Goal: Task Accomplishment & Management: Complete application form

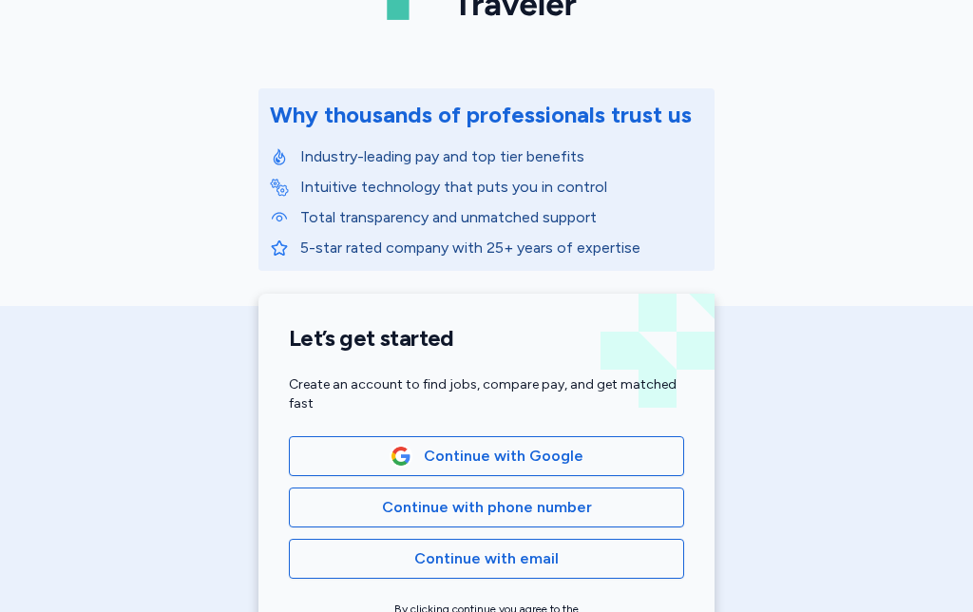
scroll to position [228, 0]
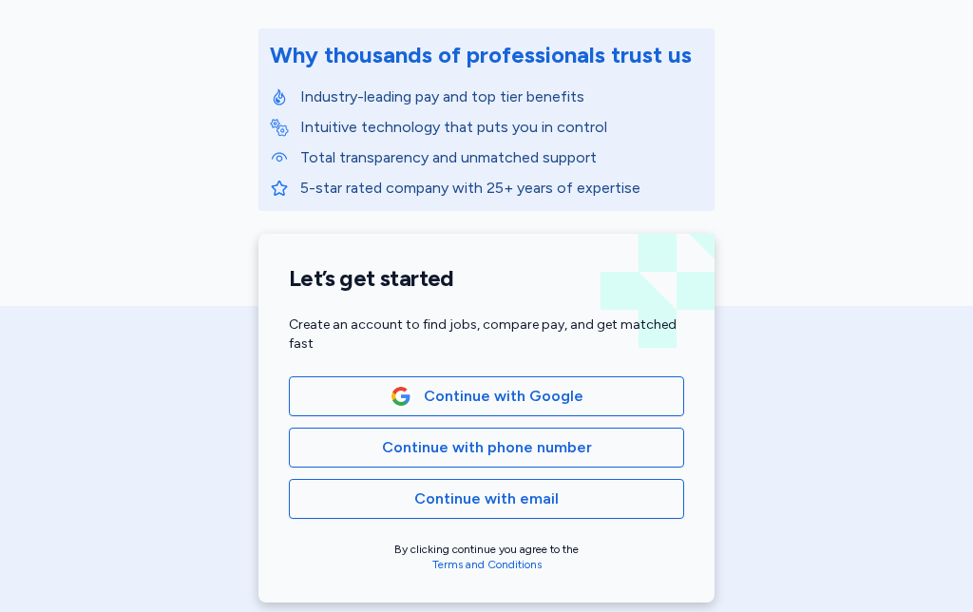
click at [613, 396] on span "Continue with Google" at bounding box center [486, 396] width 363 height 23
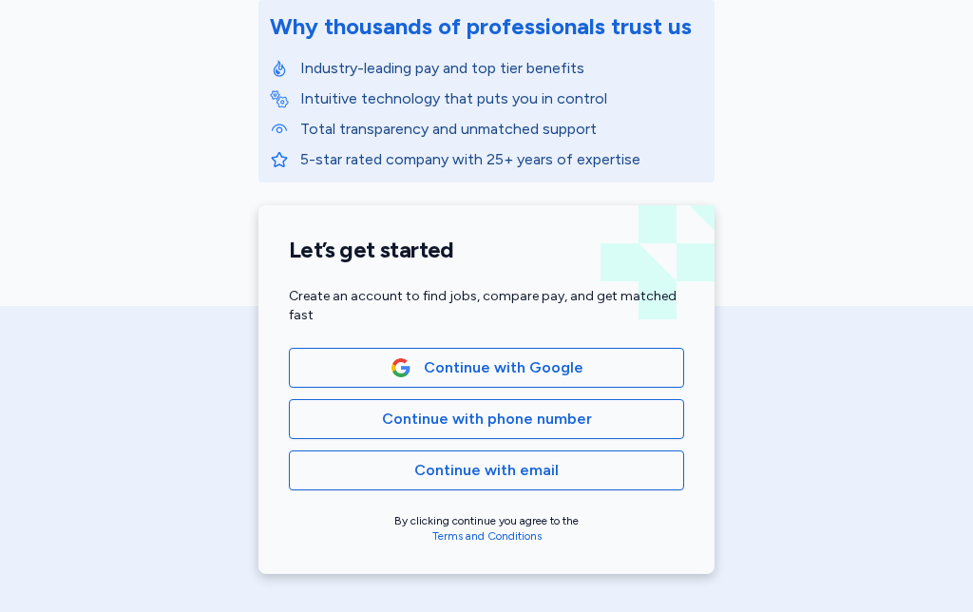
scroll to position [266, 0]
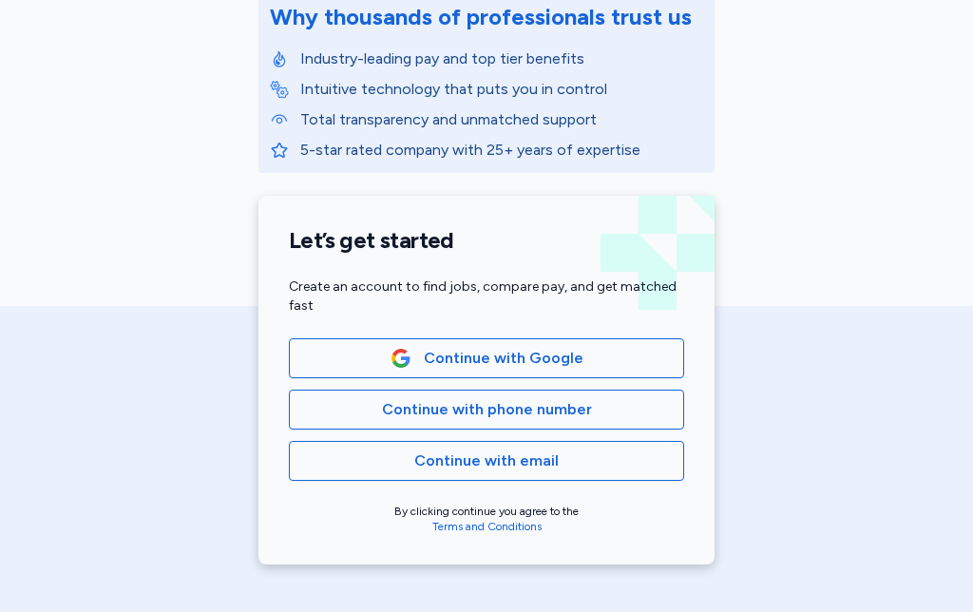
click at [617, 412] on span "Continue with phone number" at bounding box center [486, 409] width 363 height 23
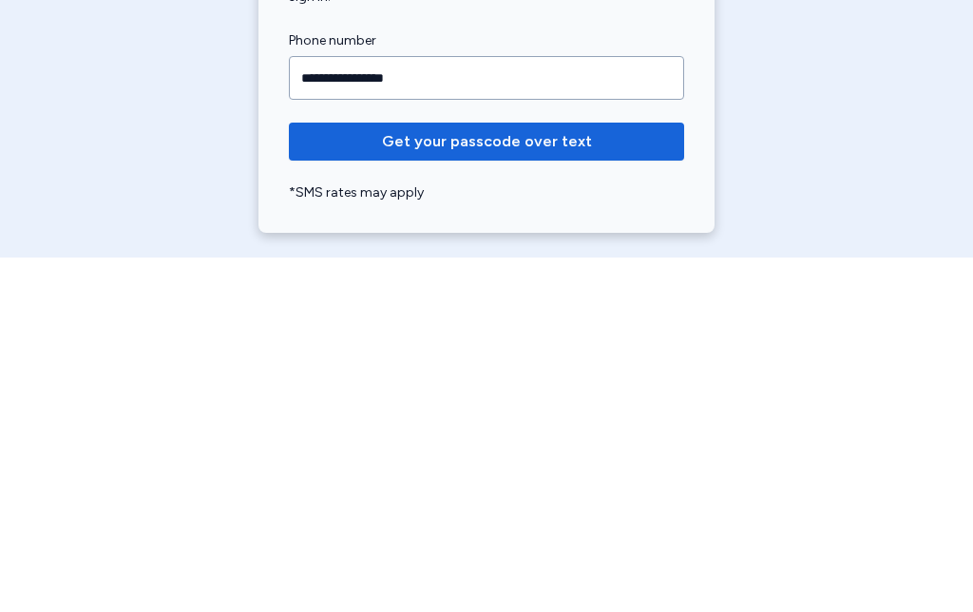
type input "**********"
click at [599, 485] on span "Get your passcode over text" at bounding box center [486, 496] width 365 height 23
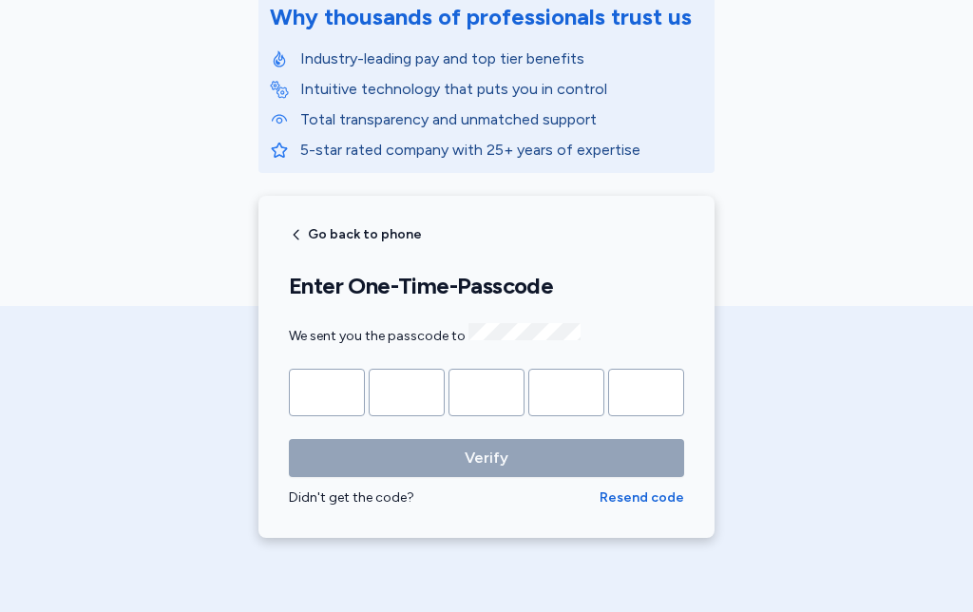
click at [339, 395] on input "Please enter OTP character 1" at bounding box center [327, 393] width 76 height 48
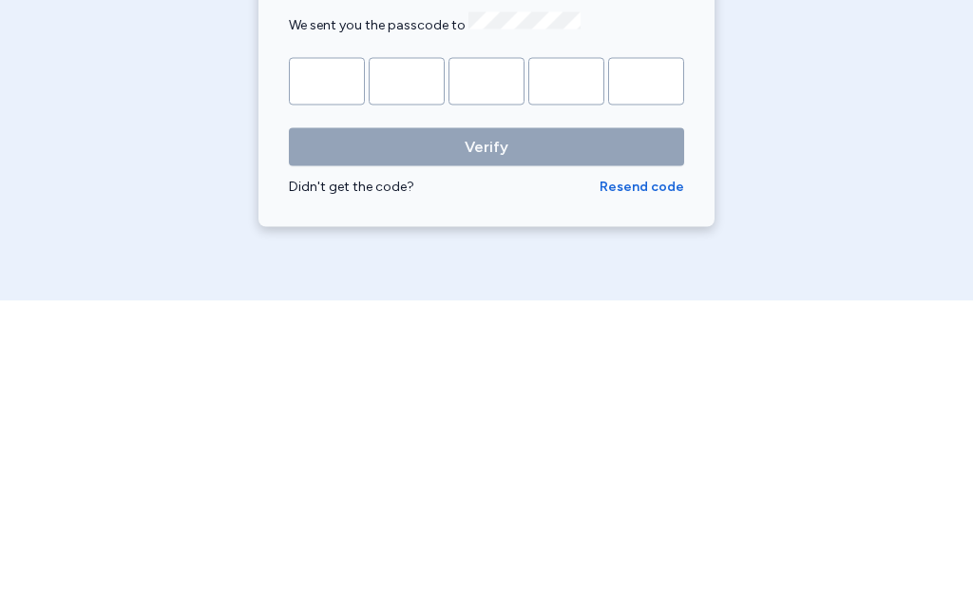
type input "*"
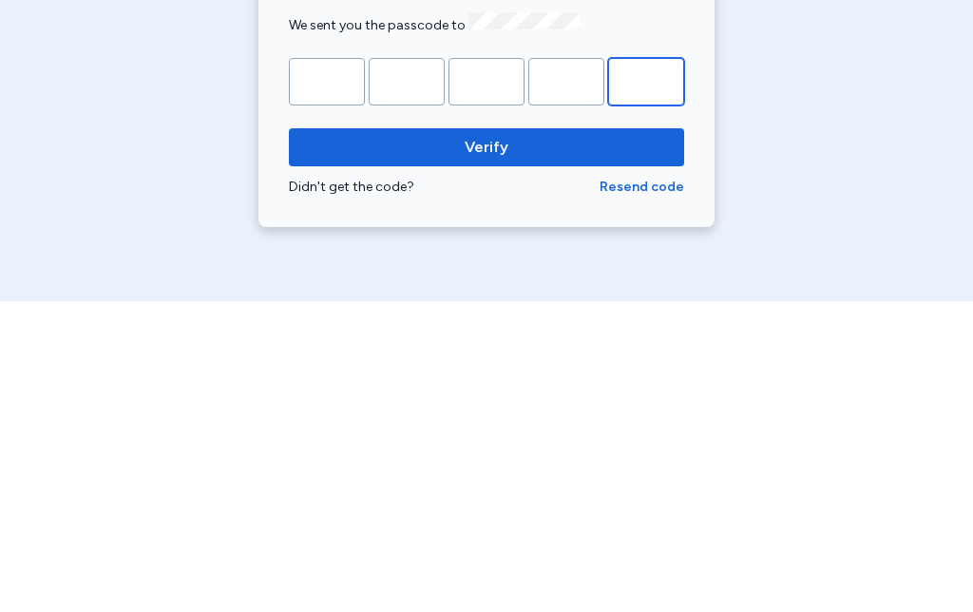
type input "*"
click at [575, 447] on span "Verify" at bounding box center [486, 458] width 365 height 23
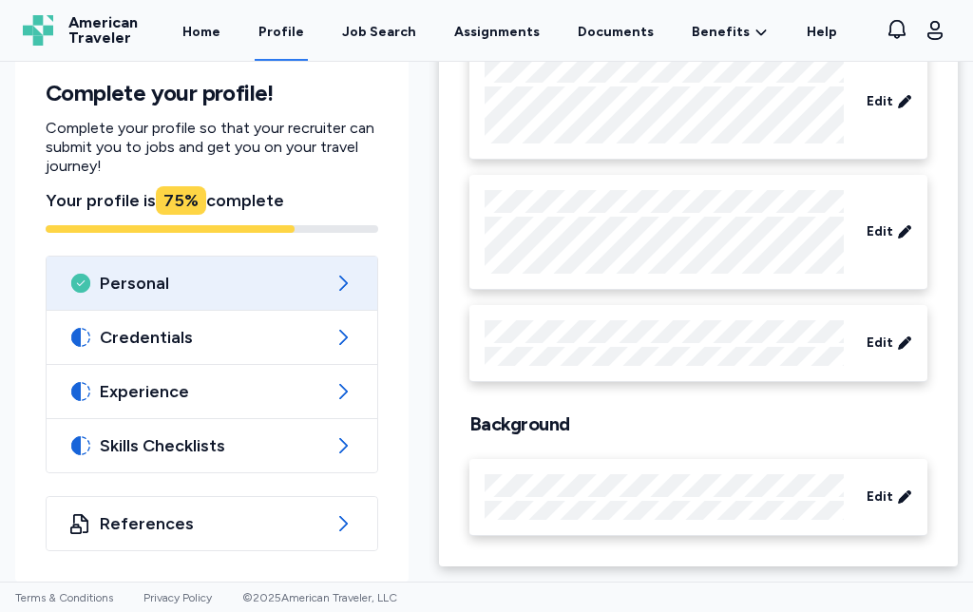
scroll to position [216, 0]
click at [341, 346] on icon at bounding box center [343, 337] width 23 height 23
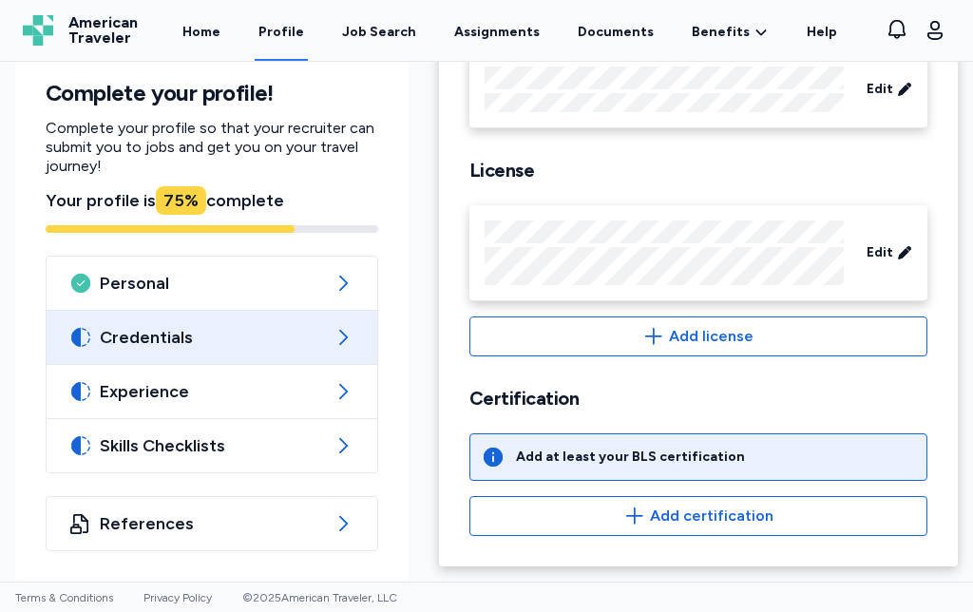
scroll to position [644, 0]
click at [692, 466] on div "Add at least your BLS certification" at bounding box center [630, 457] width 229 height 19
click at [508, 463] on div "Add at least your BLS certification" at bounding box center [698, 457] width 458 height 48
click at [564, 459] on div "Add at least your BLS certification" at bounding box center [630, 457] width 229 height 19
click at [487, 464] on icon at bounding box center [493, 457] width 23 height 23
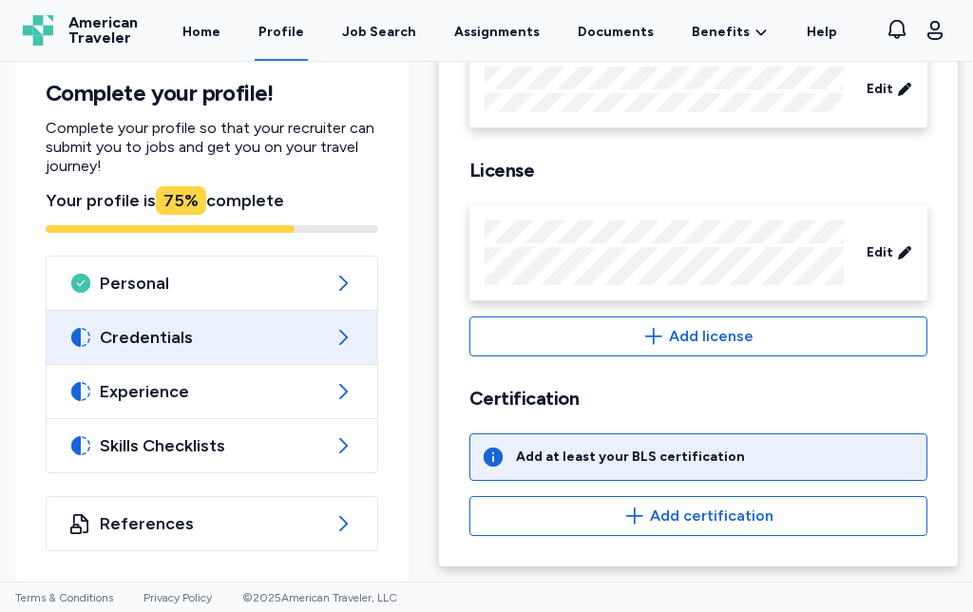
click at [512, 529] on button "Add certification" at bounding box center [698, 516] width 458 height 40
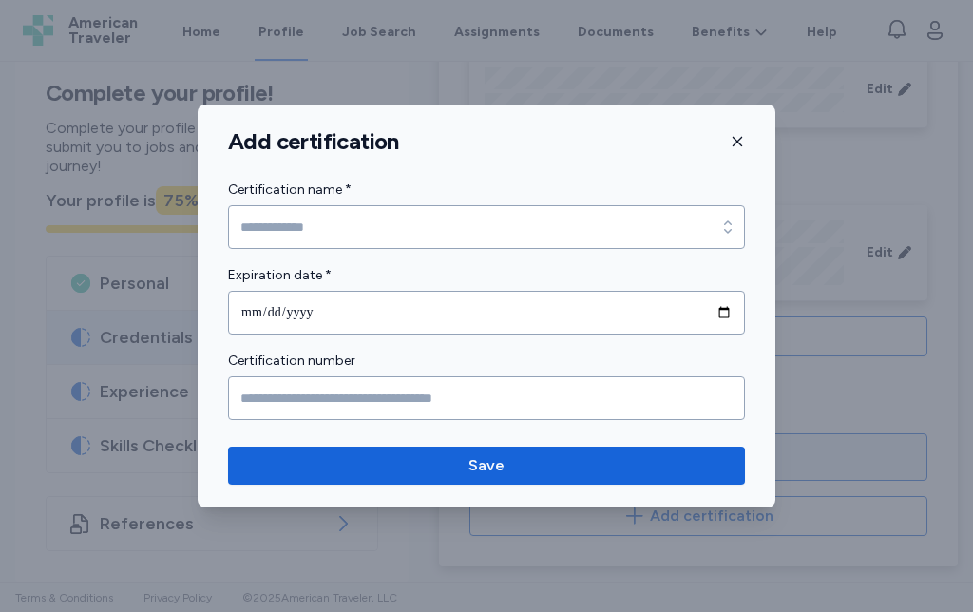
click at [724, 142] on div "Add certification" at bounding box center [487, 141] width 578 height 29
click at [731, 137] on icon "button" at bounding box center [737, 141] width 15 height 15
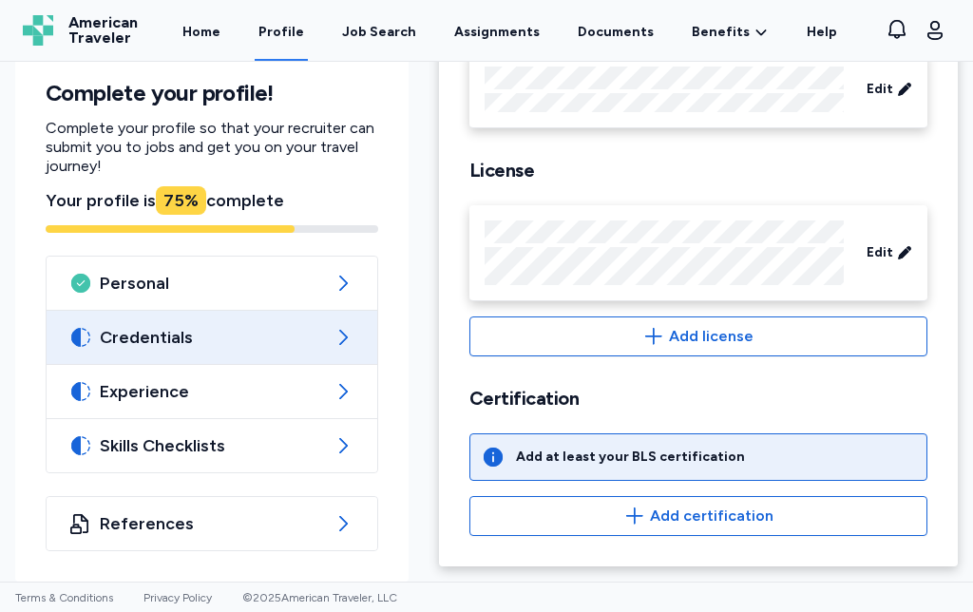
click at [336, 393] on icon at bounding box center [343, 391] width 23 height 23
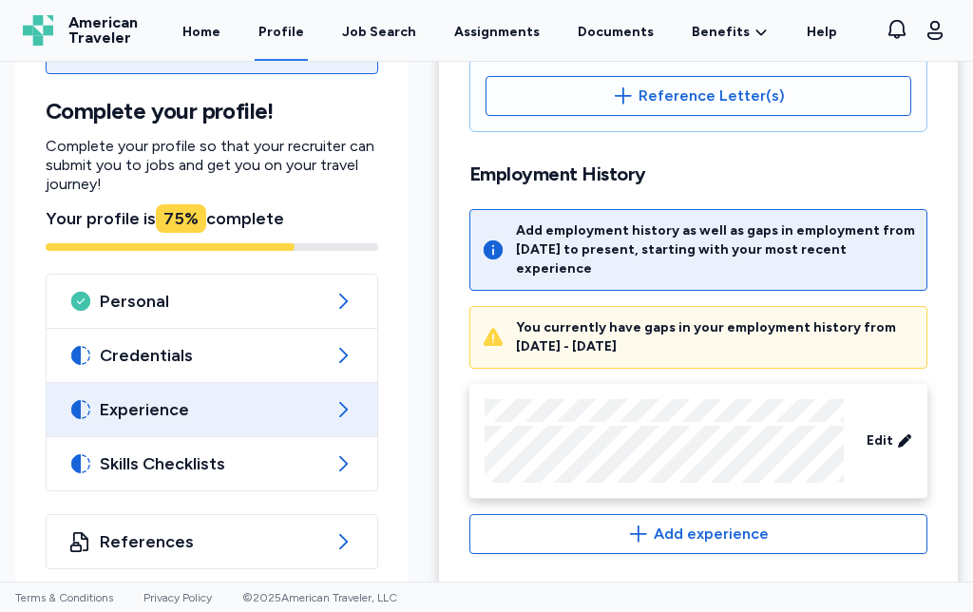
scroll to position [805, 0]
click at [340, 455] on icon at bounding box center [343, 464] width 23 height 23
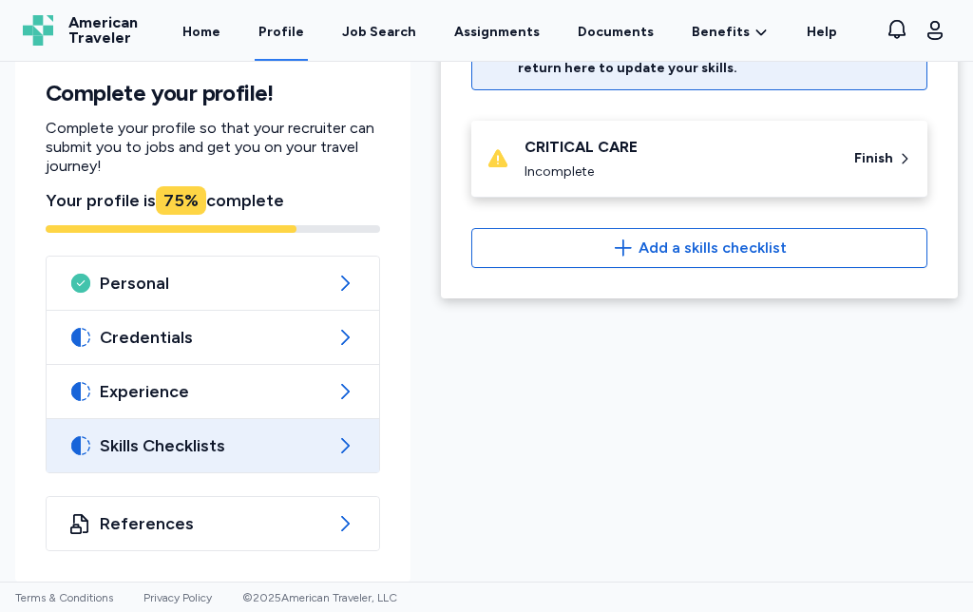
scroll to position [201, 0]
click at [883, 165] on span "Finish" at bounding box center [873, 158] width 39 height 19
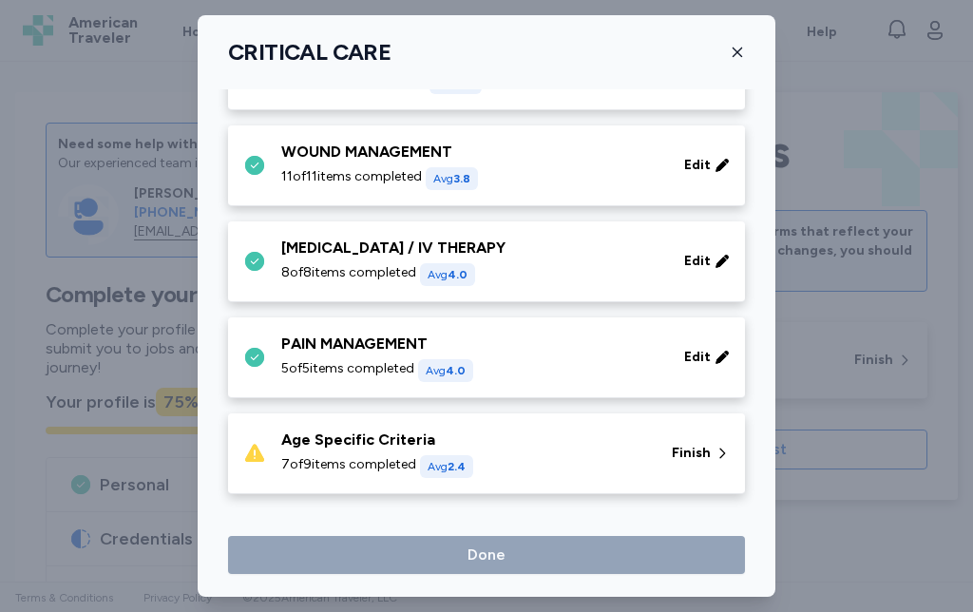
scroll to position [848, 0]
click at [707, 456] on span "Finish" at bounding box center [691, 453] width 39 height 19
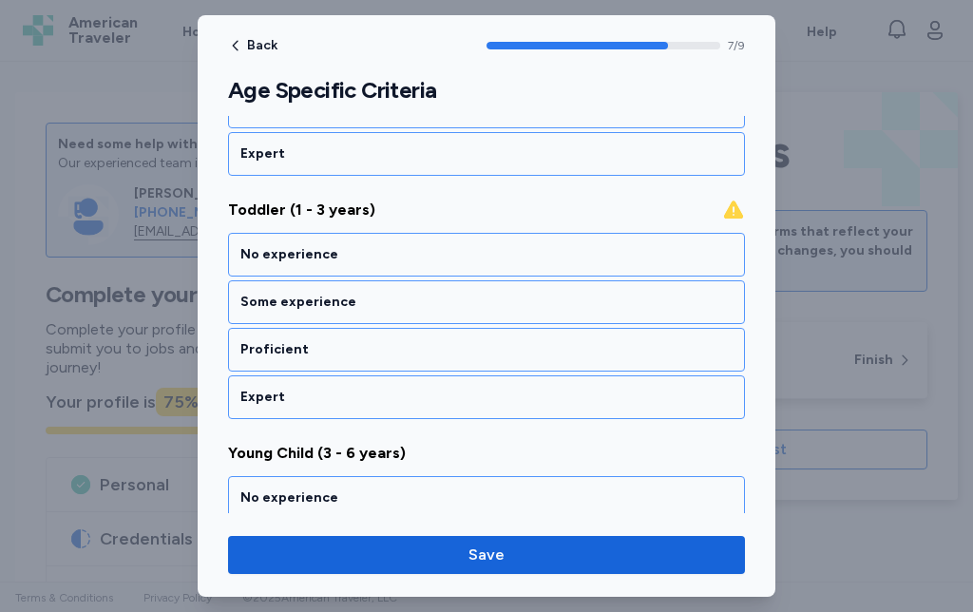
scroll to position [766, 0]
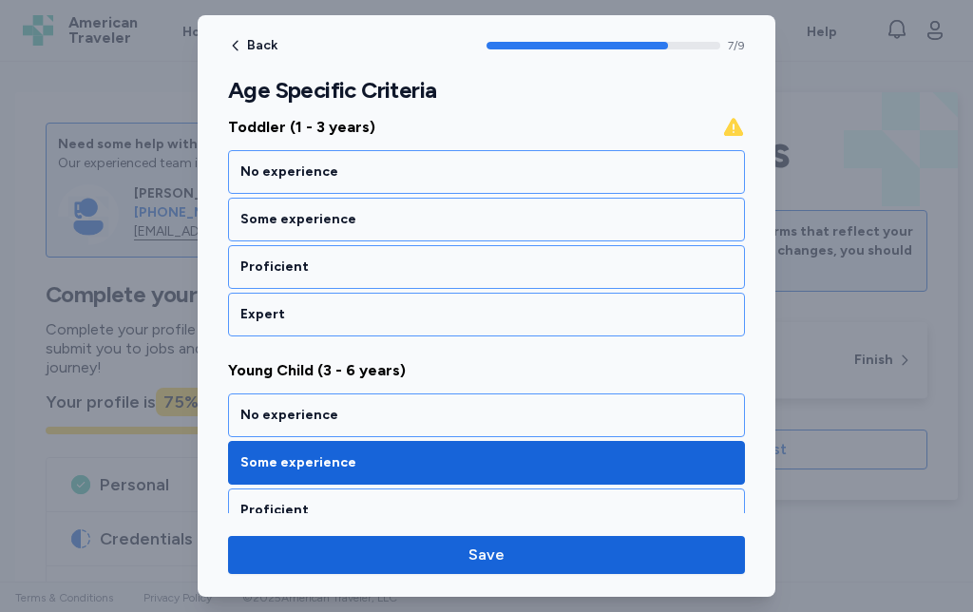
click at [511, 222] on div "Some experience" at bounding box center [486, 219] width 492 height 19
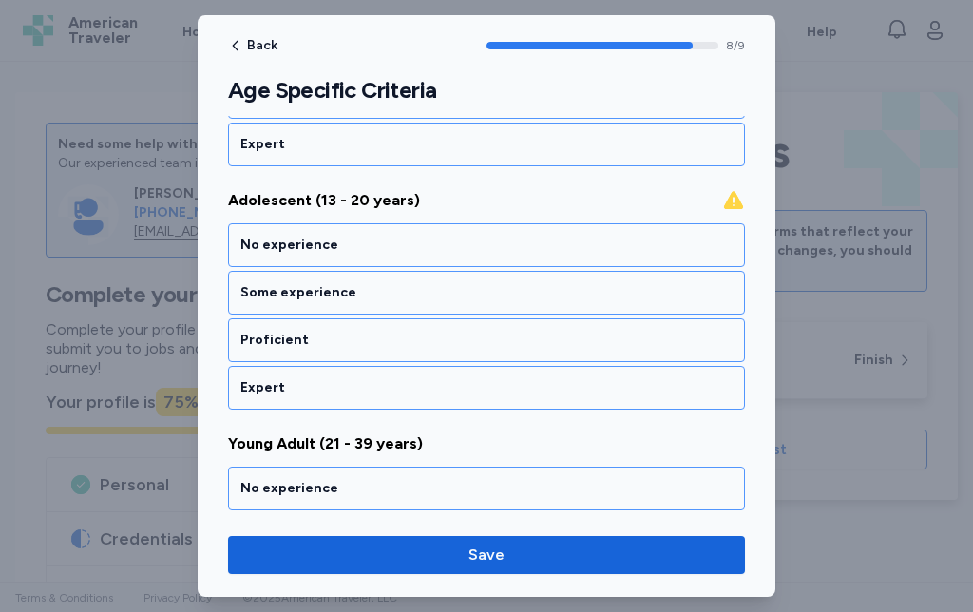
scroll to position [1423, 0]
click at [483, 299] on div "Some experience" at bounding box center [486, 292] width 492 height 19
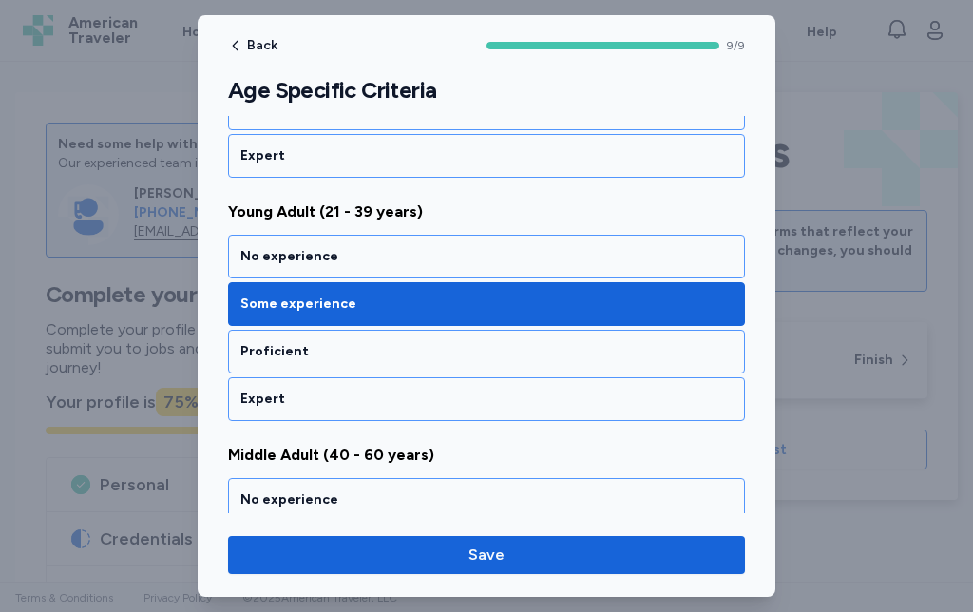
scroll to position [1655, 0]
click at [398, 399] on div "Expert" at bounding box center [486, 399] width 492 height 19
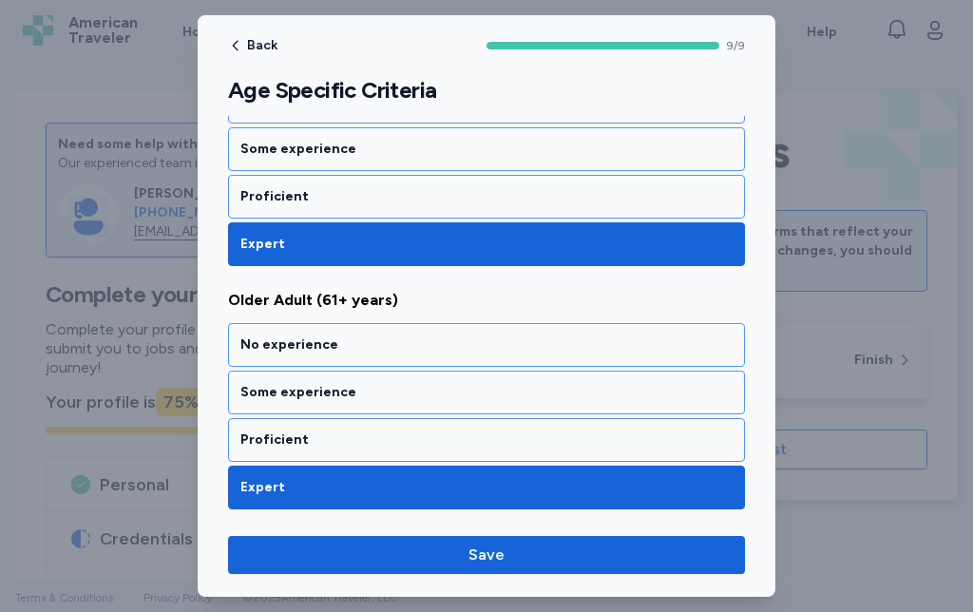
click at [521, 554] on span "Save" at bounding box center [486, 555] width 487 height 23
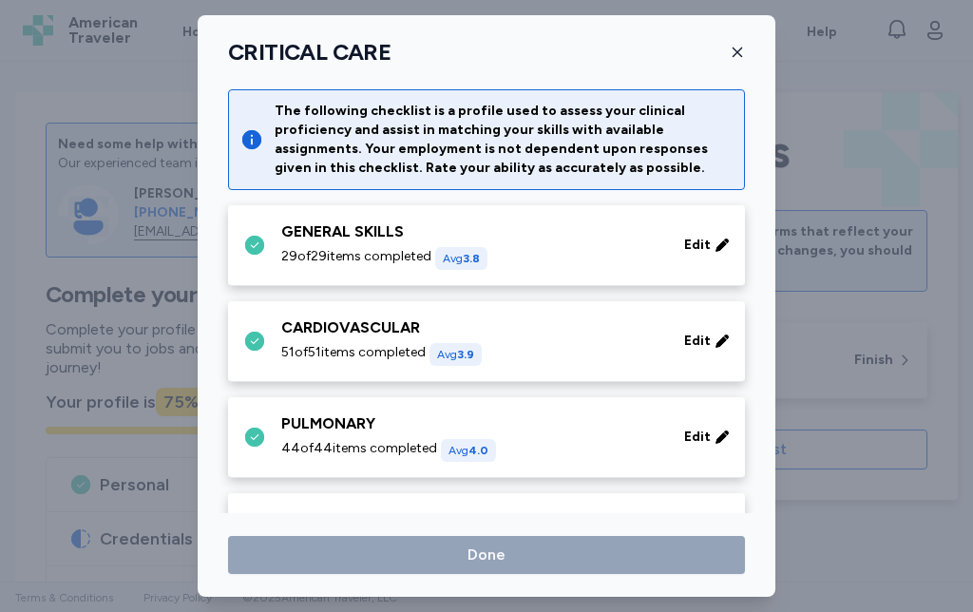
scroll to position [848, 0]
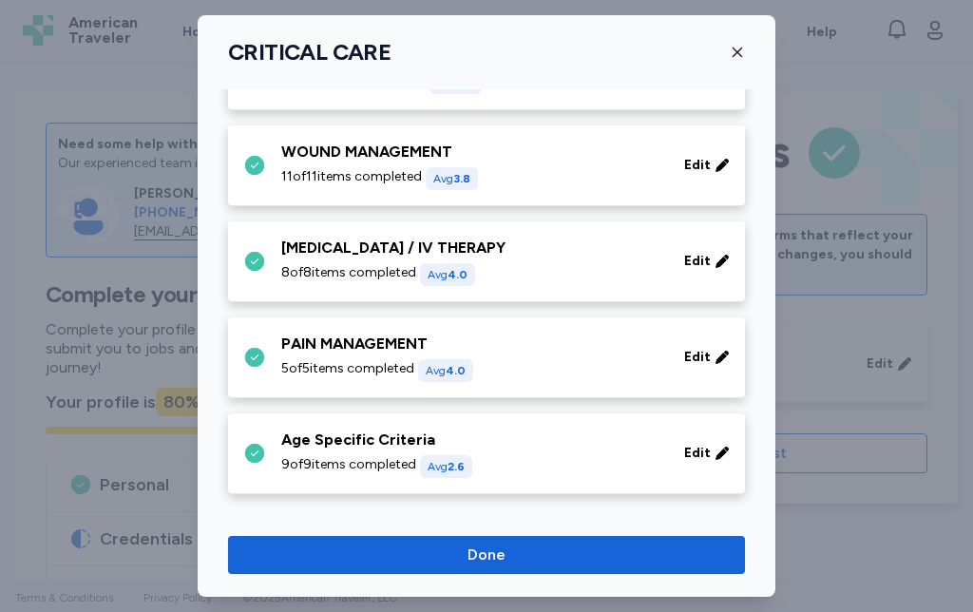
click at [553, 561] on span "Done" at bounding box center [486, 555] width 487 height 23
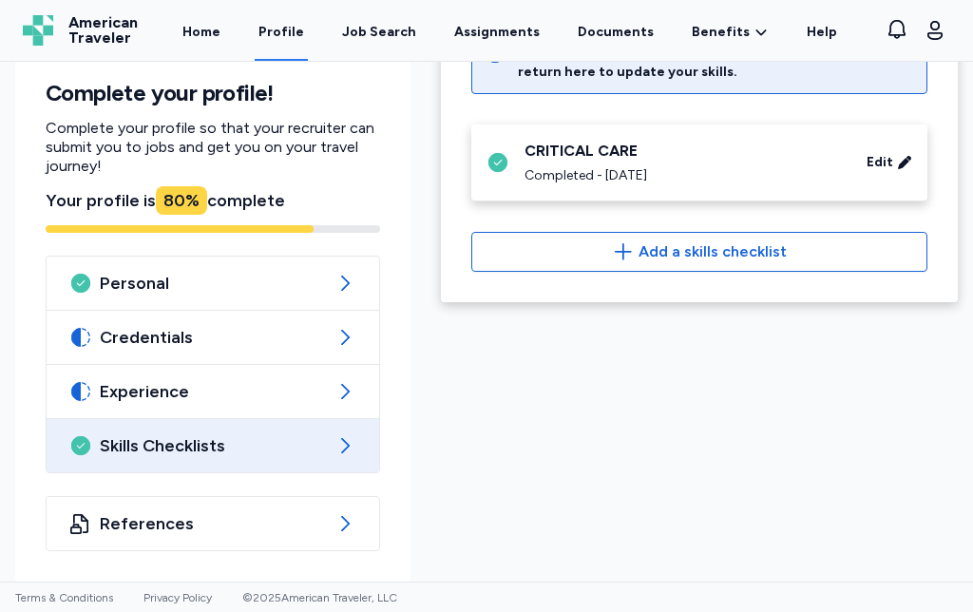
scroll to position [201, 0]
click at [328, 530] on div "References" at bounding box center [213, 523] width 333 height 53
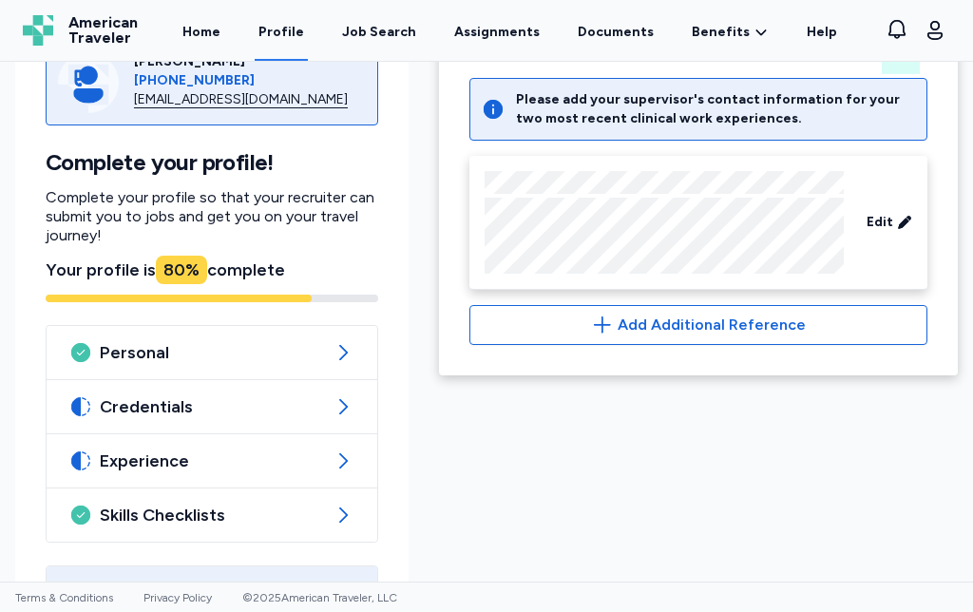
scroll to position [130, 0]
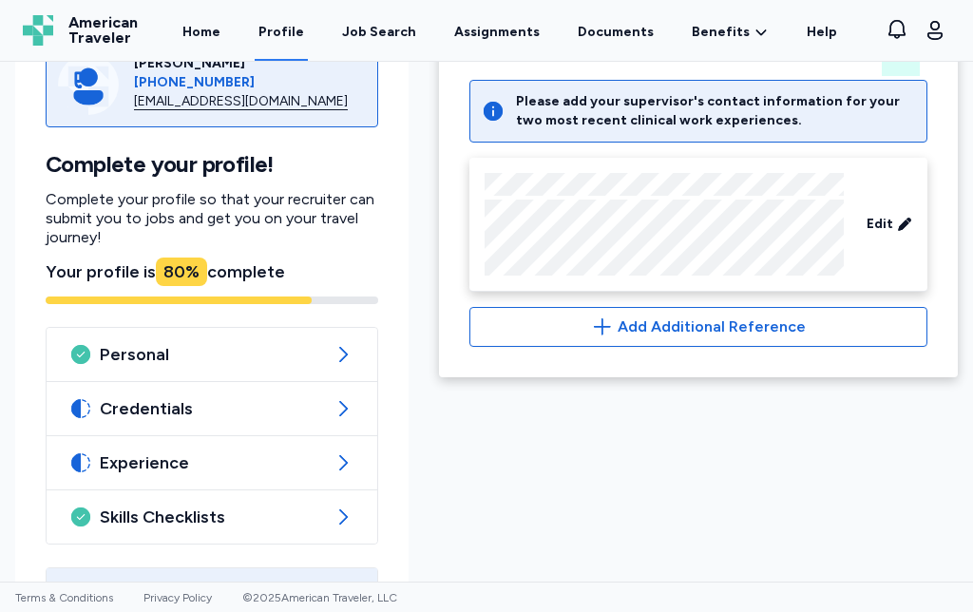
click at [627, 325] on span "Add Additional Reference" at bounding box center [712, 327] width 188 height 23
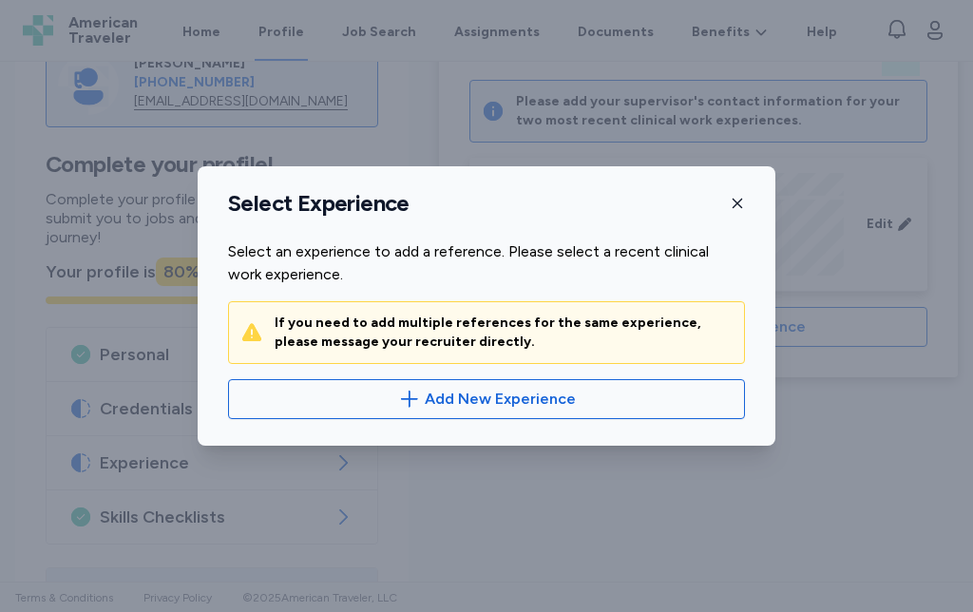
click at [481, 401] on span "Add New Experience" at bounding box center [500, 399] width 151 height 23
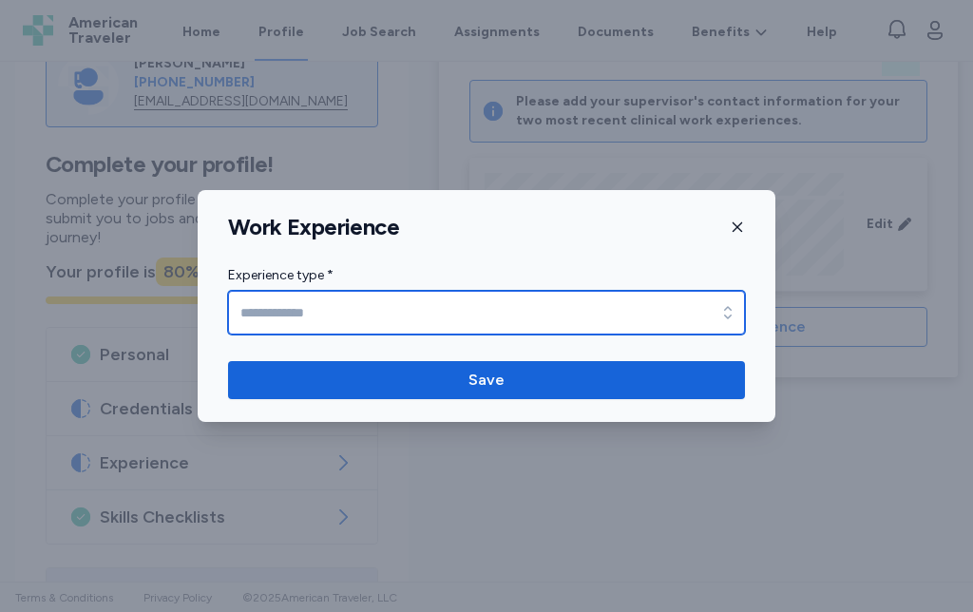
click at [539, 315] on input "Experience type *" at bounding box center [486, 313] width 517 height 44
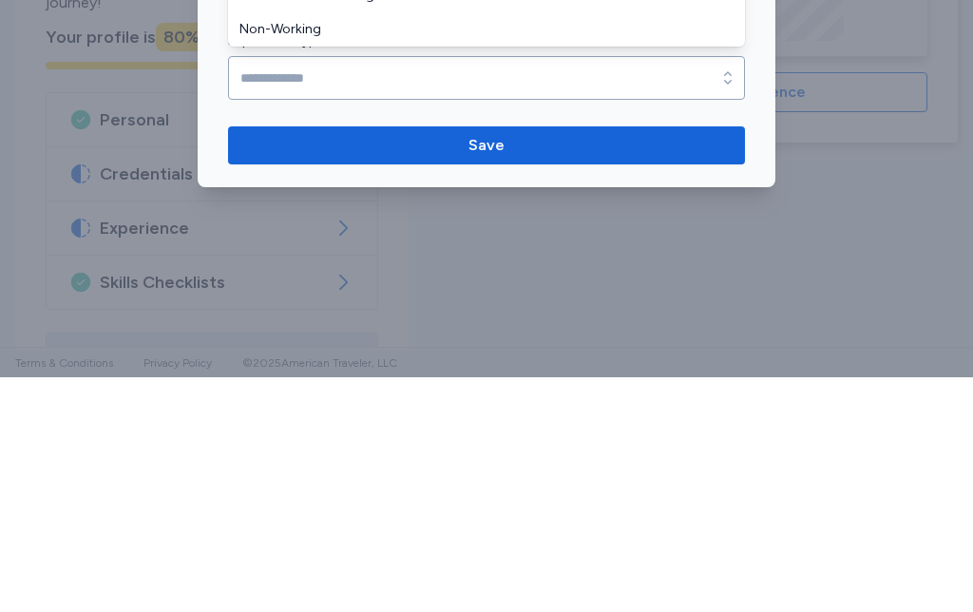
click at [880, 81] on div at bounding box center [486, 306] width 973 height 612
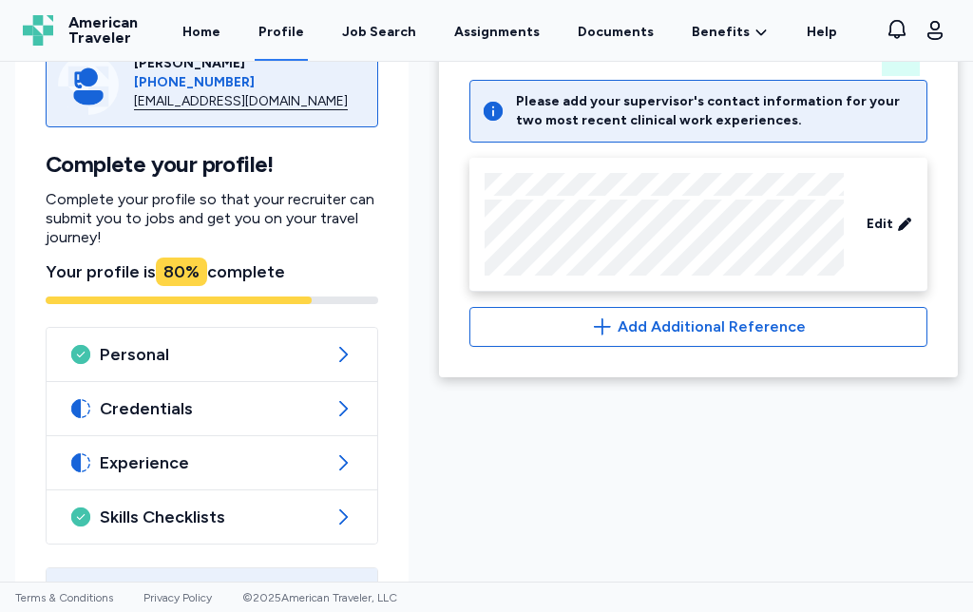
click at [900, 43] on button "View notifications" at bounding box center [897, 29] width 30 height 30
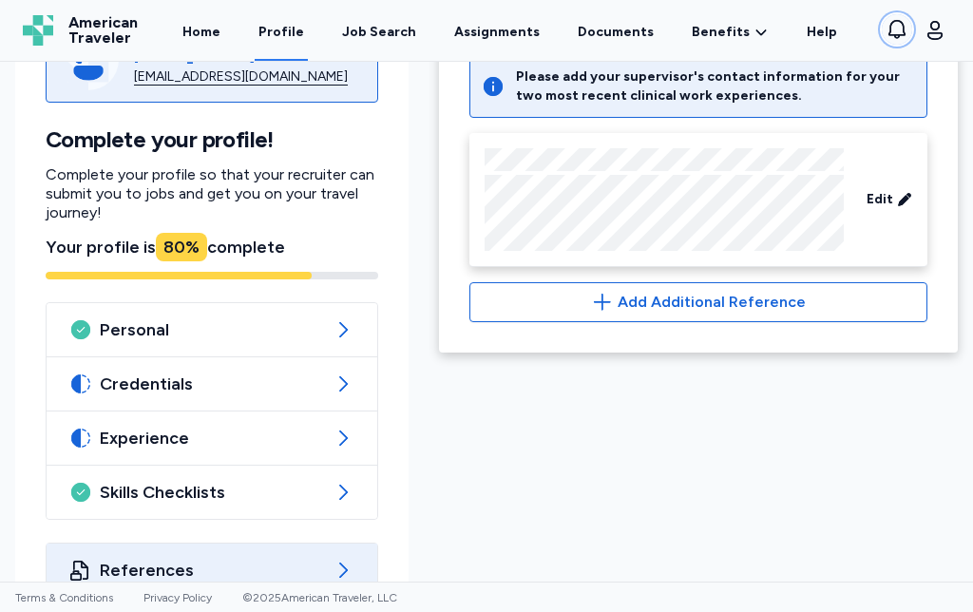
scroll to position [154, 0]
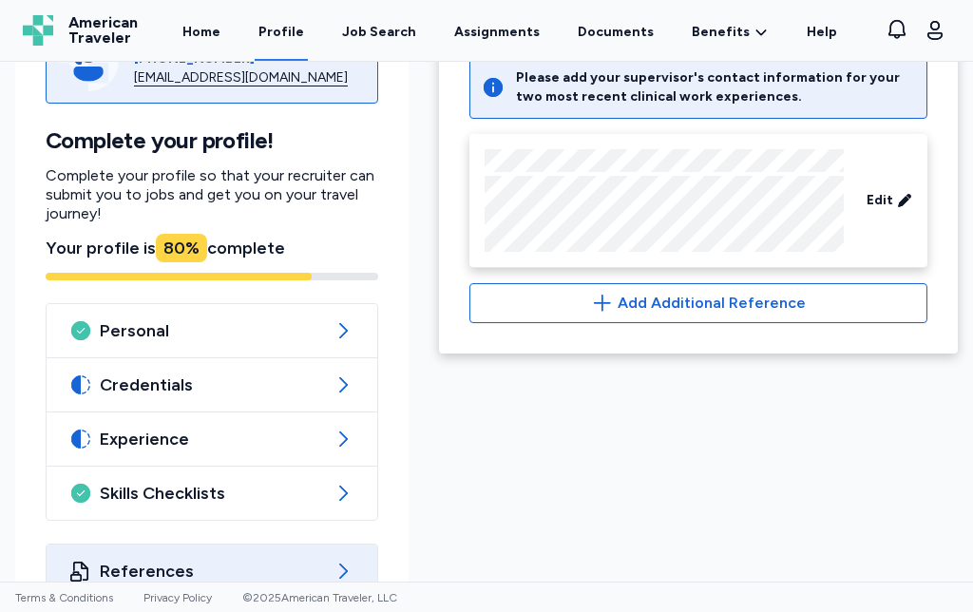
click at [336, 384] on icon at bounding box center [343, 384] width 23 height 23
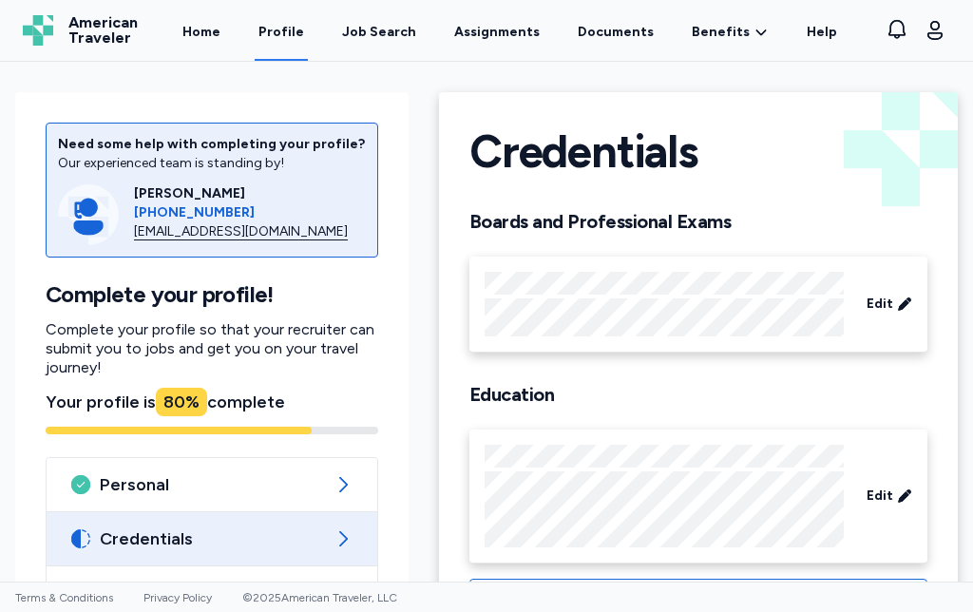
click at [296, 487] on span "Personal" at bounding box center [212, 484] width 224 height 23
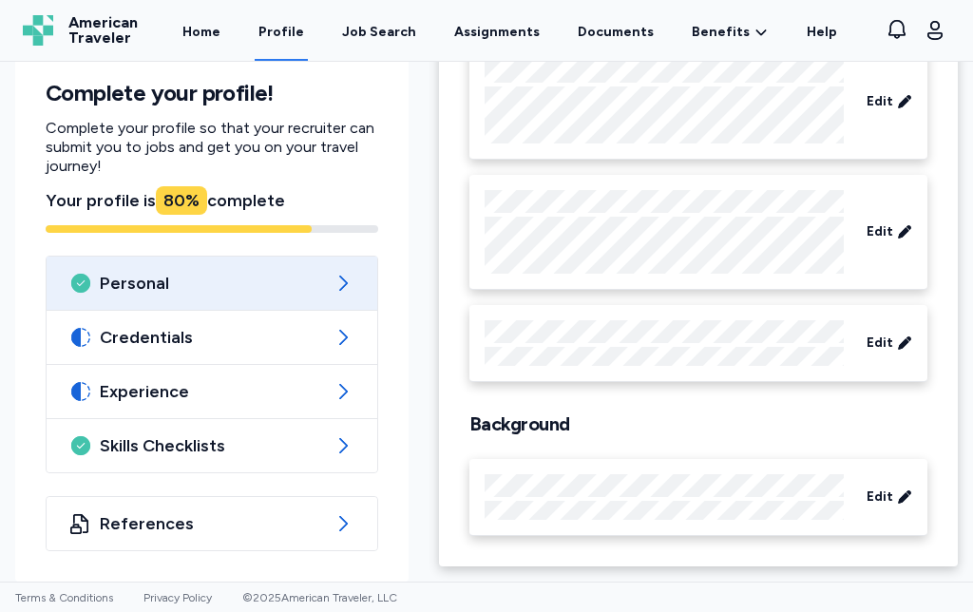
scroll to position [216, 0]
click at [343, 404] on div "Experience" at bounding box center [212, 391] width 331 height 53
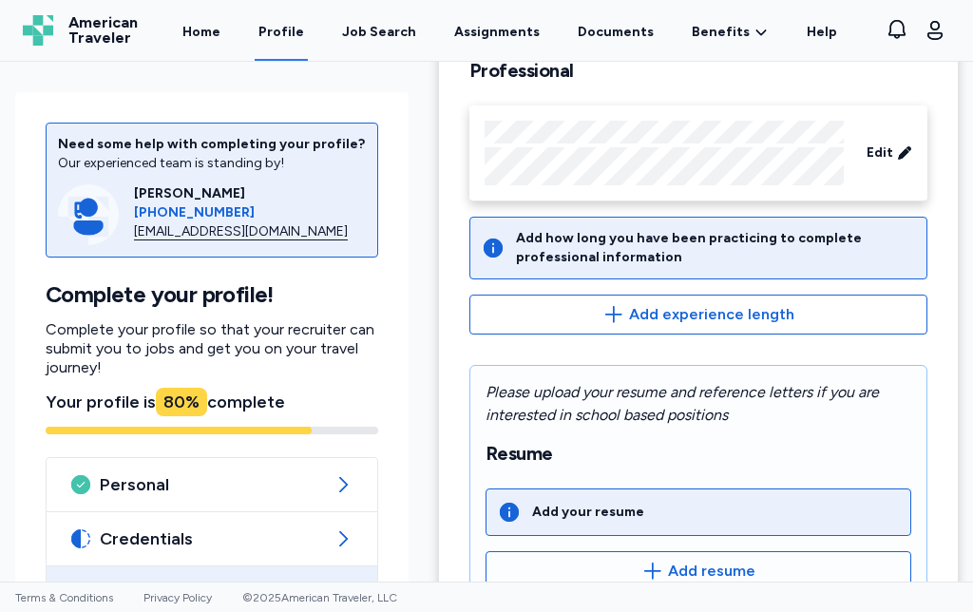
scroll to position [176, 0]
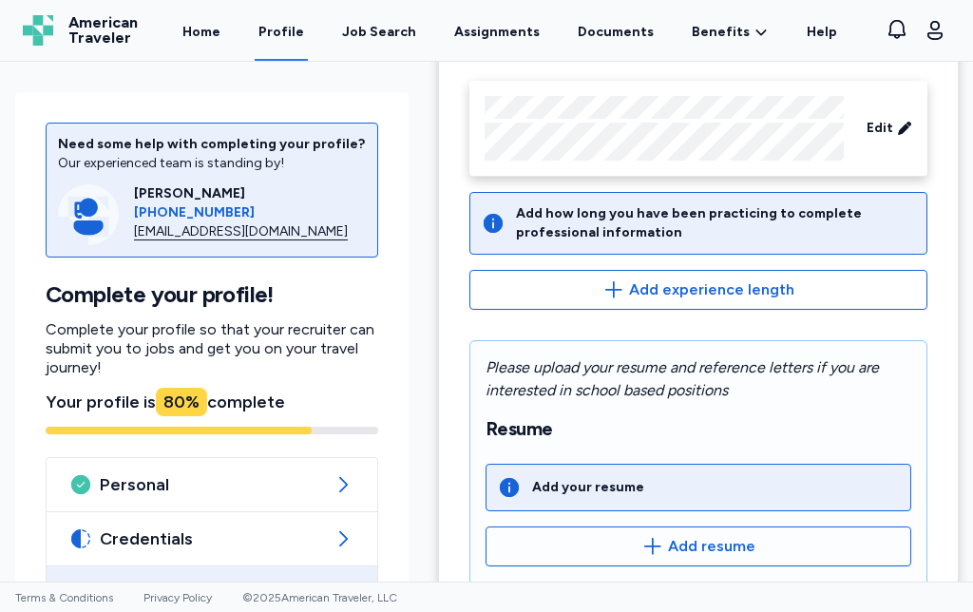
click at [693, 555] on span "Add resume" at bounding box center [711, 546] width 87 height 23
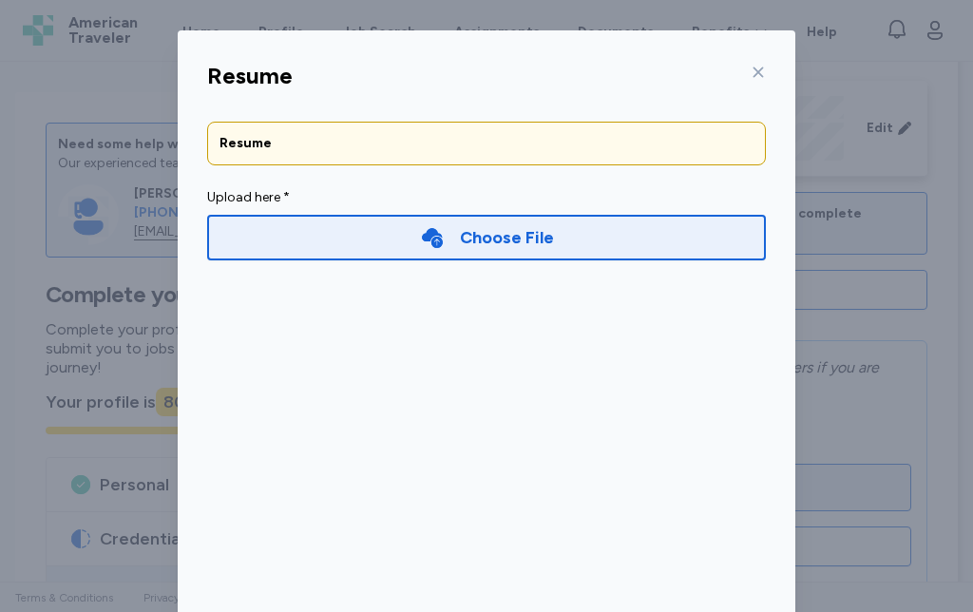
click at [470, 234] on div "Choose File" at bounding box center [507, 237] width 94 height 27
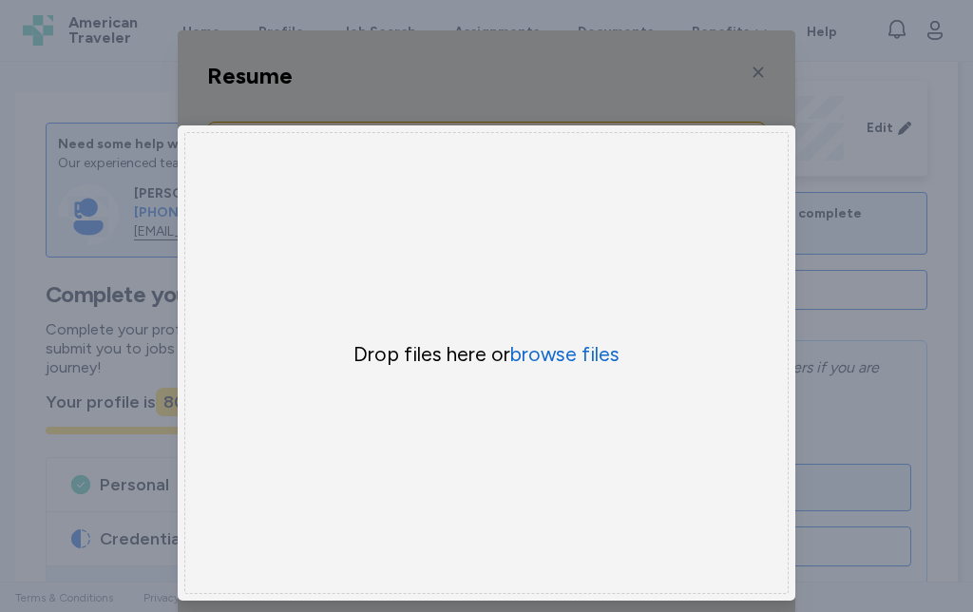
click at [559, 353] on button "browse files" at bounding box center [564, 354] width 109 height 27
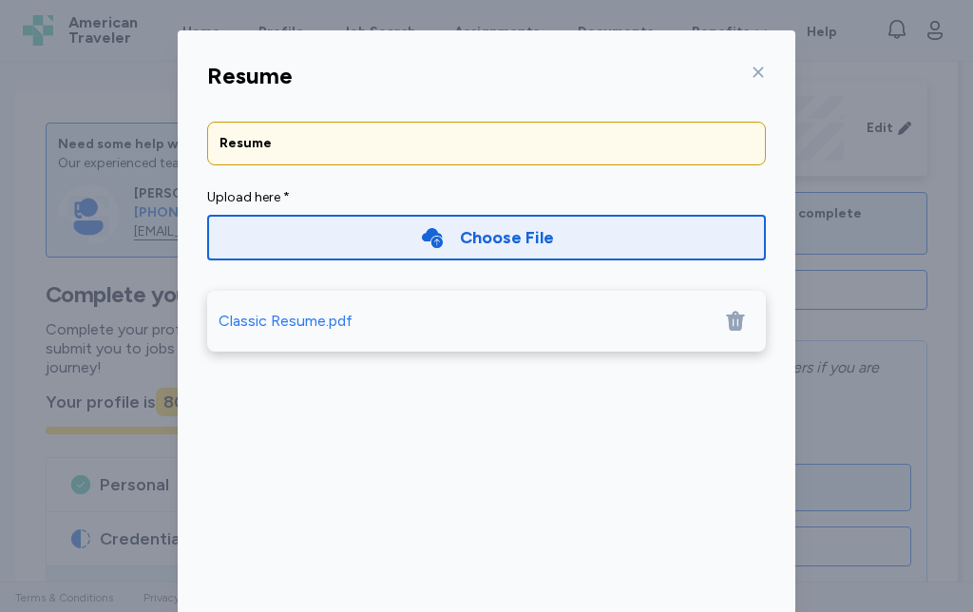
click at [495, 145] on div "Resume" at bounding box center [487, 143] width 534 height 19
click at [301, 231] on div "Choose File" at bounding box center [486, 238] width 559 height 46
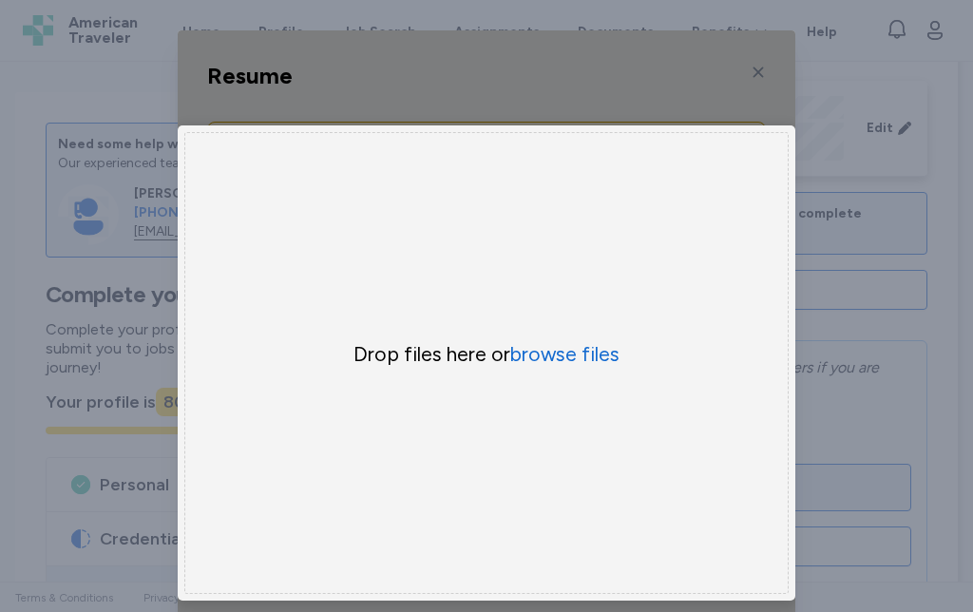
click at [563, 353] on button "browse files" at bounding box center [564, 354] width 109 height 27
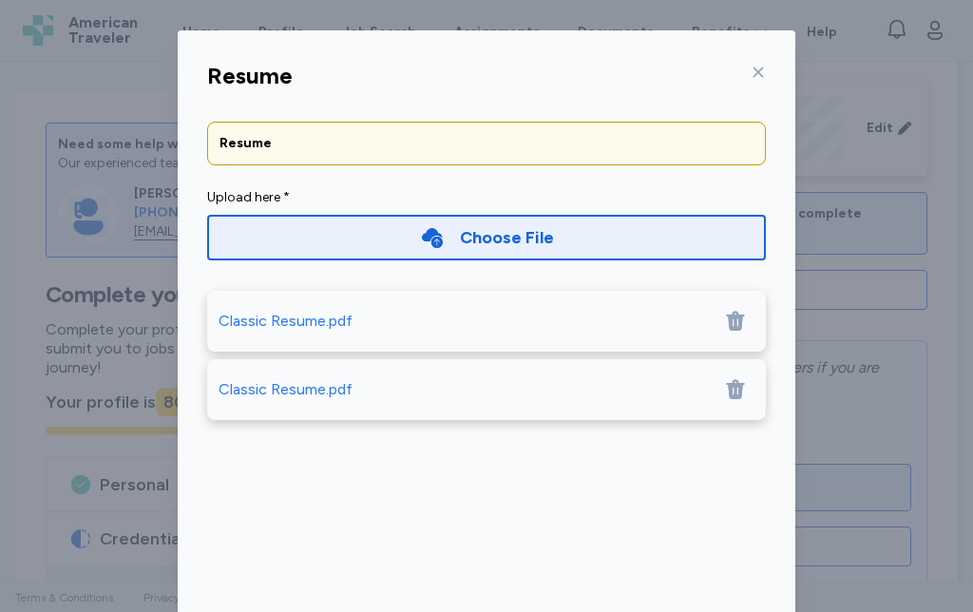
click at [756, 72] on icon at bounding box center [758, 72] width 15 height 15
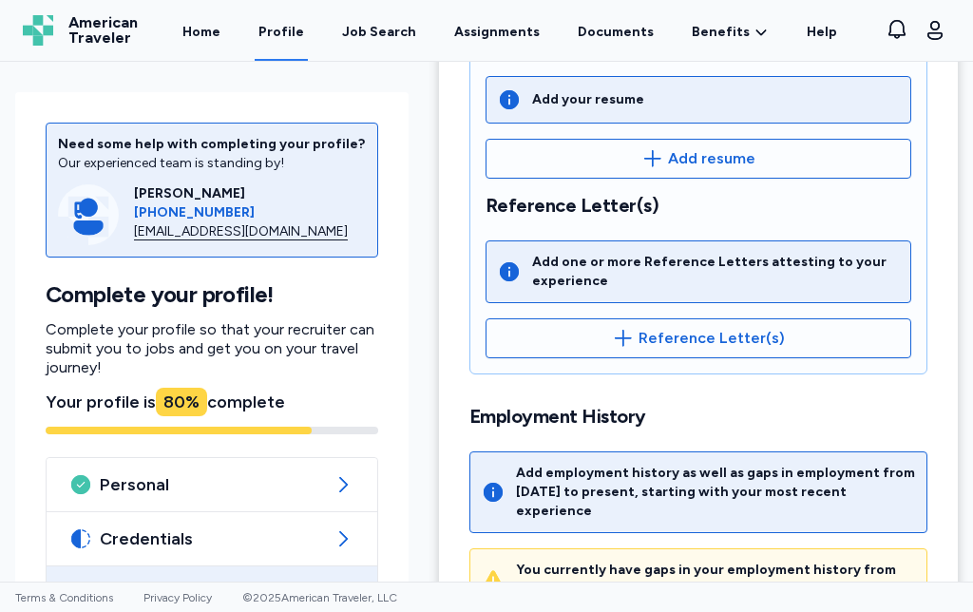
scroll to position [547, 0]
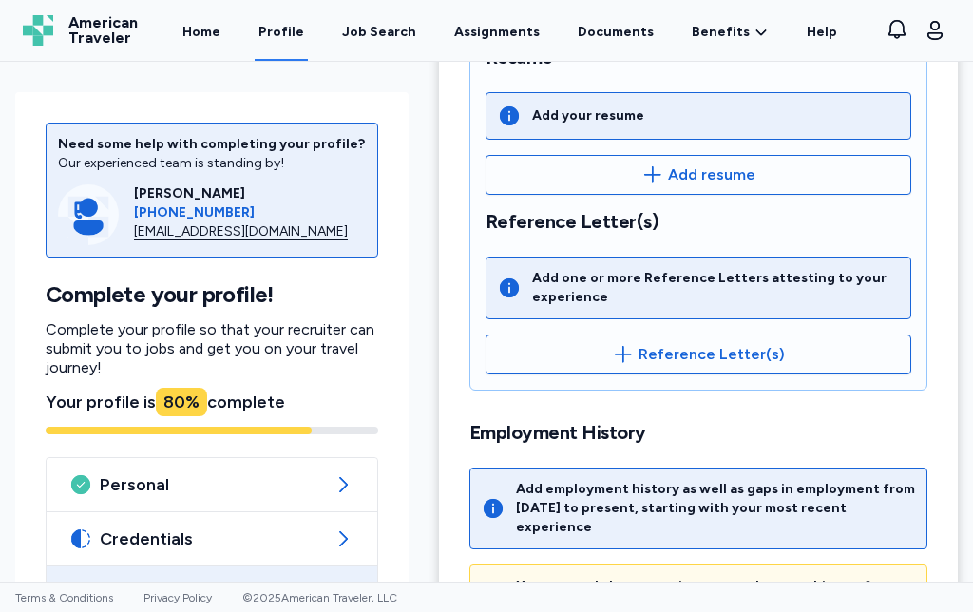
click at [749, 291] on div "Add one or more Reference Letters attesting to your experience" at bounding box center [715, 288] width 367 height 38
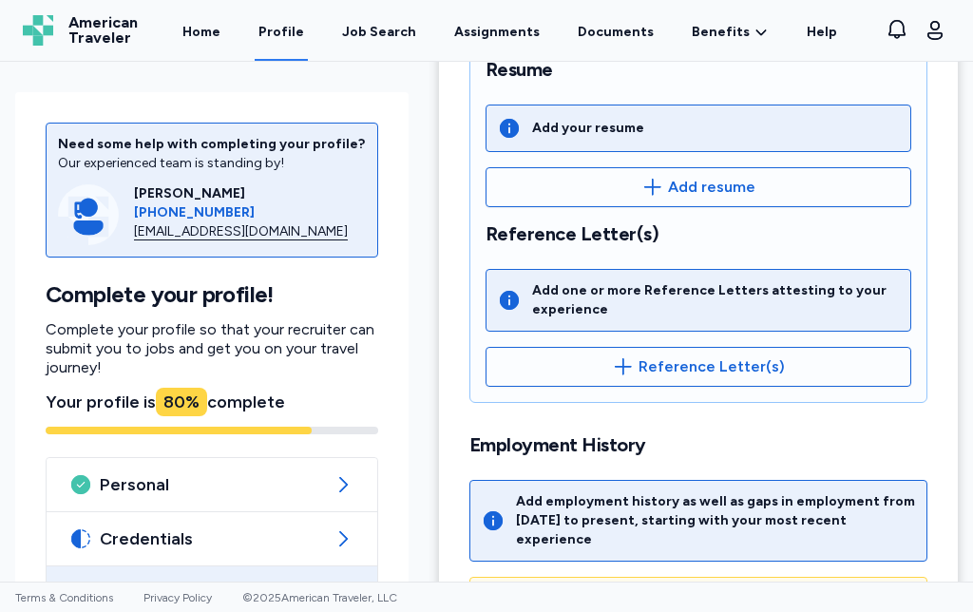
scroll to position [511, 0]
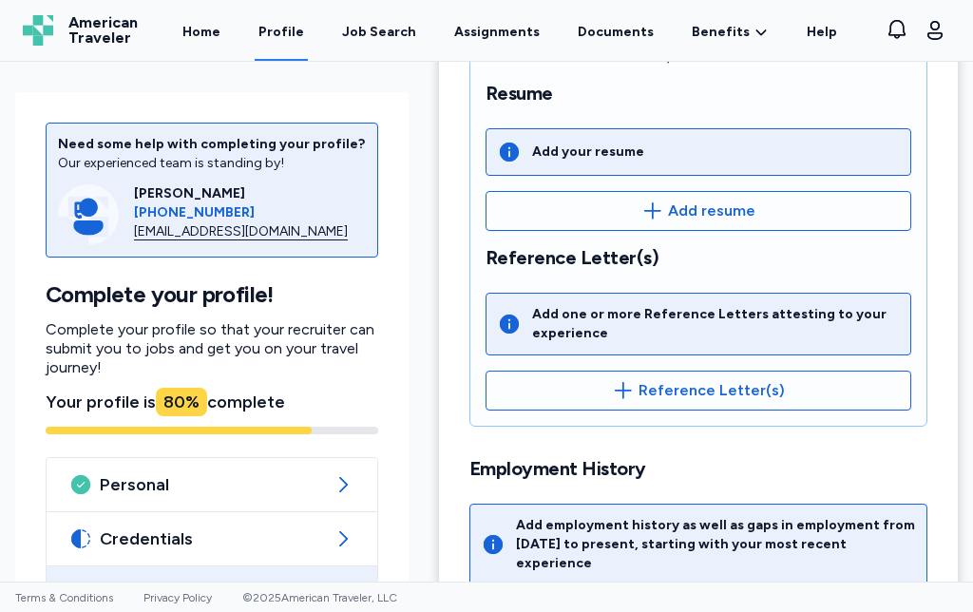
click at [650, 209] on icon "button" at bounding box center [652, 211] width 23 height 23
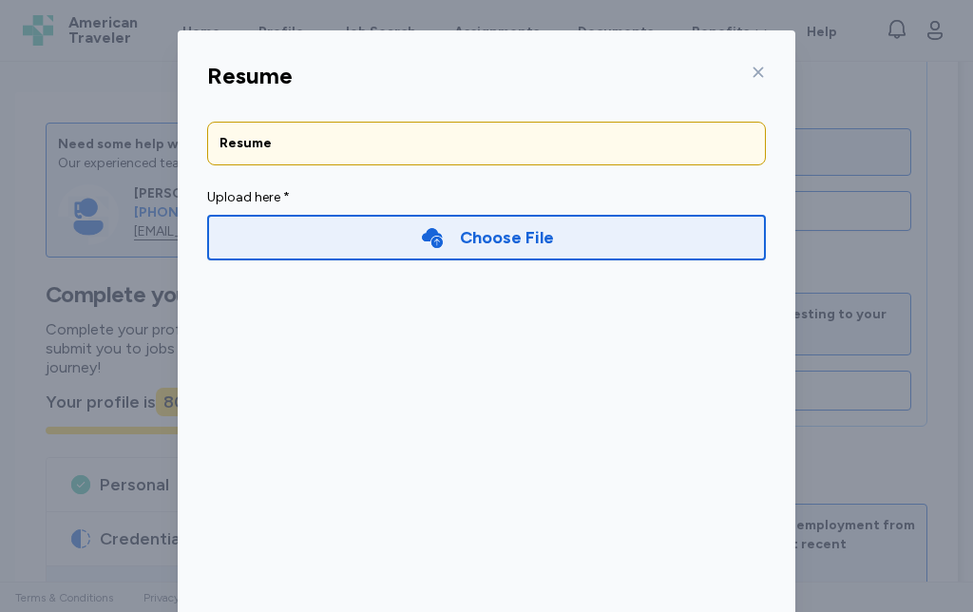
click at [439, 239] on icon at bounding box center [432, 237] width 25 height 25
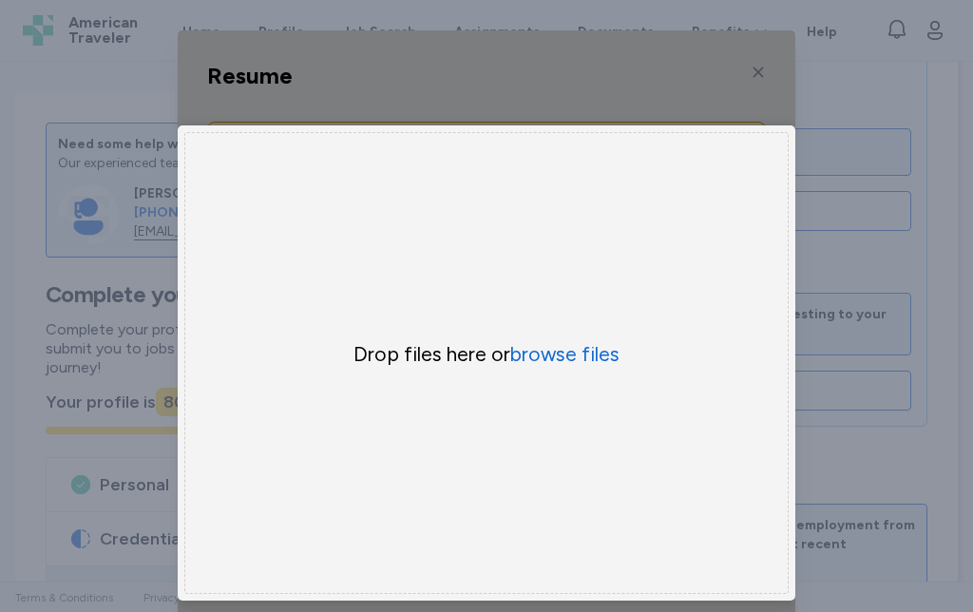
click at [568, 365] on button "browse files" at bounding box center [564, 354] width 109 height 27
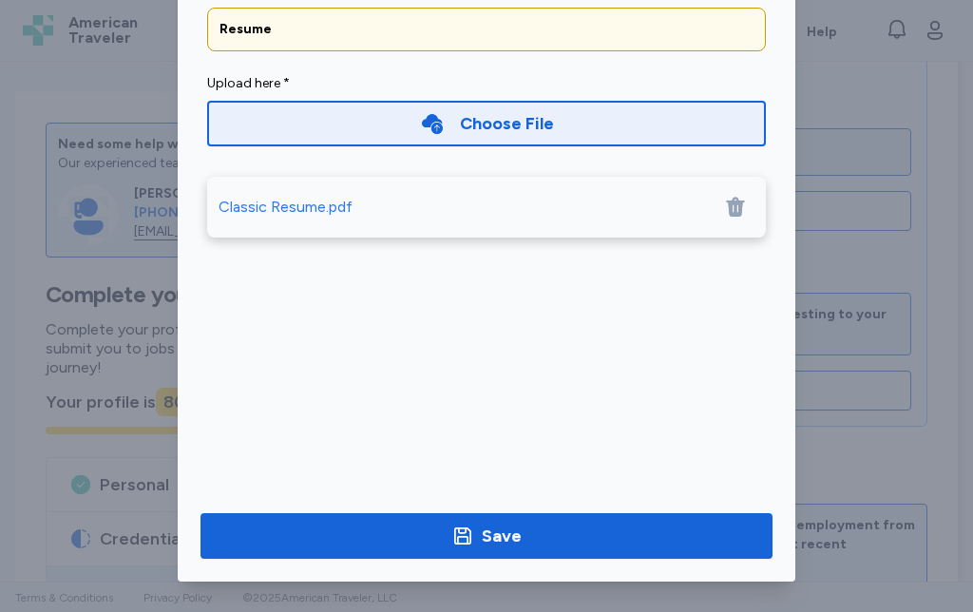
scroll to position [114, 0]
click at [518, 536] on div "Save" at bounding box center [502, 536] width 40 height 27
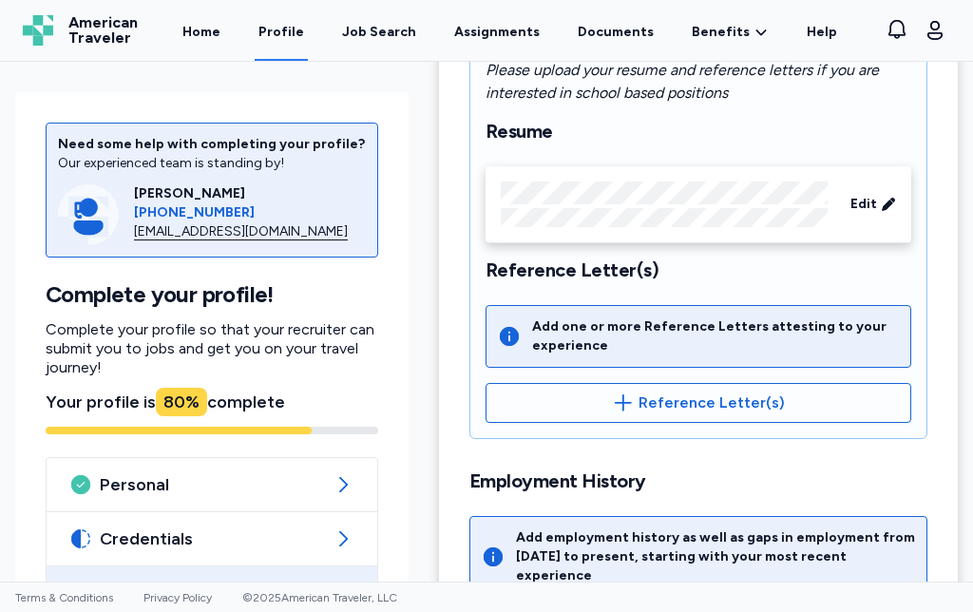
scroll to position [471, 0]
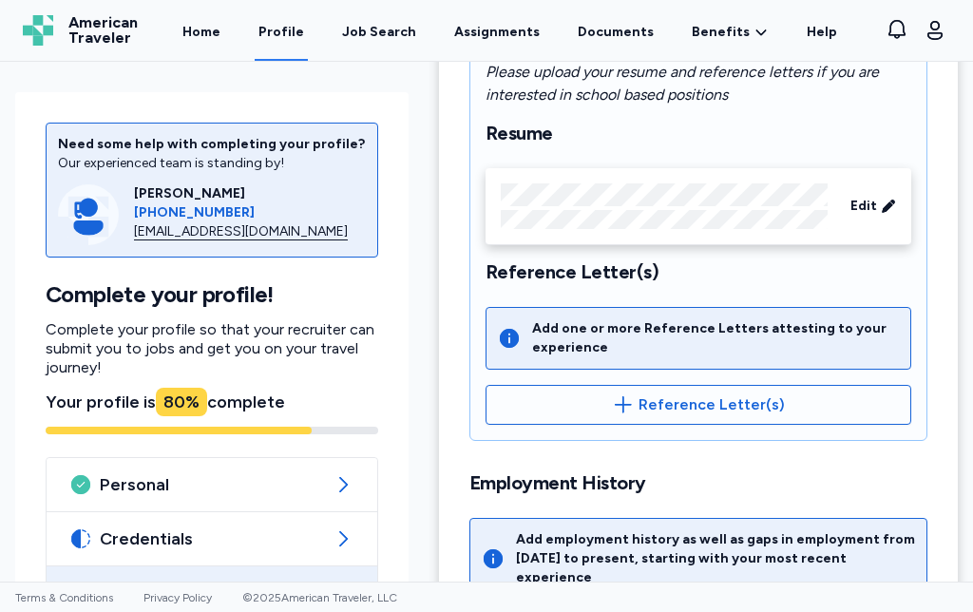
click at [875, 211] on span "Edit" at bounding box center [864, 206] width 27 height 19
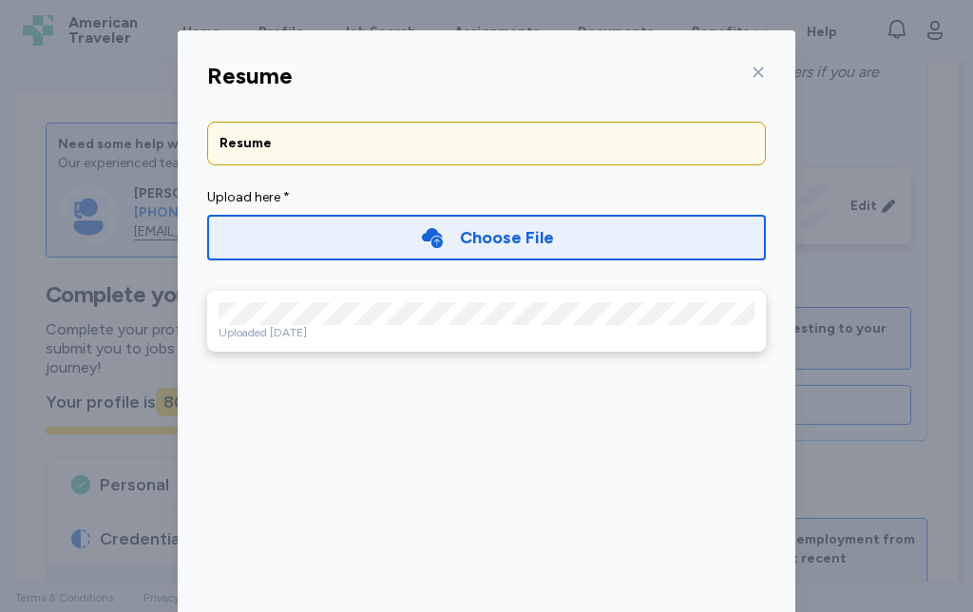
scroll to position [0, 0]
click at [764, 75] on icon at bounding box center [758, 72] width 15 height 15
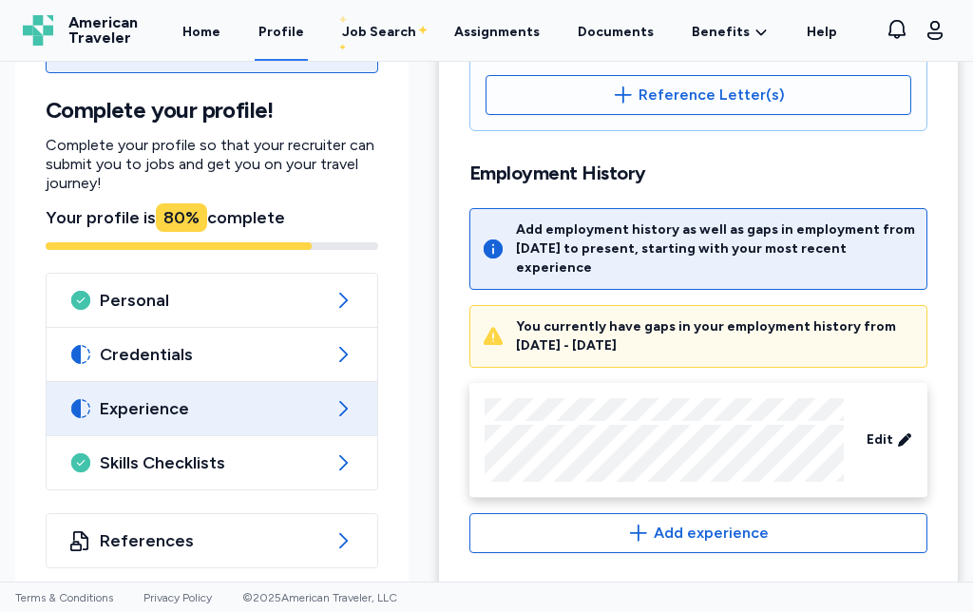
scroll to position [779, 0]
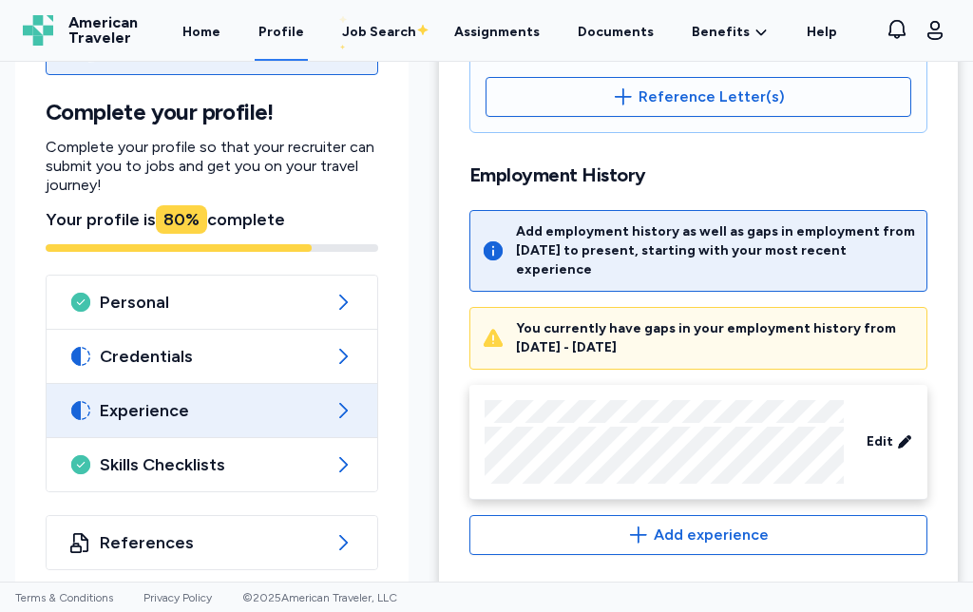
click at [333, 530] on div "References" at bounding box center [212, 542] width 331 height 53
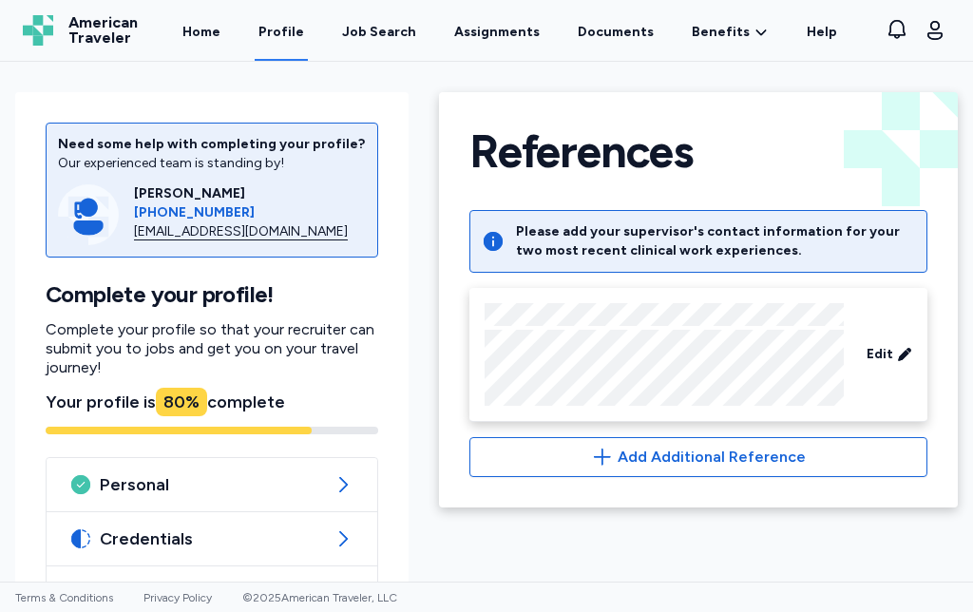
click at [718, 460] on span "Add Additional Reference" at bounding box center [712, 457] width 188 height 23
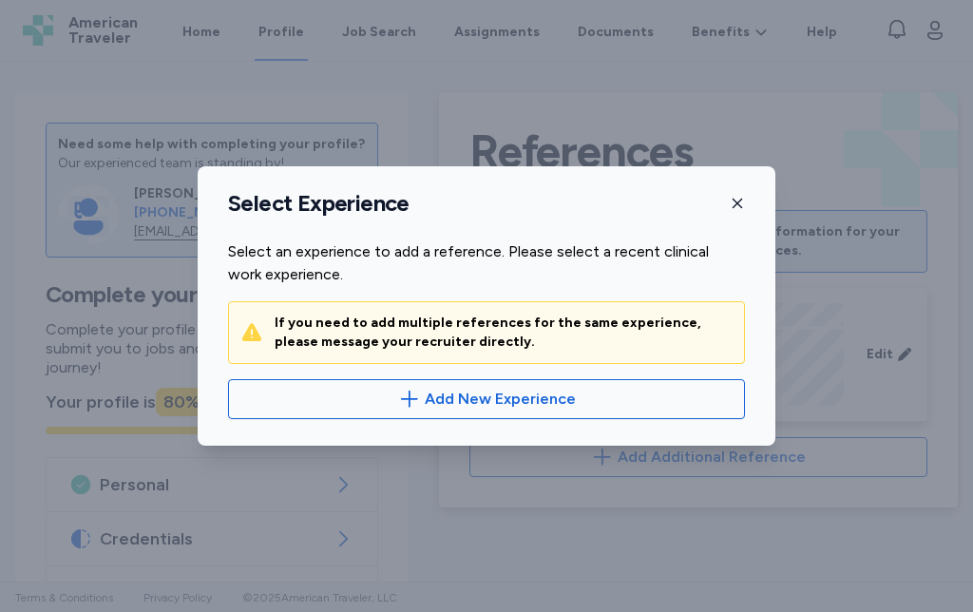
click at [512, 407] on span "Add New Experience" at bounding box center [500, 399] width 151 height 23
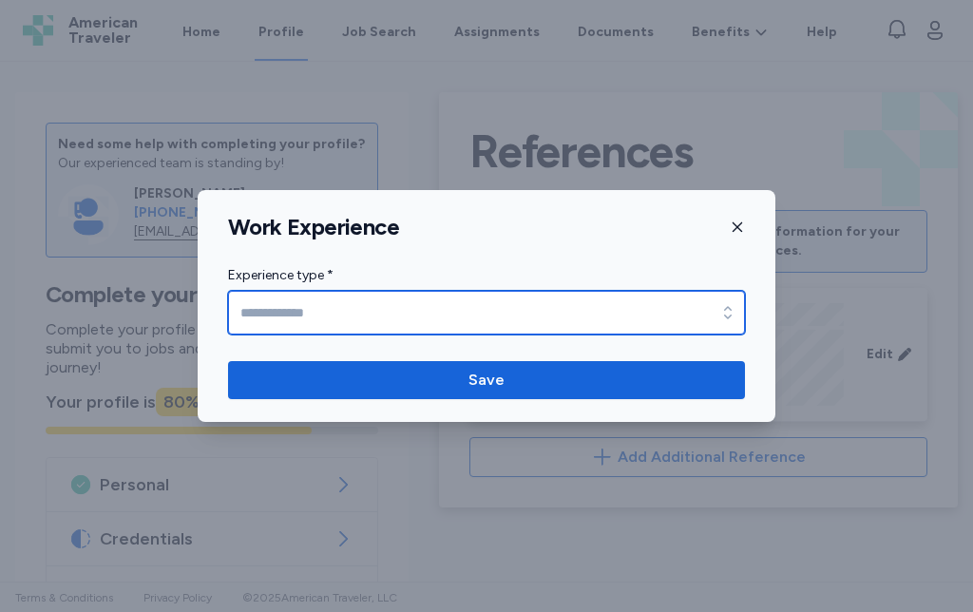
click at [549, 321] on input "Experience type *" at bounding box center [486, 313] width 517 height 44
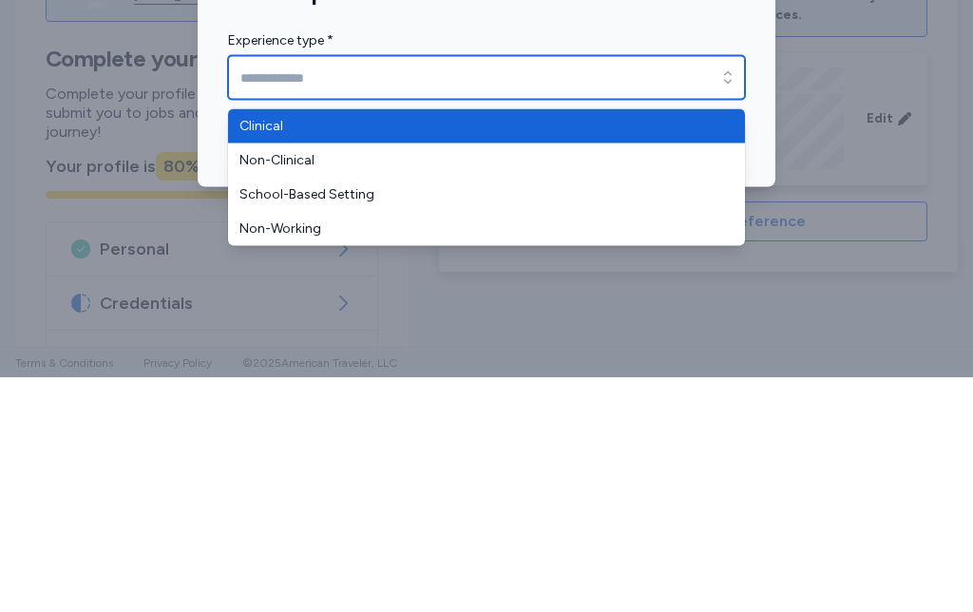
click at [724, 303] on icon "button" at bounding box center [727, 312] width 19 height 19
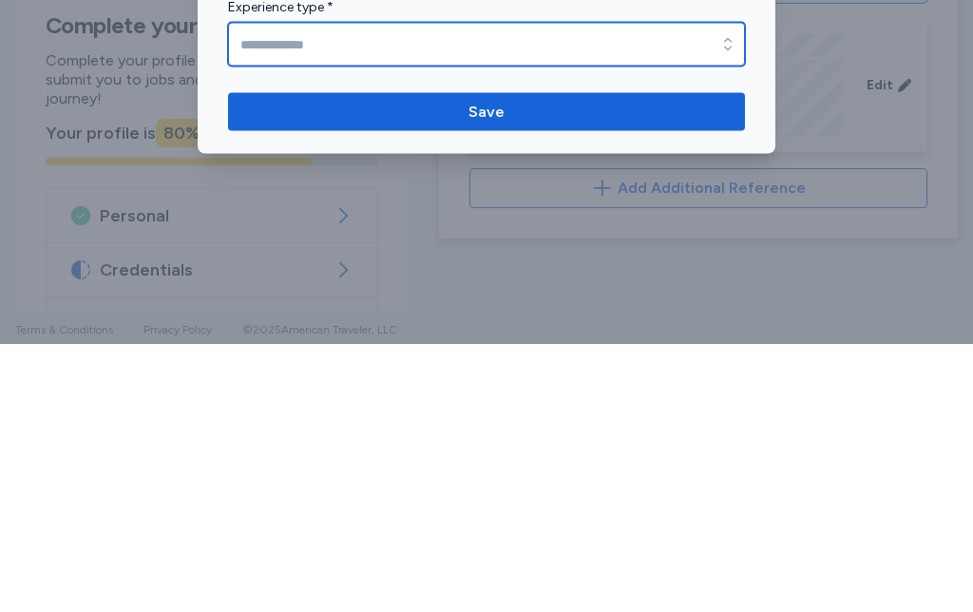
click at [725, 306] on icon "button" at bounding box center [728, 312] width 8 height 12
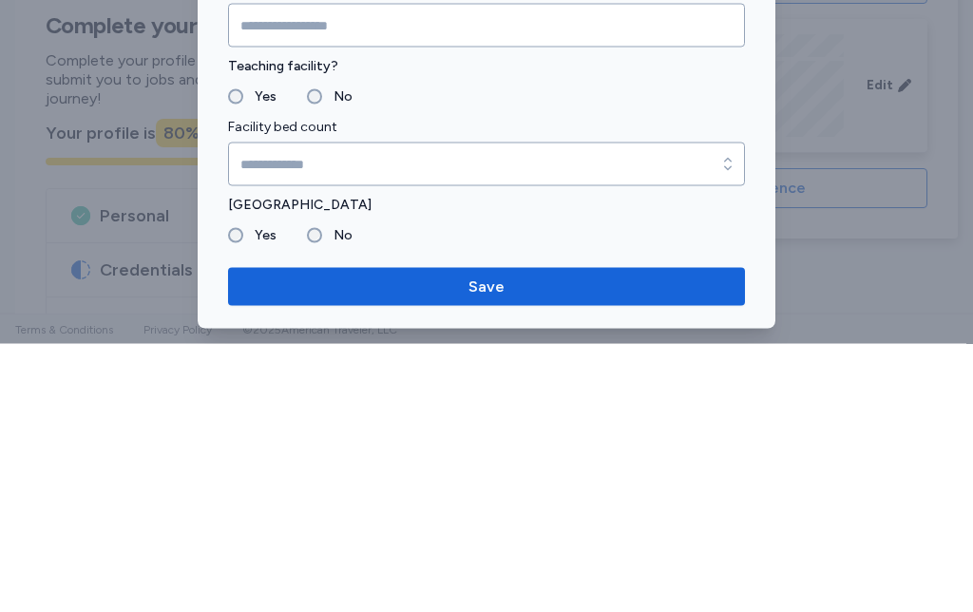
type input "********"
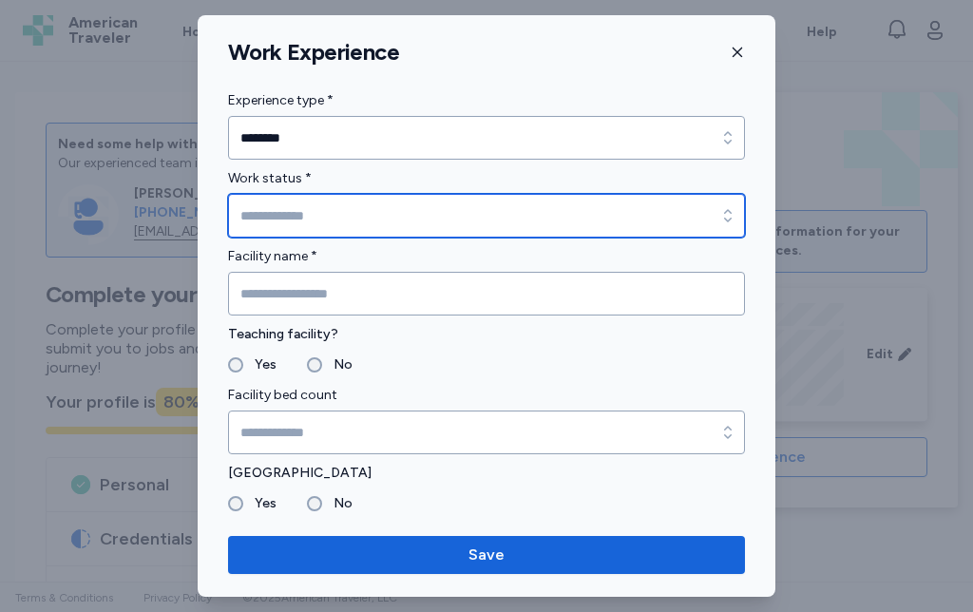
click at [608, 204] on input "Work status *" at bounding box center [486, 216] width 517 height 44
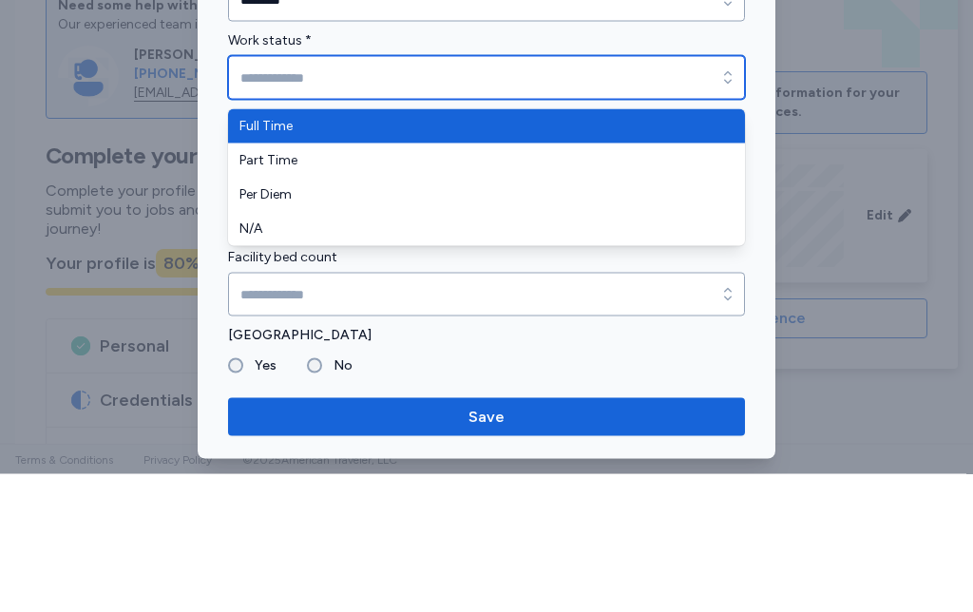
type input "*********"
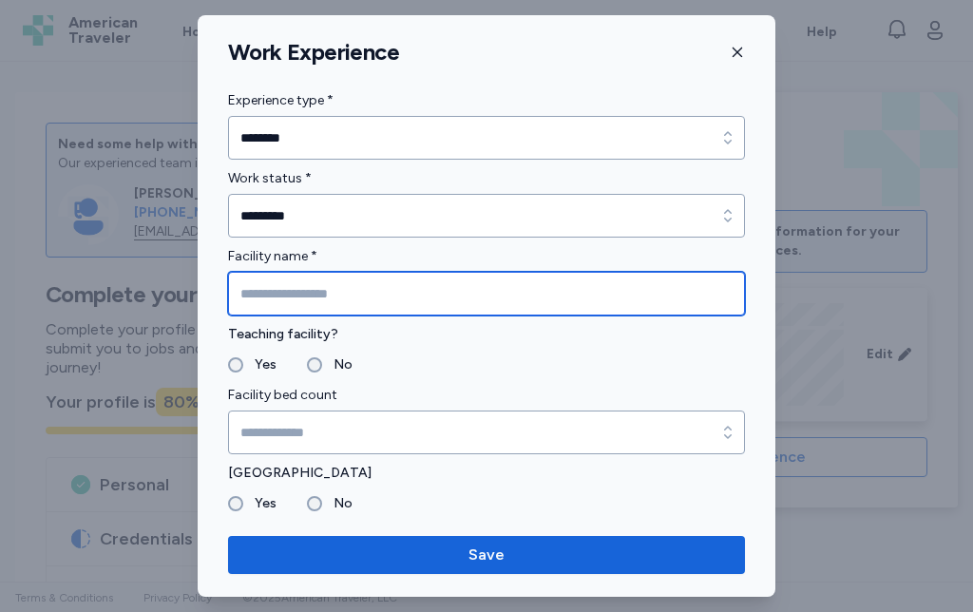
click at [515, 302] on input "Facility name *" at bounding box center [486, 294] width 517 height 44
type input "**********"
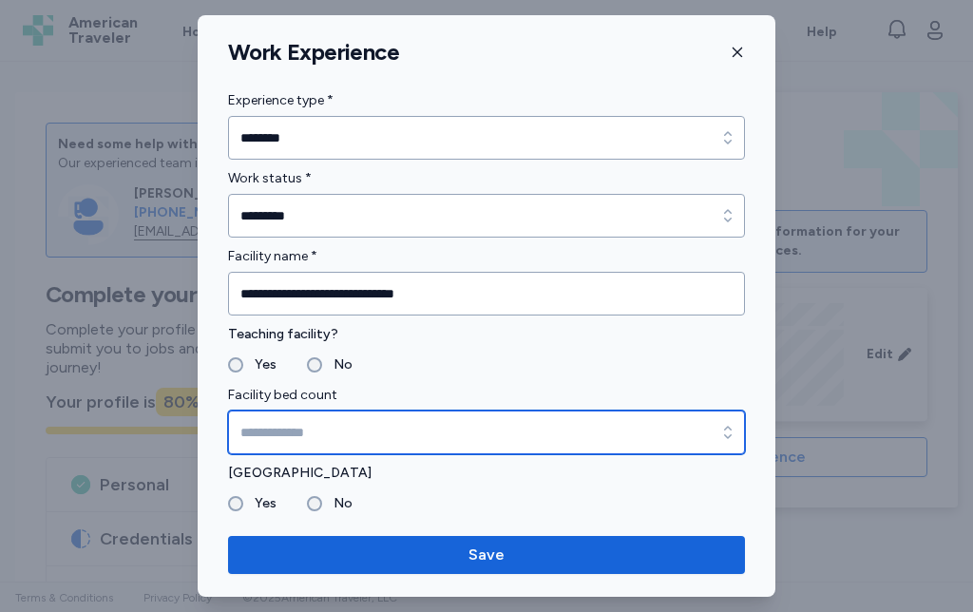
click at [460, 442] on input "Facility bed count" at bounding box center [486, 433] width 517 height 44
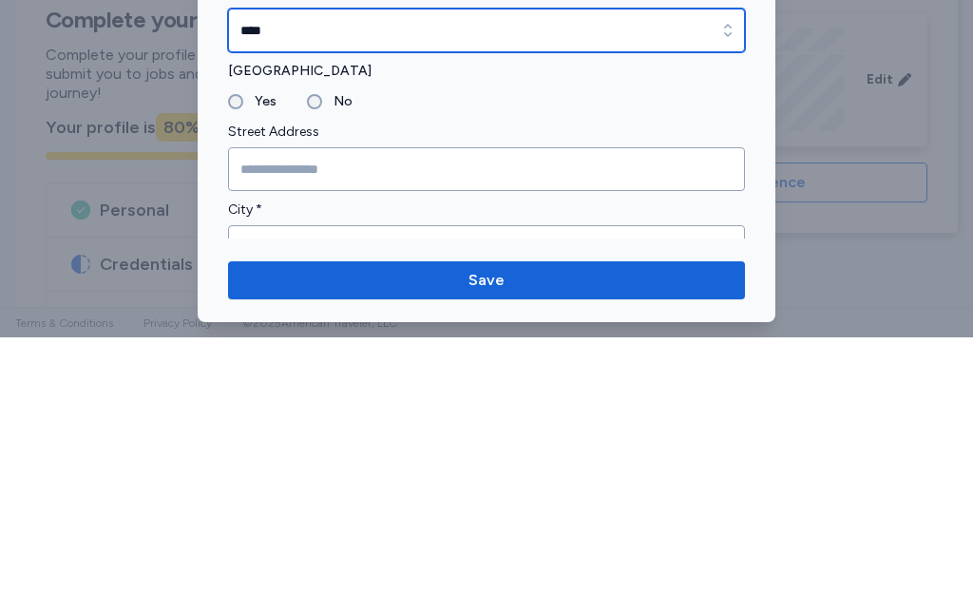
scroll to position [128, 0]
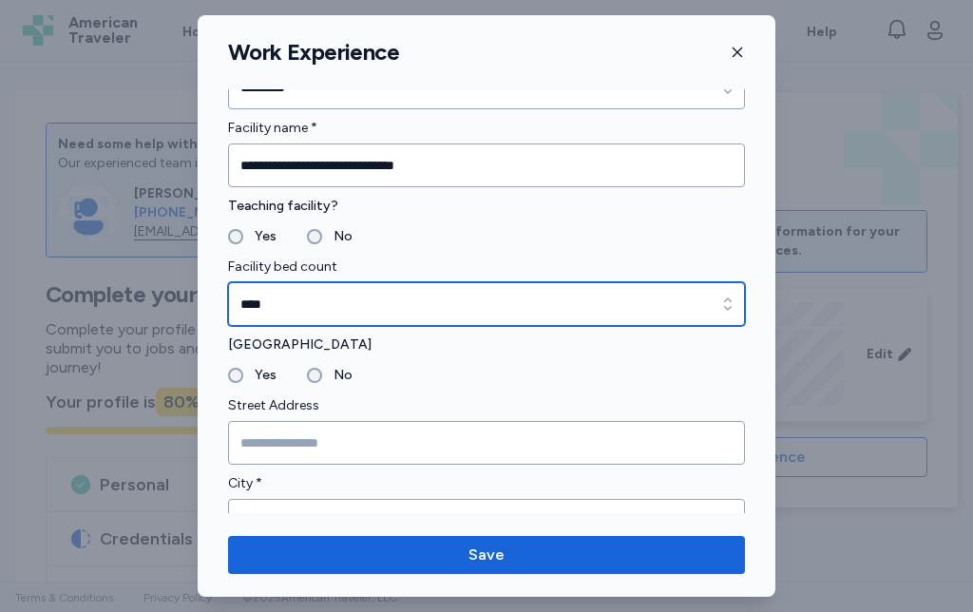
click at [720, 301] on icon "button" at bounding box center [727, 304] width 19 height 19
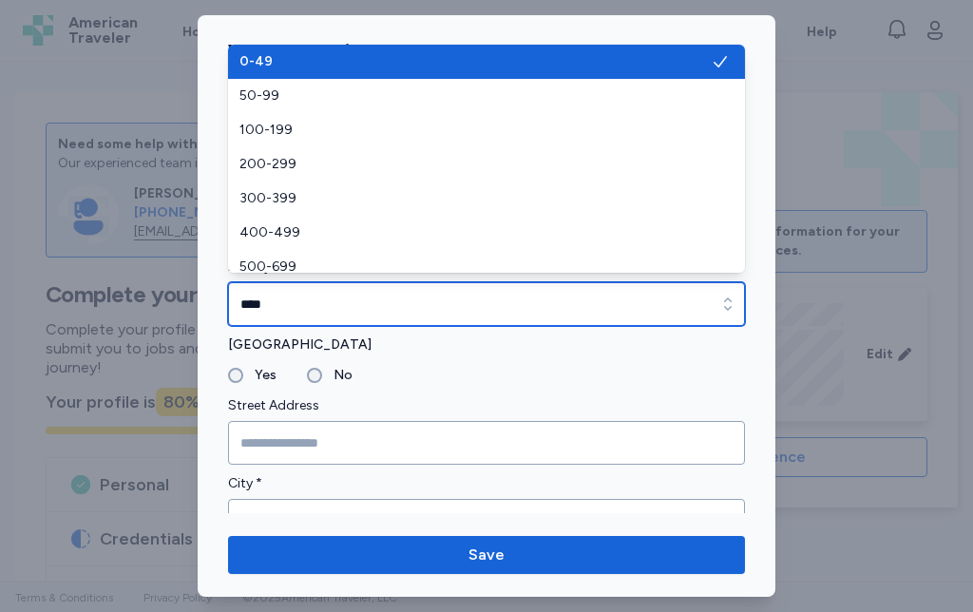
type input "*****"
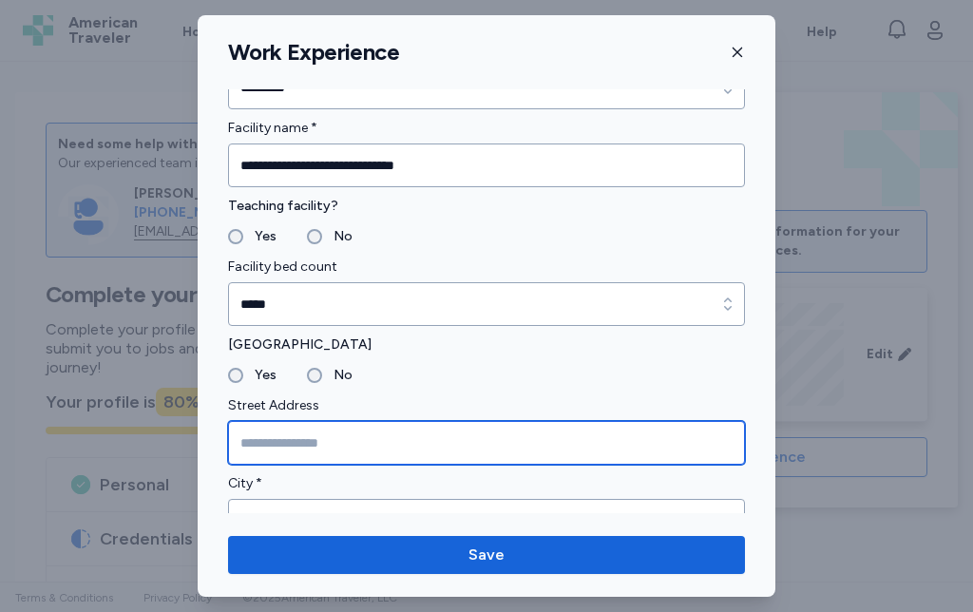
click at [386, 445] on input "Street Address" at bounding box center [486, 443] width 517 height 44
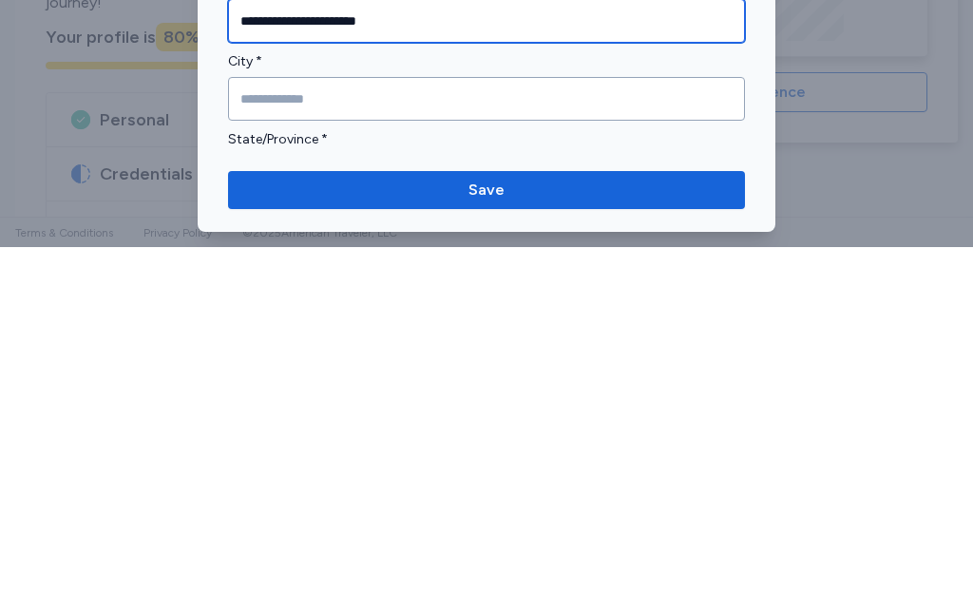
scroll to position [187, 0]
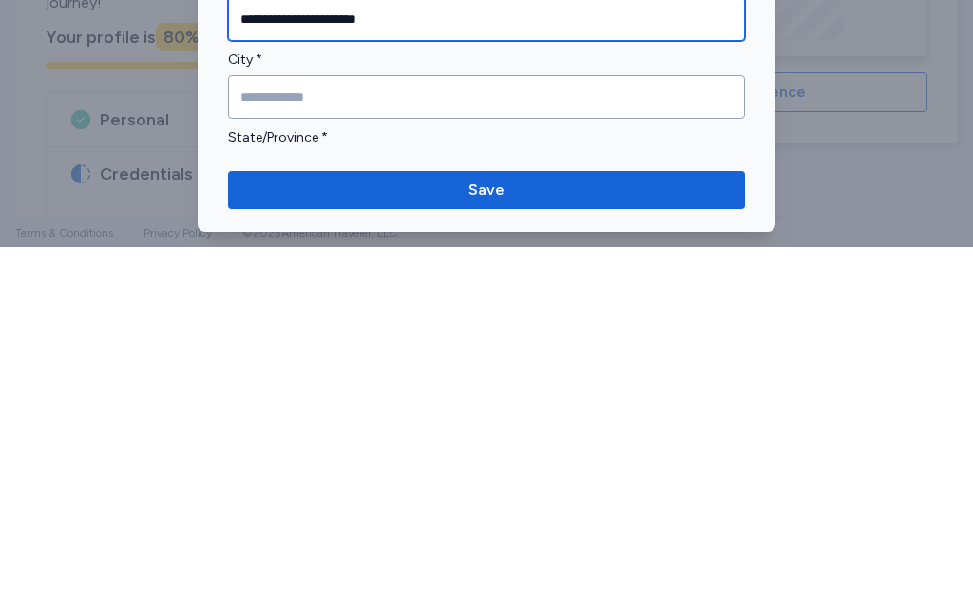
type input "**********"
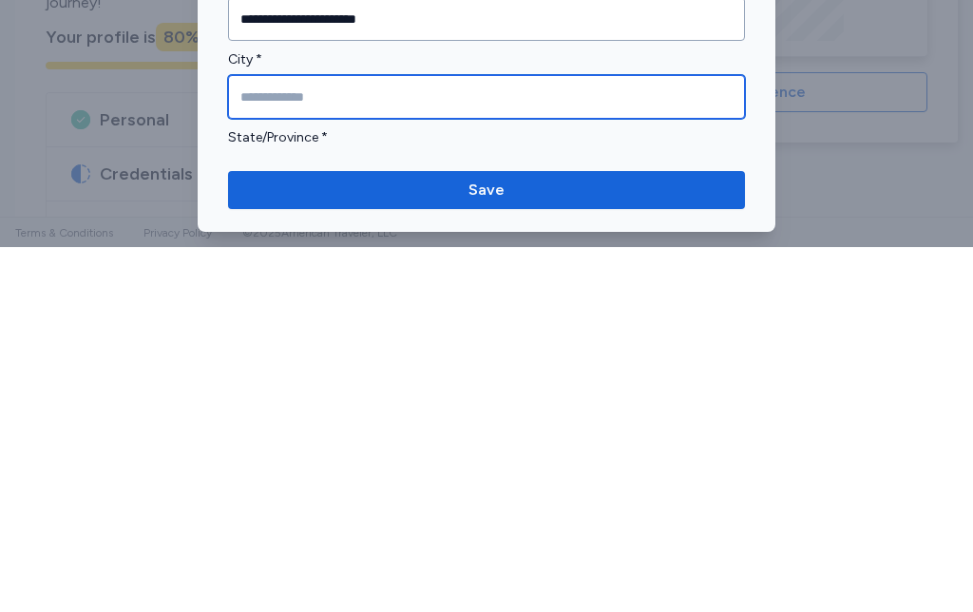
click at [484, 440] on input "City *" at bounding box center [486, 462] width 517 height 44
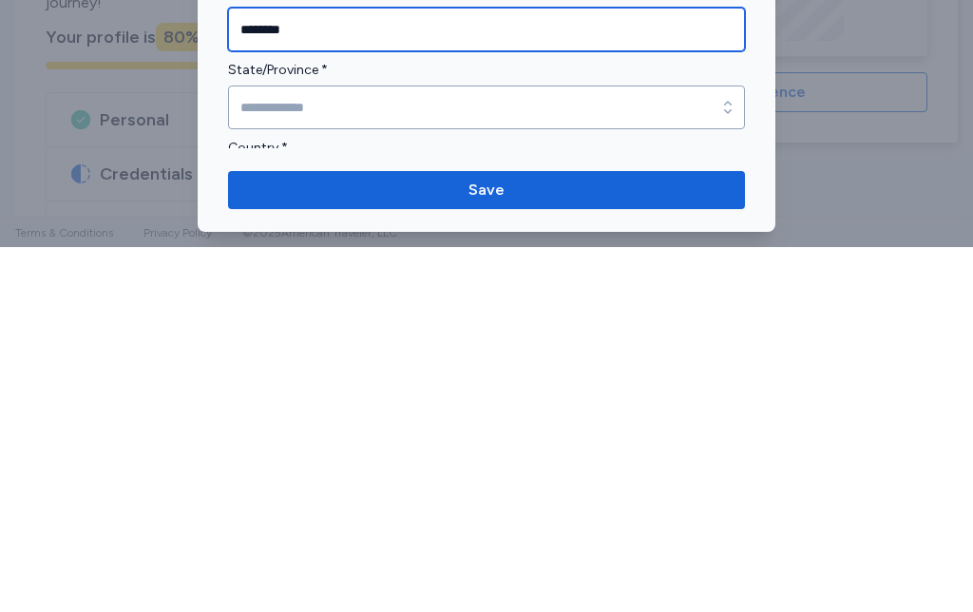
scroll to position [266, 0]
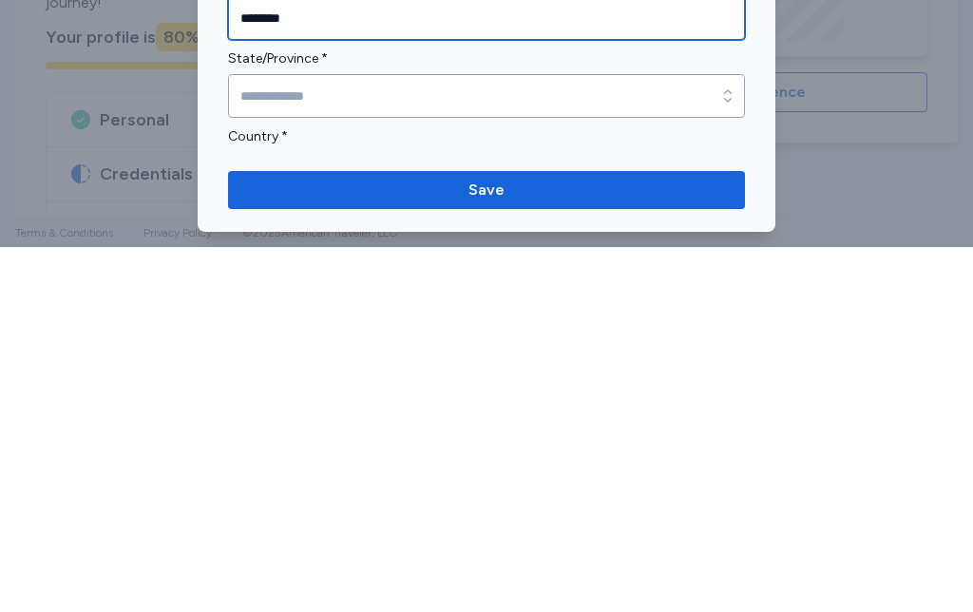
type input "*******"
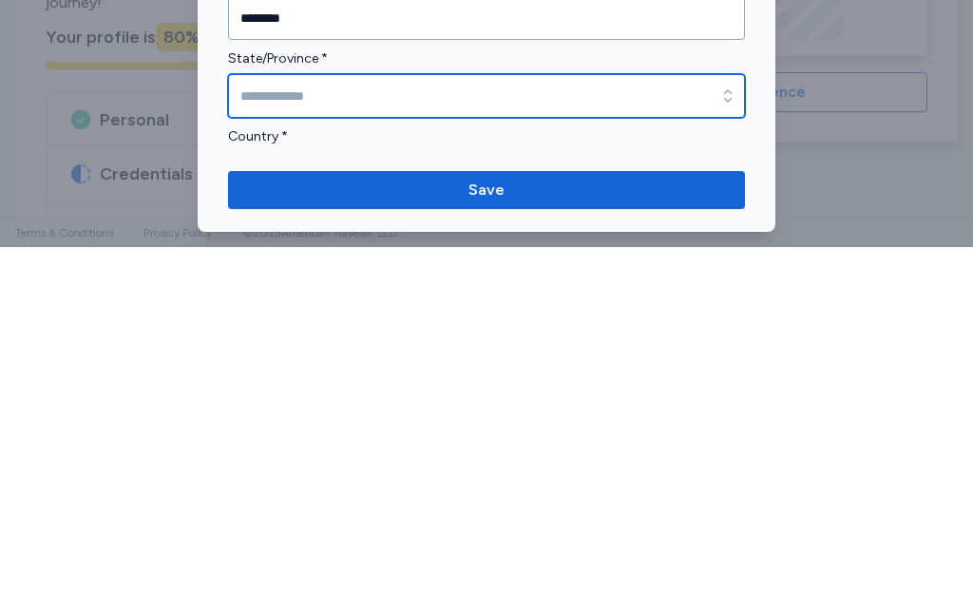
click at [415, 439] on input "State/Province *" at bounding box center [486, 461] width 517 height 44
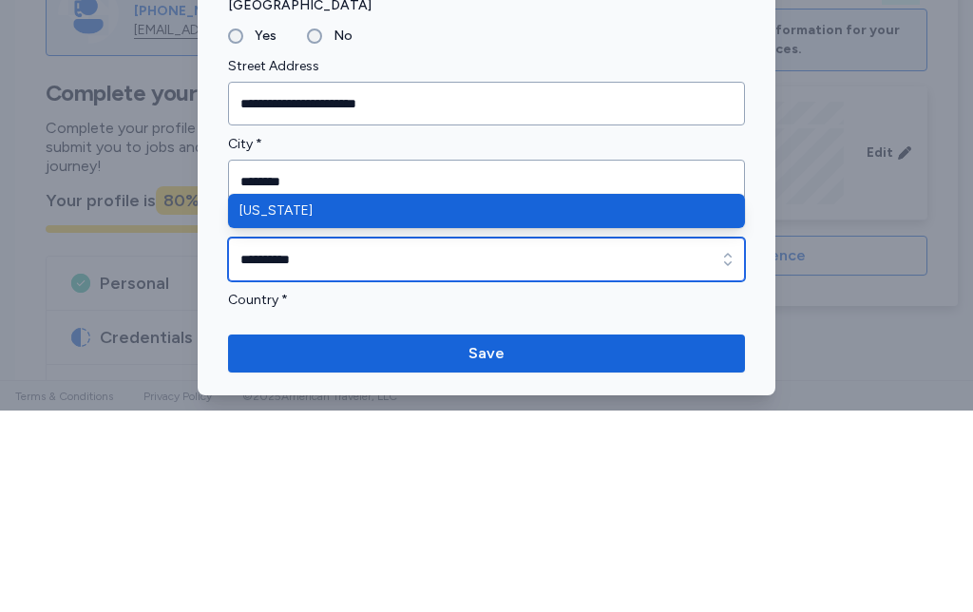
type input "**********"
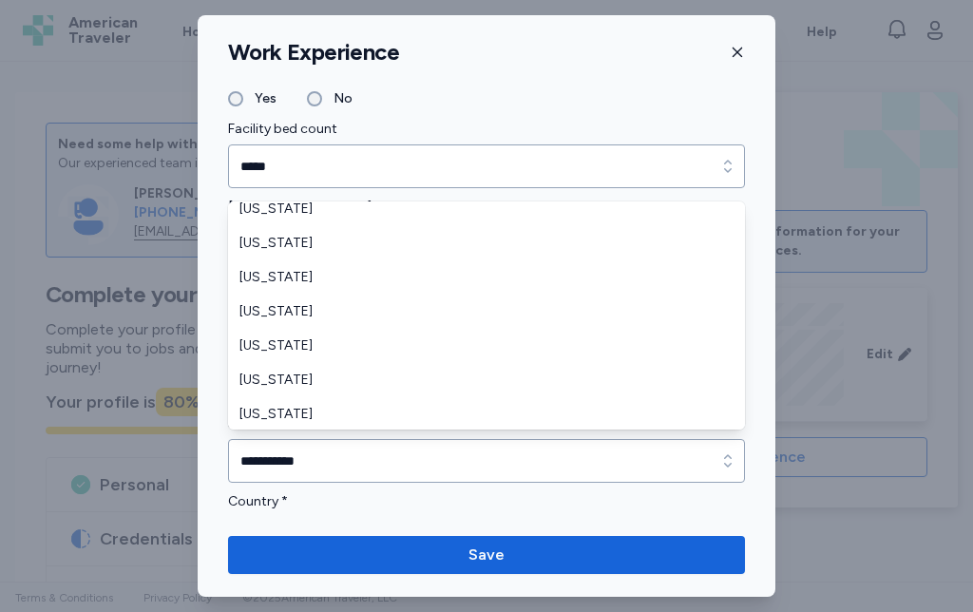
scroll to position [390, 0]
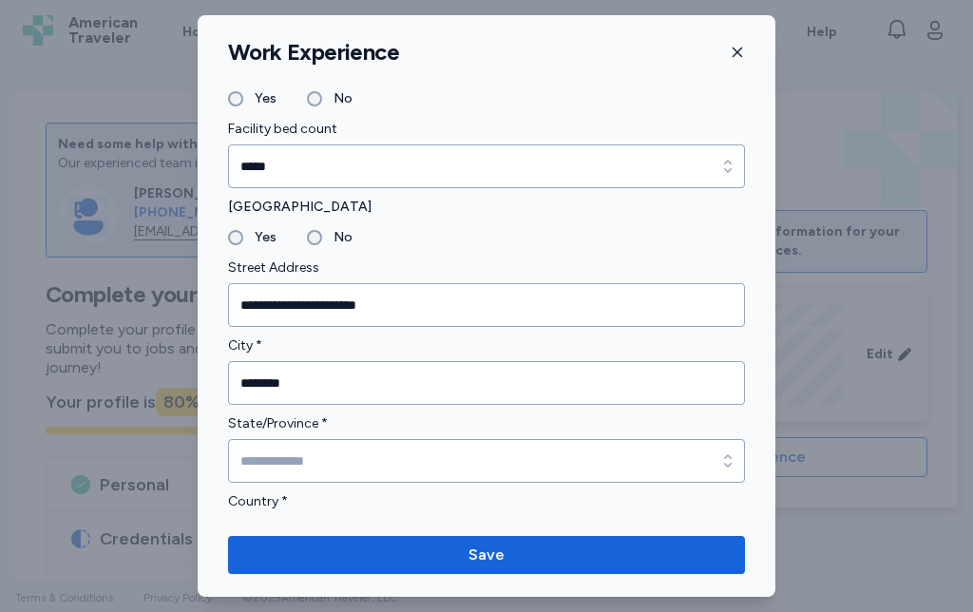
click at [507, 560] on span "Save" at bounding box center [486, 555] width 487 height 23
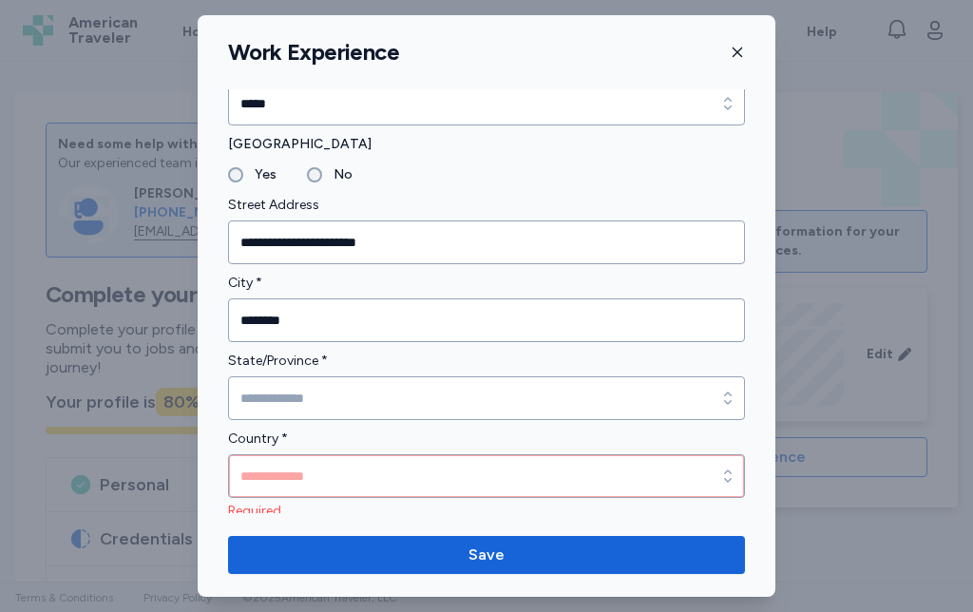
scroll to position [326, 0]
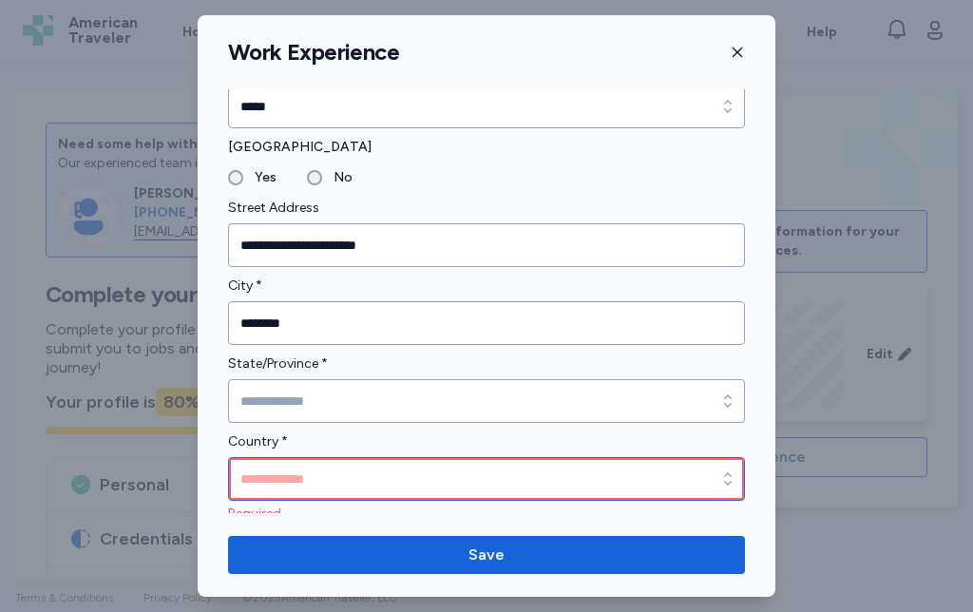
click at [441, 498] on input "Country *" at bounding box center [486, 479] width 517 height 44
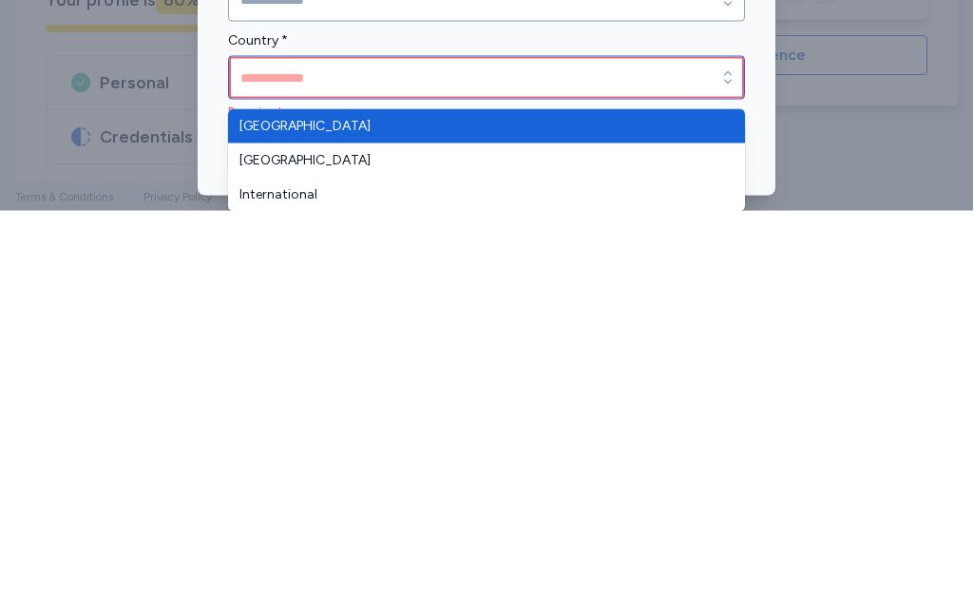
type input "**********"
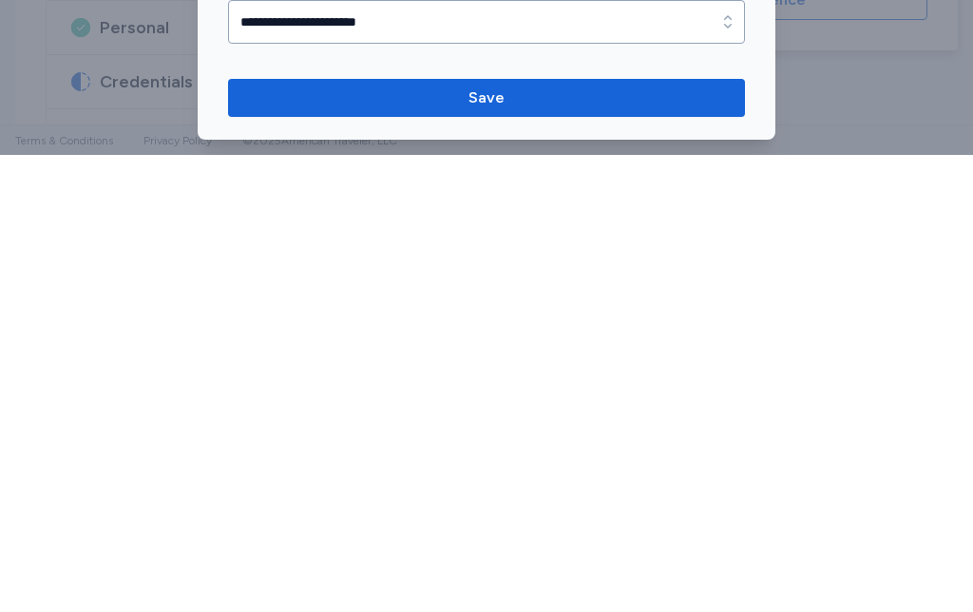
click at [527, 544] on span "Save" at bounding box center [486, 555] width 487 height 23
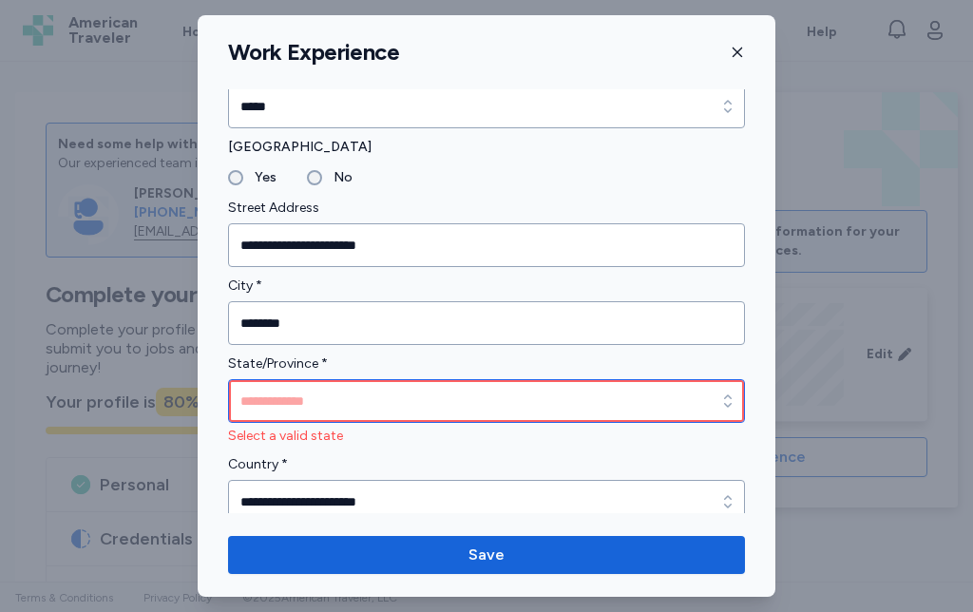
click at [459, 401] on input "State/Province *" at bounding box center [486, 401] width 517 height 44
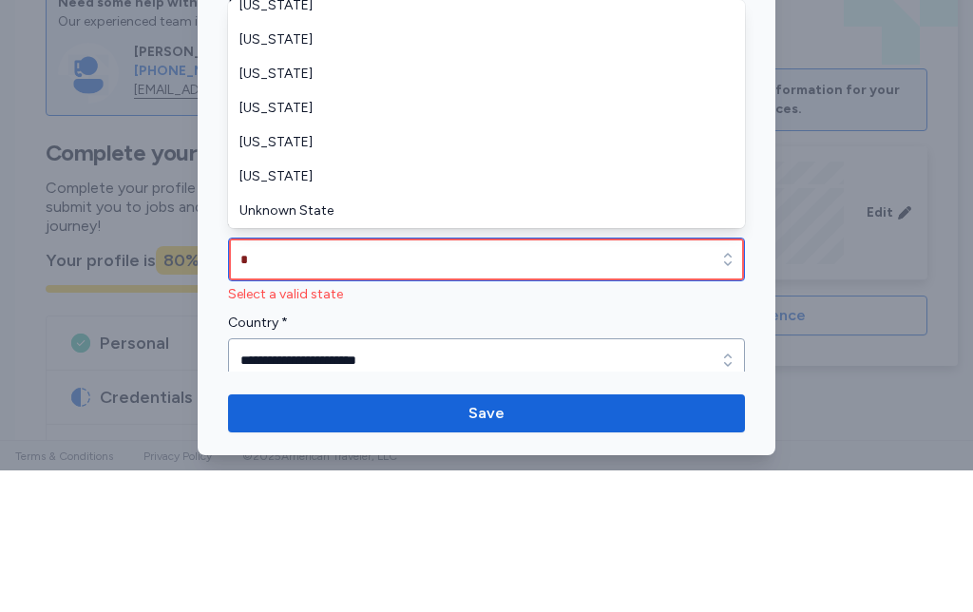
scroll to position [182, 0]
type input "**********"
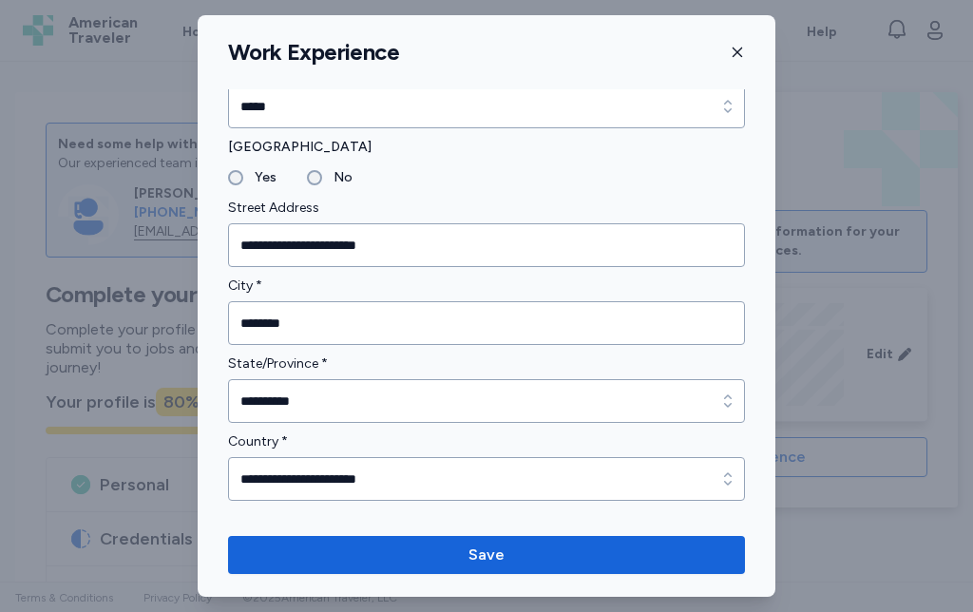
click at [444, 554] on span "Save" at bounding box center [486, 555] width 487 height 23
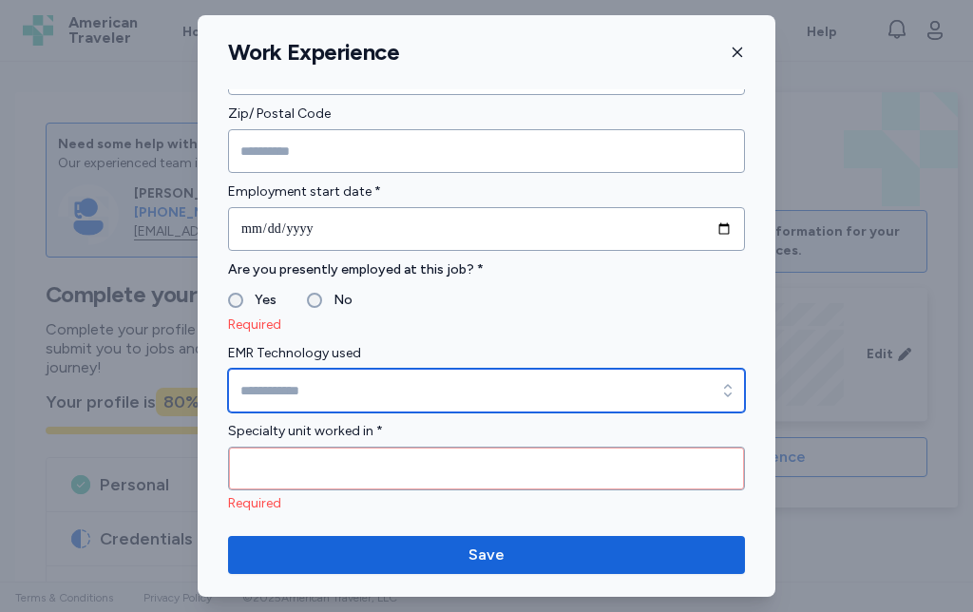
click at [439, 396] on input "EMR Technology used" at bounding box center [486, 391] width 517 height 44
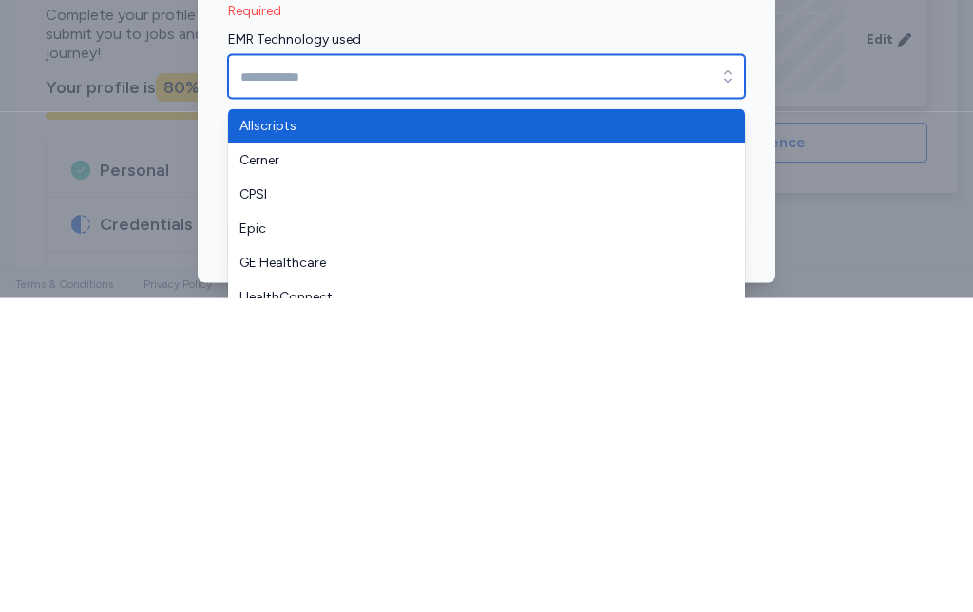
click at [716, 369] on div "button" at bounding box center [728, 391] width 34 height 44
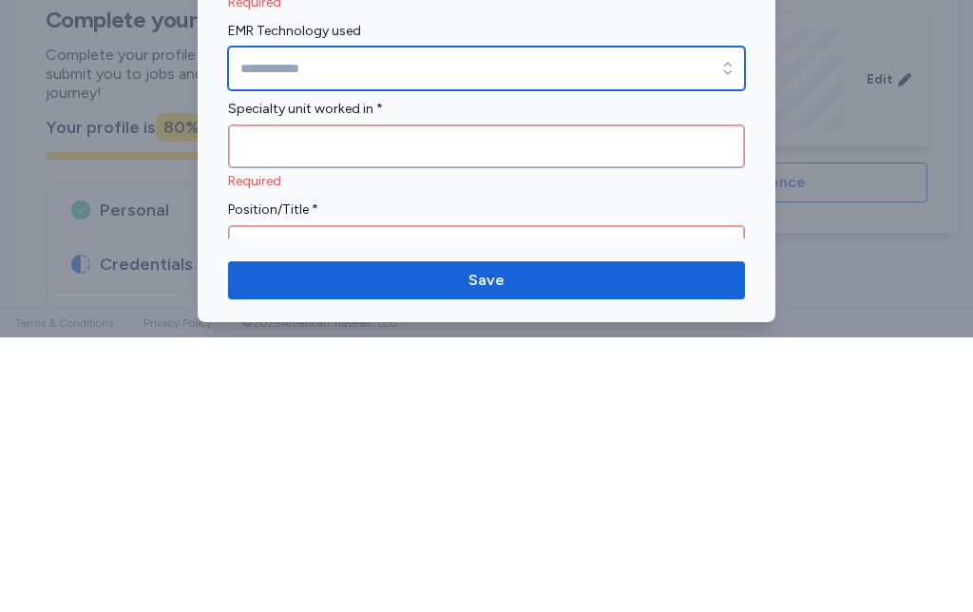
scroll to position [790, 0]
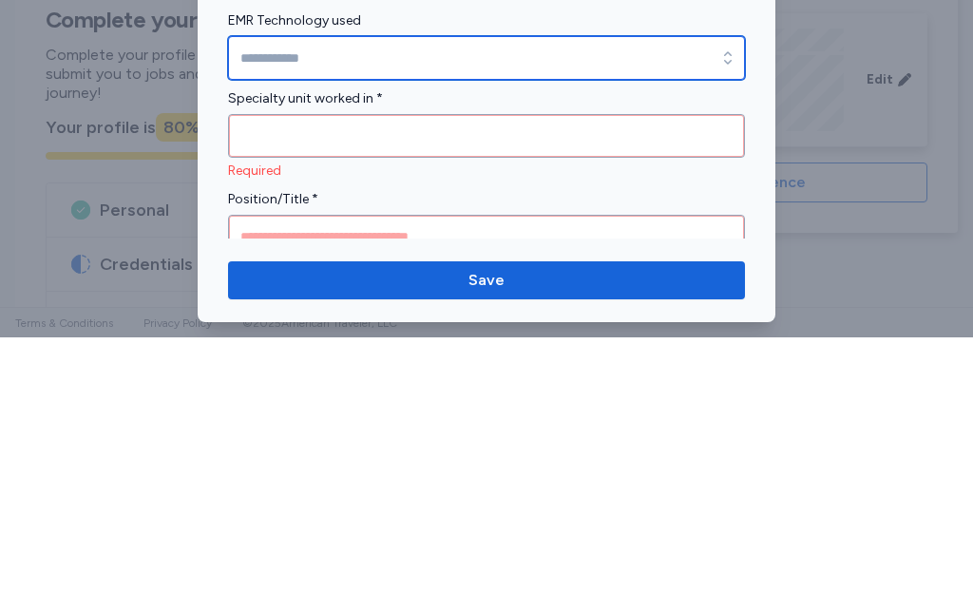
click at [733, 323] on icon "button" at bounding box center [727, 332] width 19 height 19
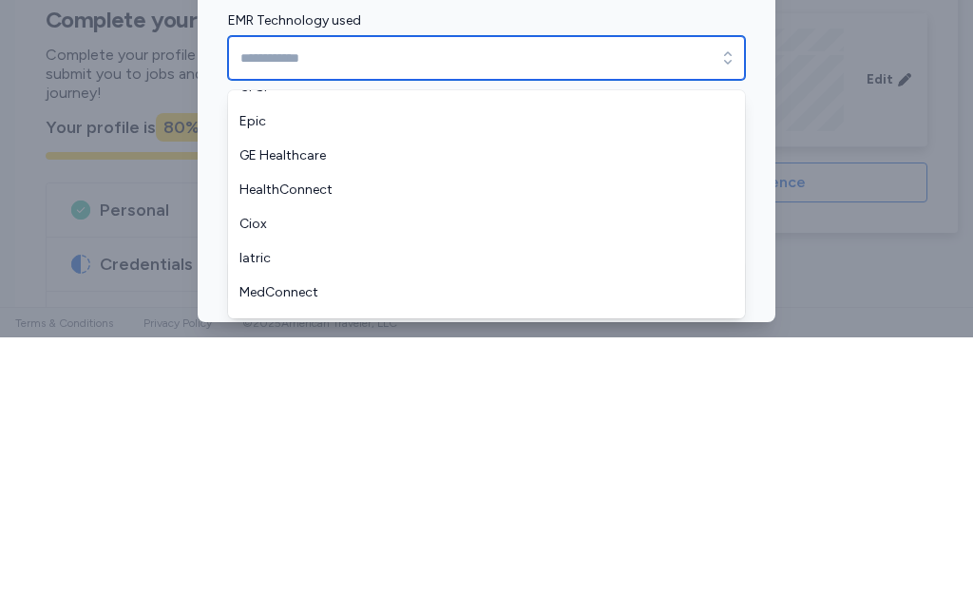
scroll to position [103, 0]
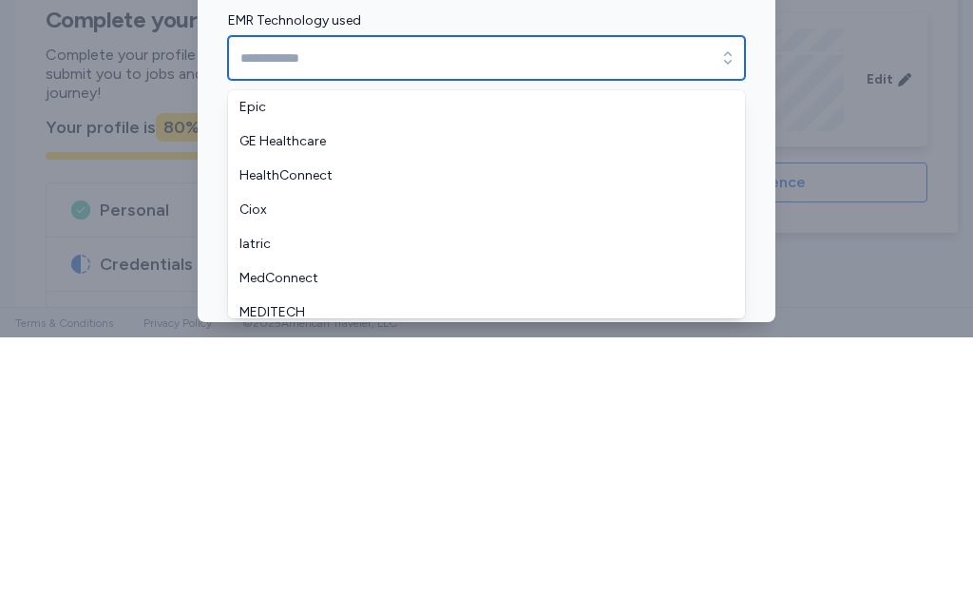
type input "****"
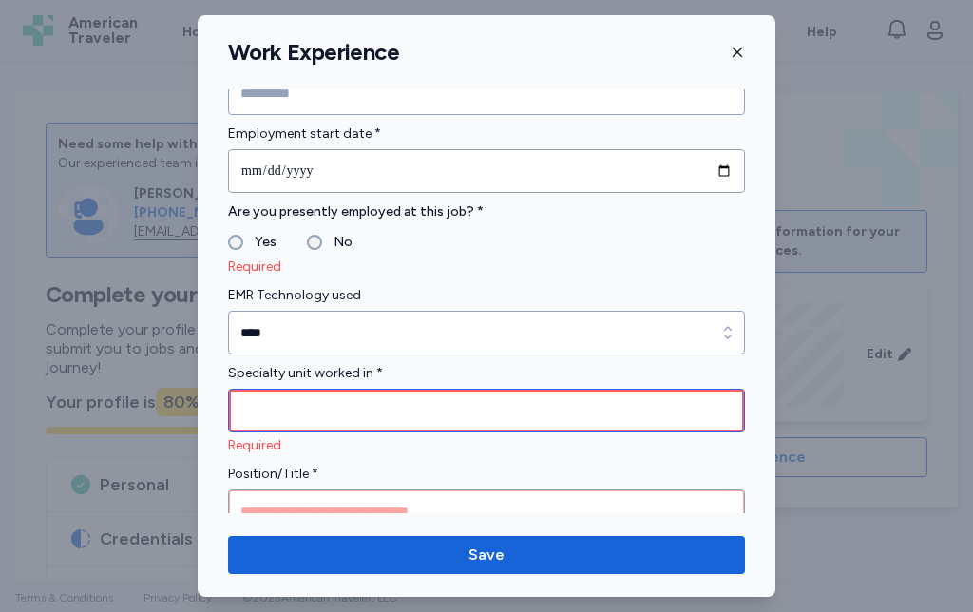
click at [446, 408] on input "Specialty unit worked in *" at bounding box center [486, 411] width 517 height 44
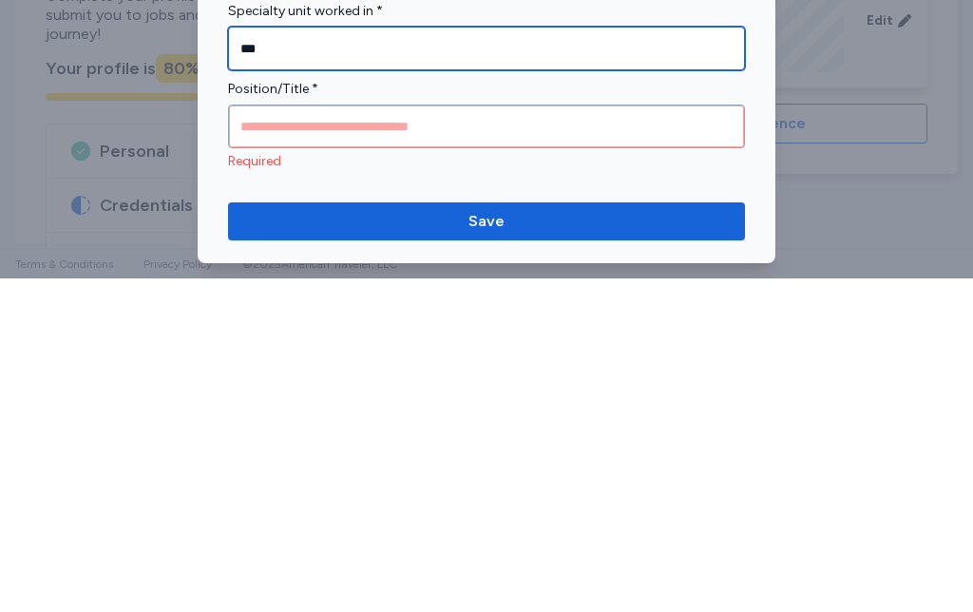
scroll to position [853, 0]
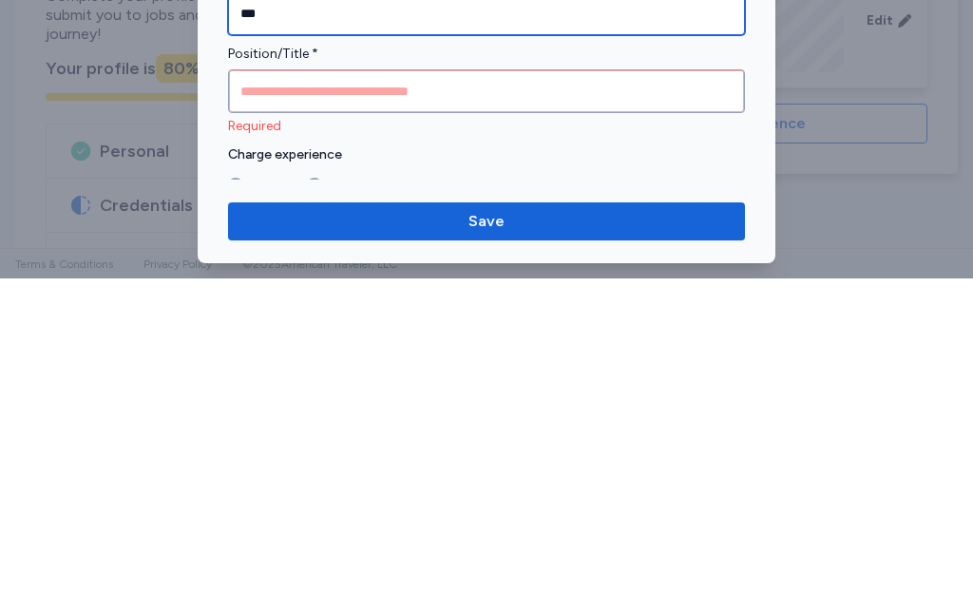
type input "***"
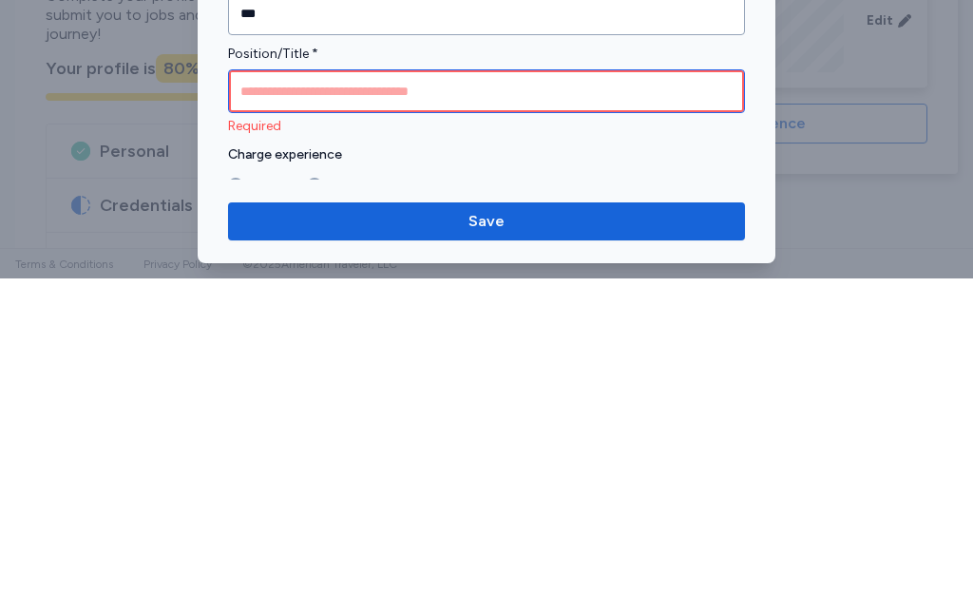
click at [482, 403] on input "Position/Title *" at bounding box center [486, 425] width 517 height 44
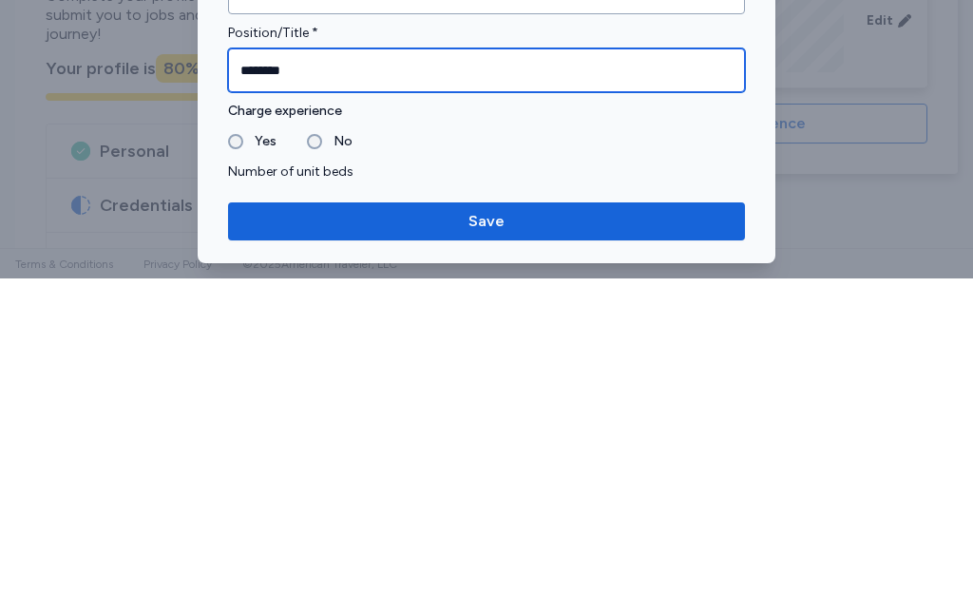
scroll to position [938, 0]
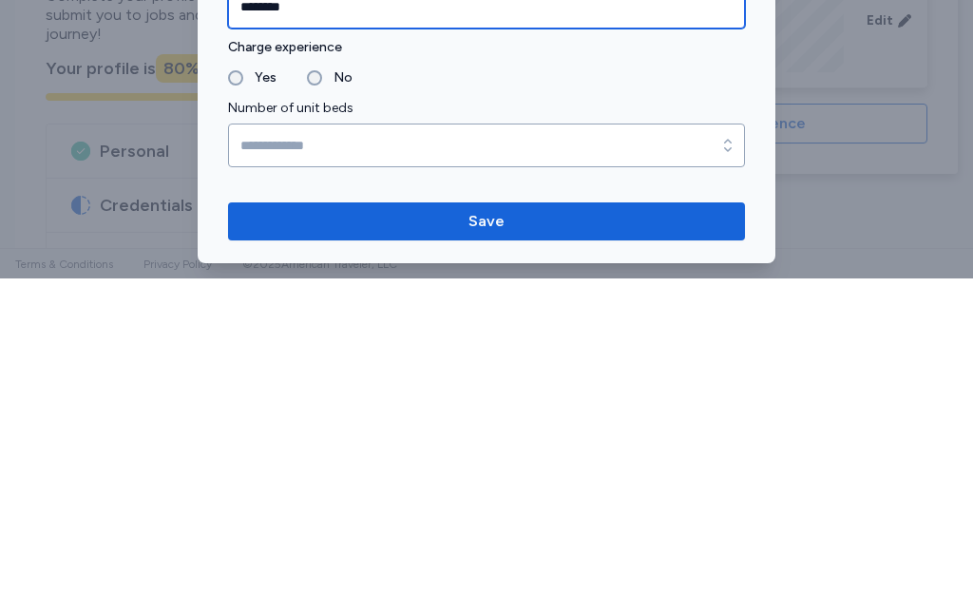
type input "********"
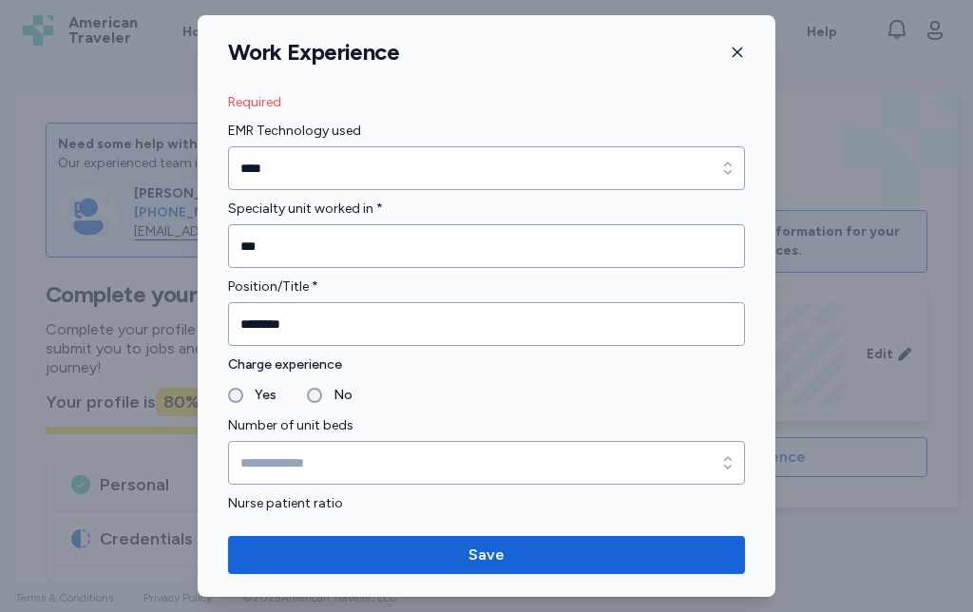
scroll to position [957, 0]
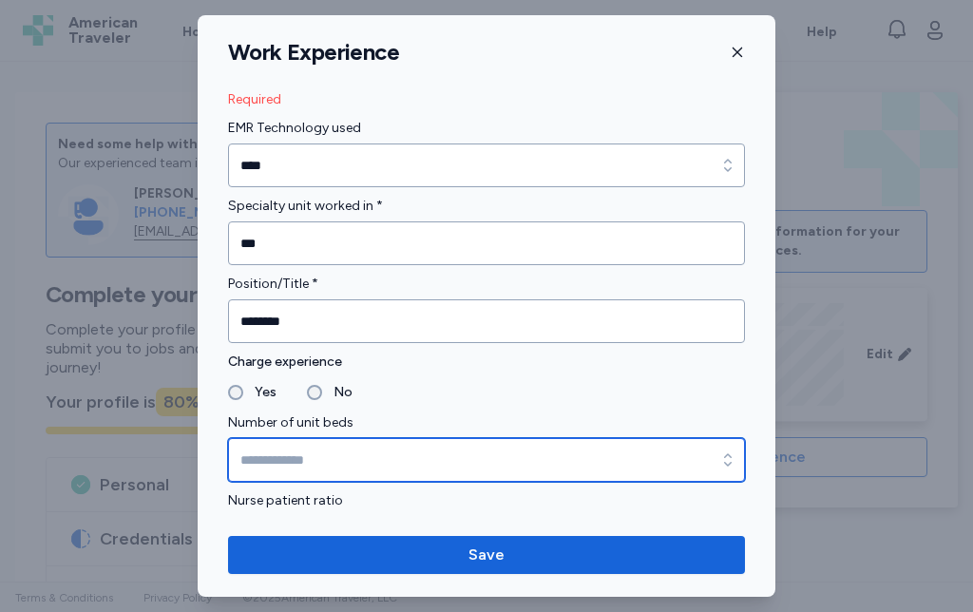
click at [417, 467] on input "Number of unit beds" at bounding box center [486, 460] width 517 height 44
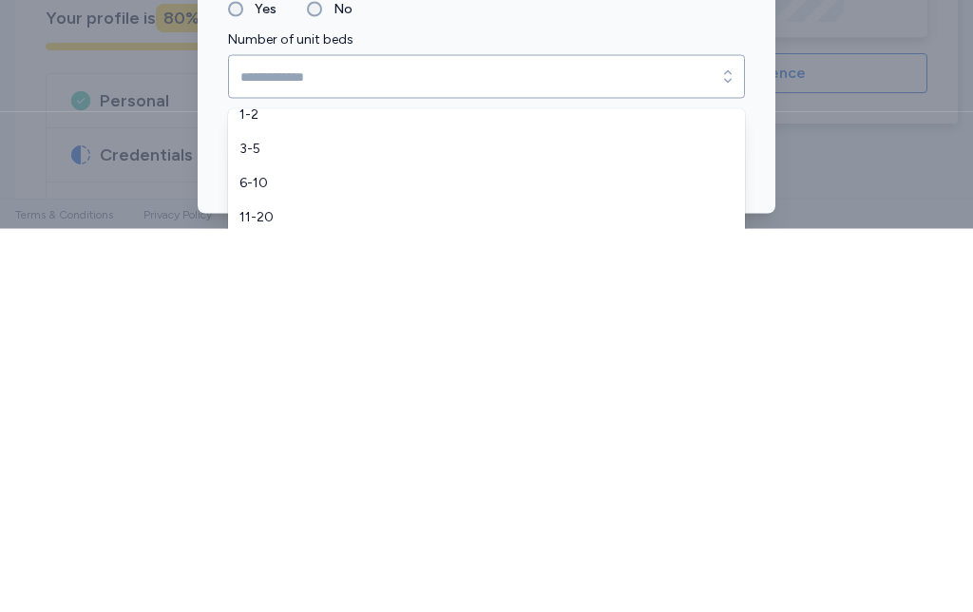
scroll to position [108, 0]
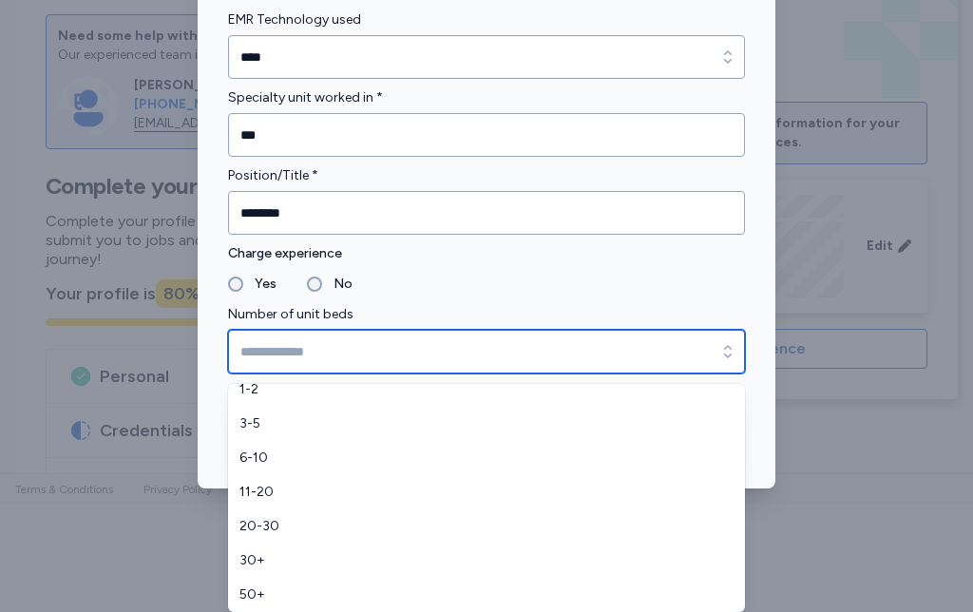
type input "*****"
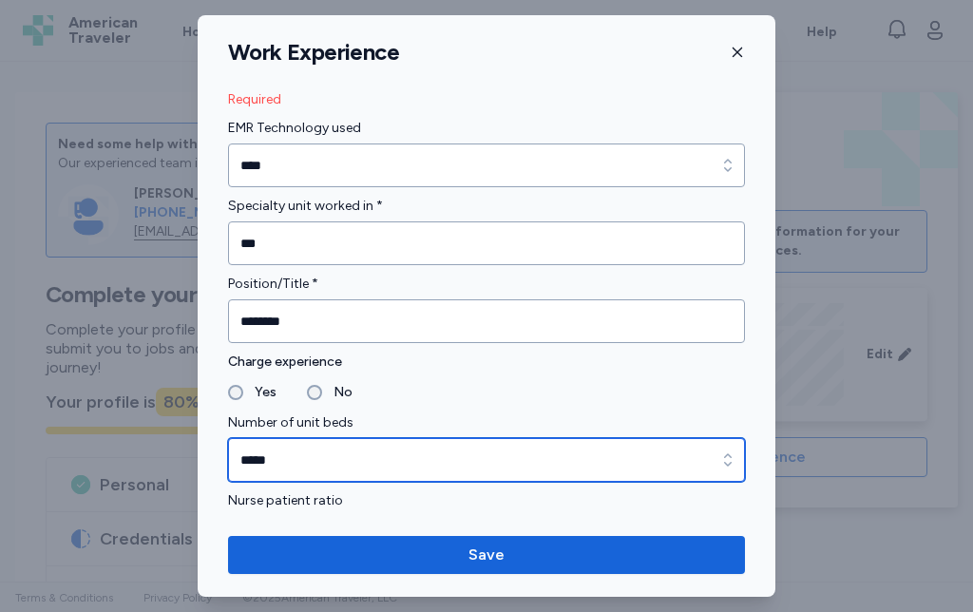
scroll to position [0, 0]
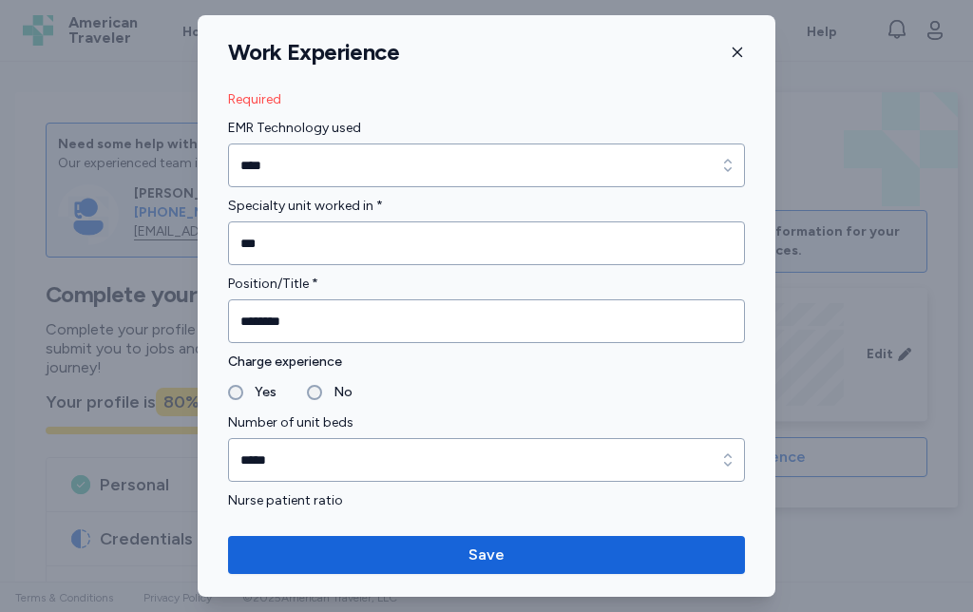
click at [488, 560] on span "Save" at bounding box center [487, 555] width 36 height 23
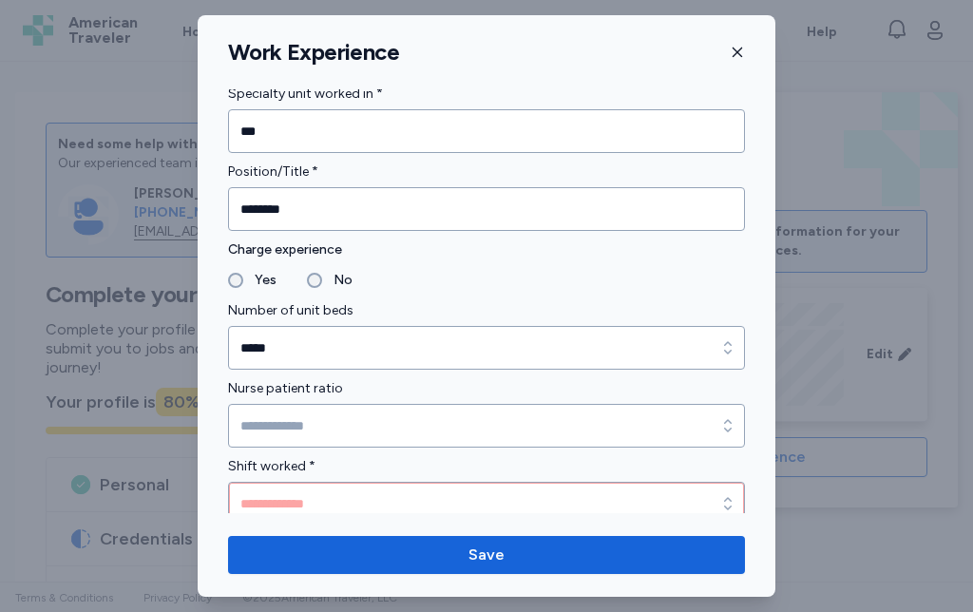
scroll to position [1071, 0]
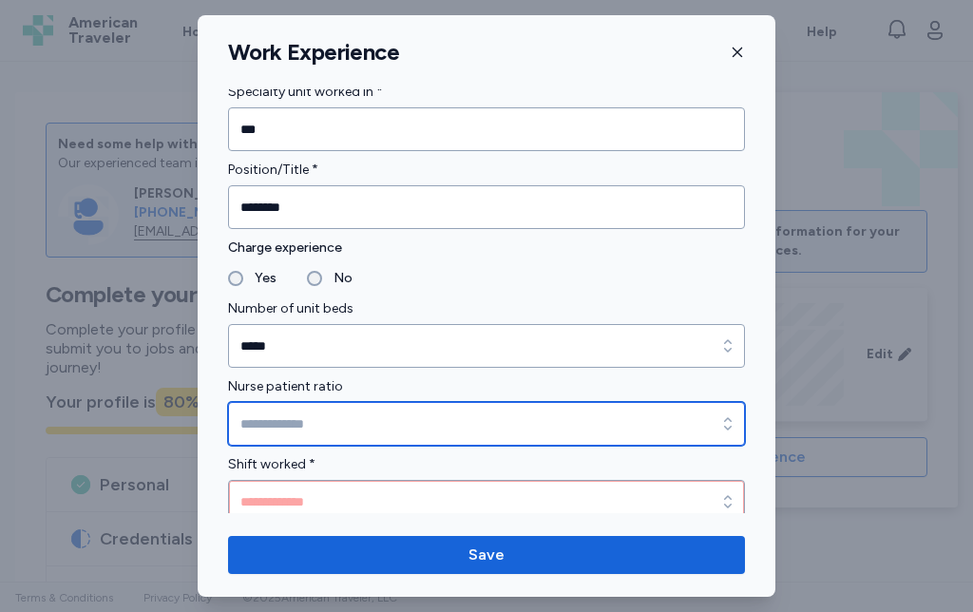
click at [728, 421] on icon "button" at bounding box center [727, 423] width 19 height 19
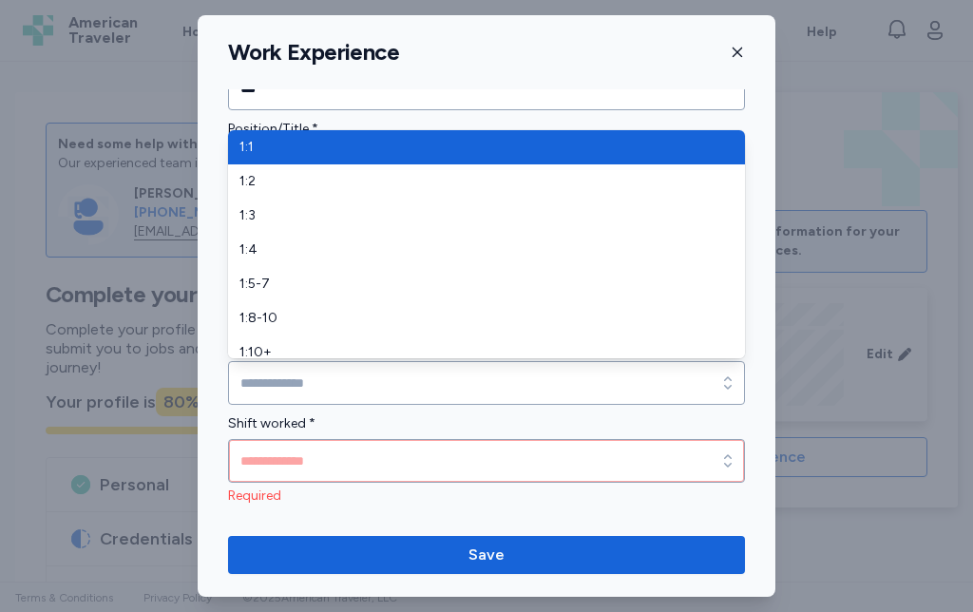
scroll to position [1134, 0]
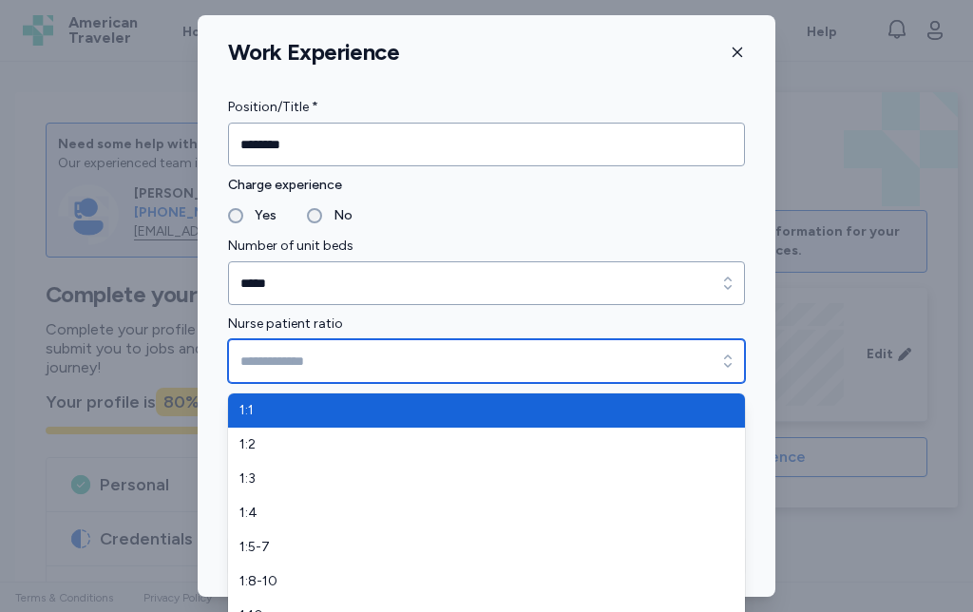
type input "***"
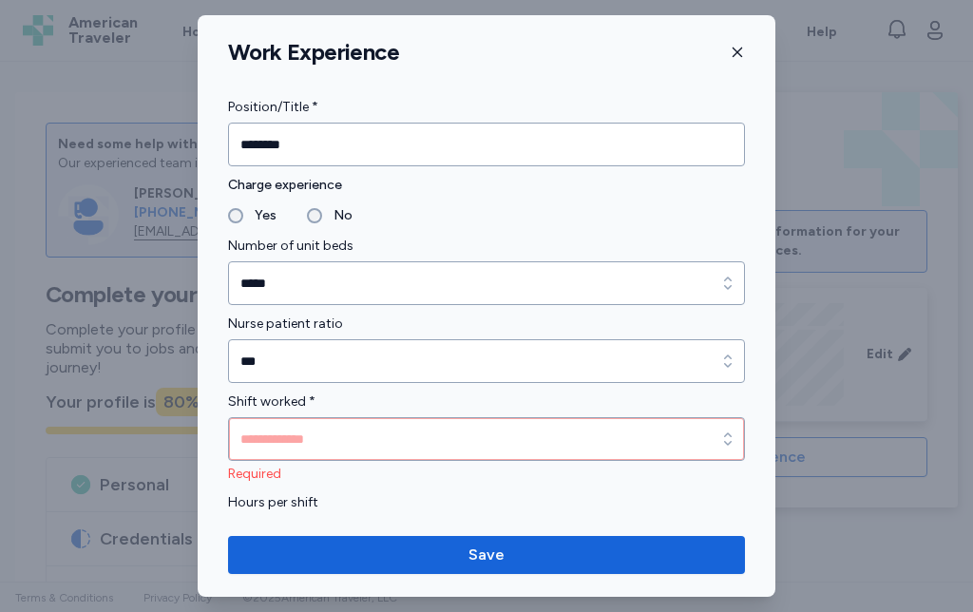
click at [498, 557] on span "Save" at bounding box center [487, 555] width 36 height 23
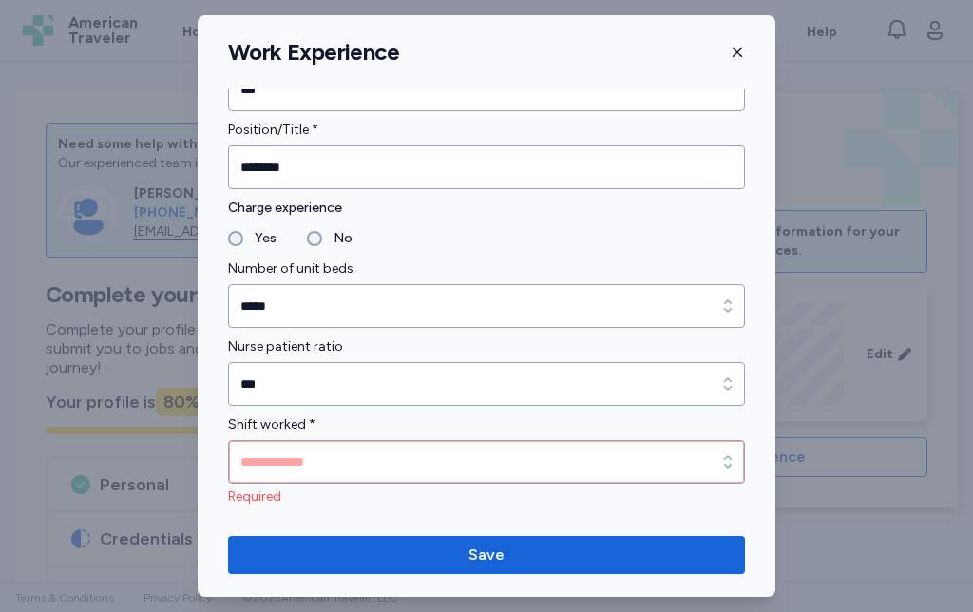
scroll to position [1148, 0]
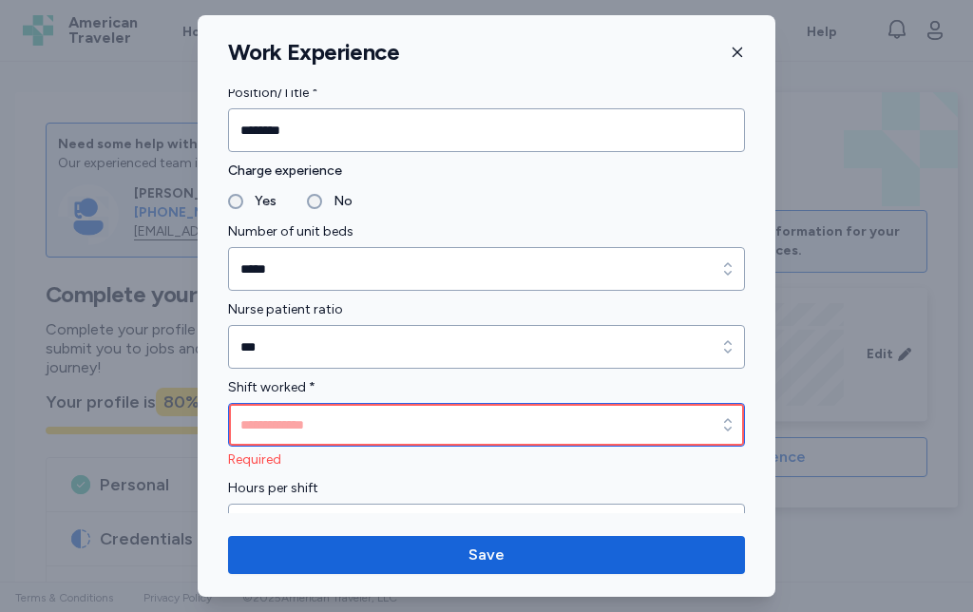
click at [394, 440] on input "Shift worked *" at bounding box center [486, 425] width 517 height 44
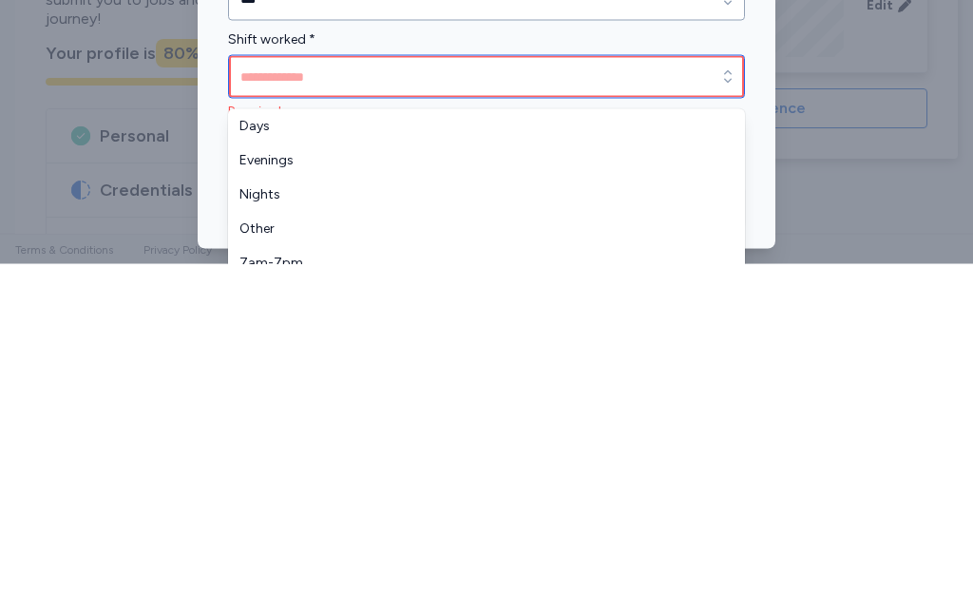
type input "****"
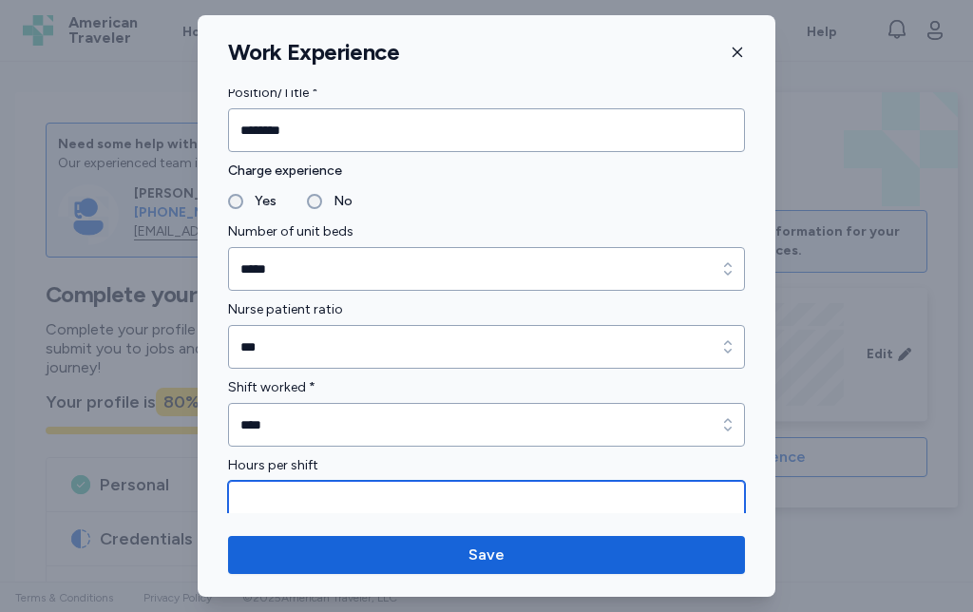
click at [428, 496] on input "Hours per shift" at bounding box center [486, 503] width 517 height 44
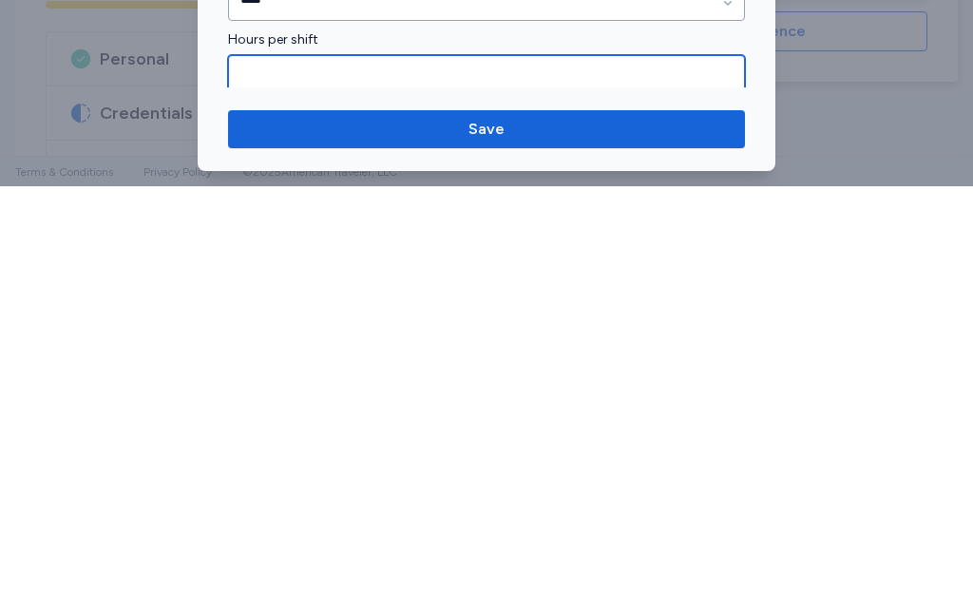
type input "**"
click at [523, 544] on span "Save" at bounding box center [486, 555] width 487 height 23
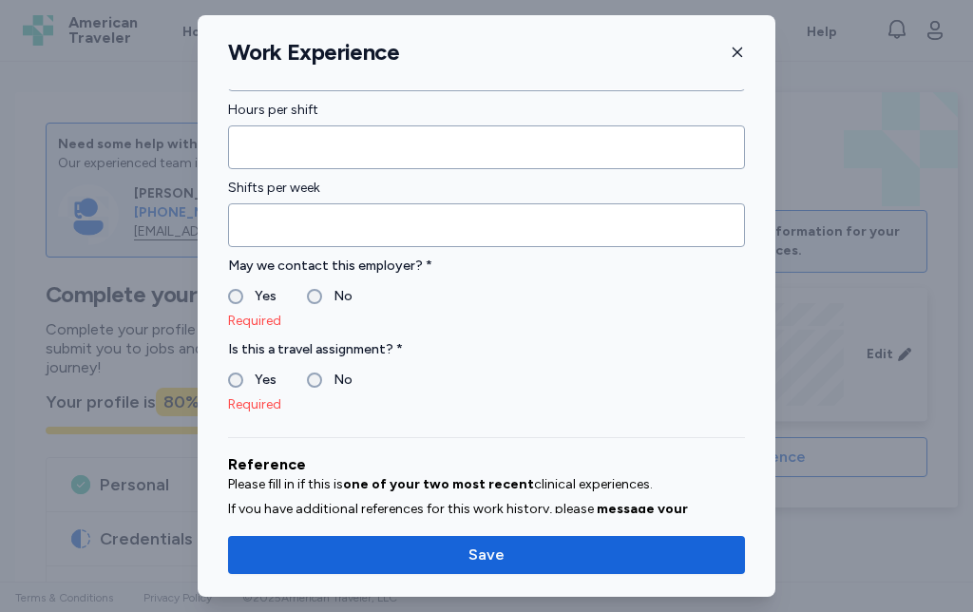
scroll to position [1515, 0]
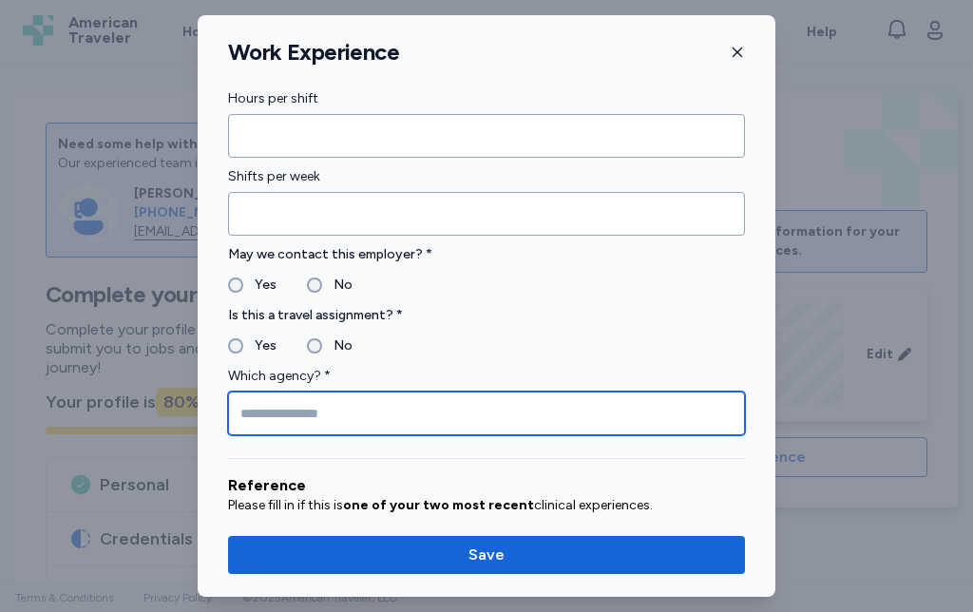
click at [570, 419] on input "Which agency? *" at bounding box center [486, 414] width 517 height 44
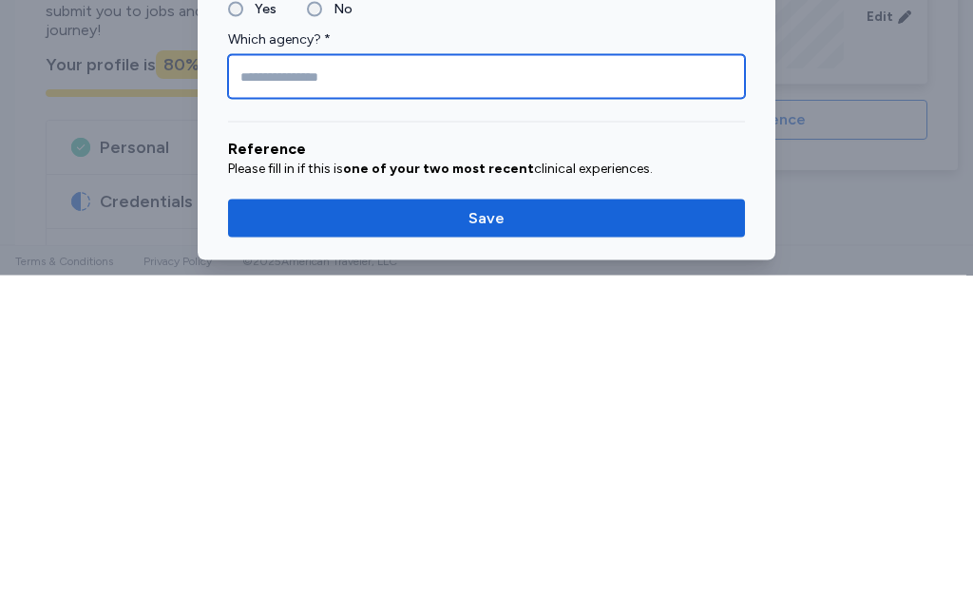
type input "*"
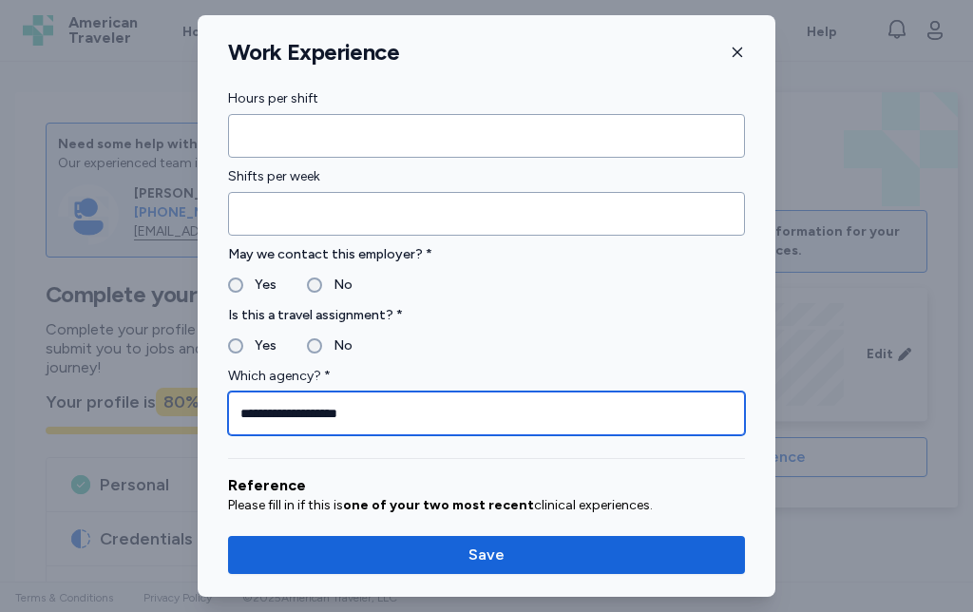
type input "**********"
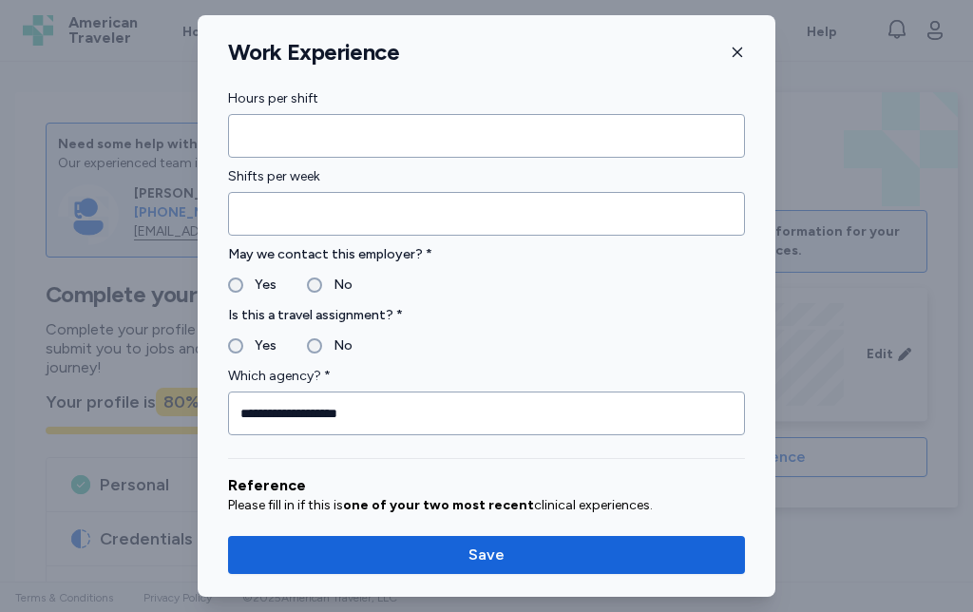
click at [526, 555] on span "Save" at bounding box center [486, 555] width 487 height 23
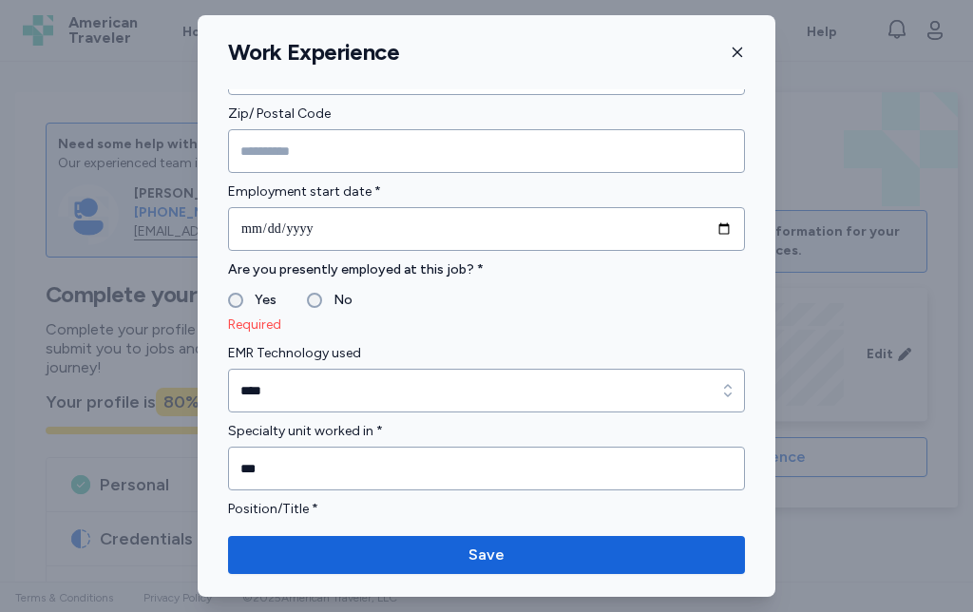
click at [538, 547] on span "Save" at bounding box center [486, 555] width 487 height 23
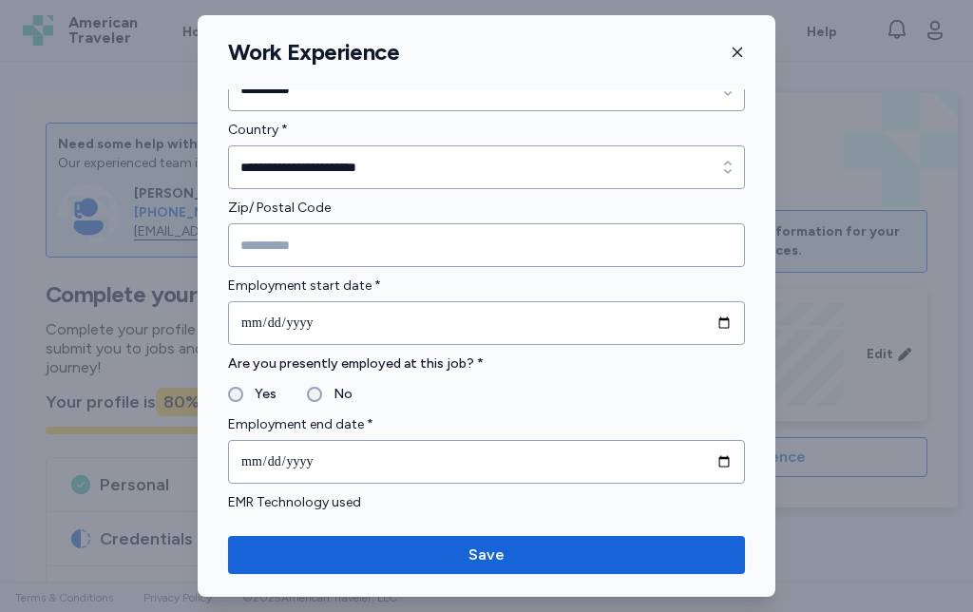
scroll to position [637, 0]
click at [452, 244] on input "Zip/ Postal Code" at bounding box center [486, 246] width 517 height 44
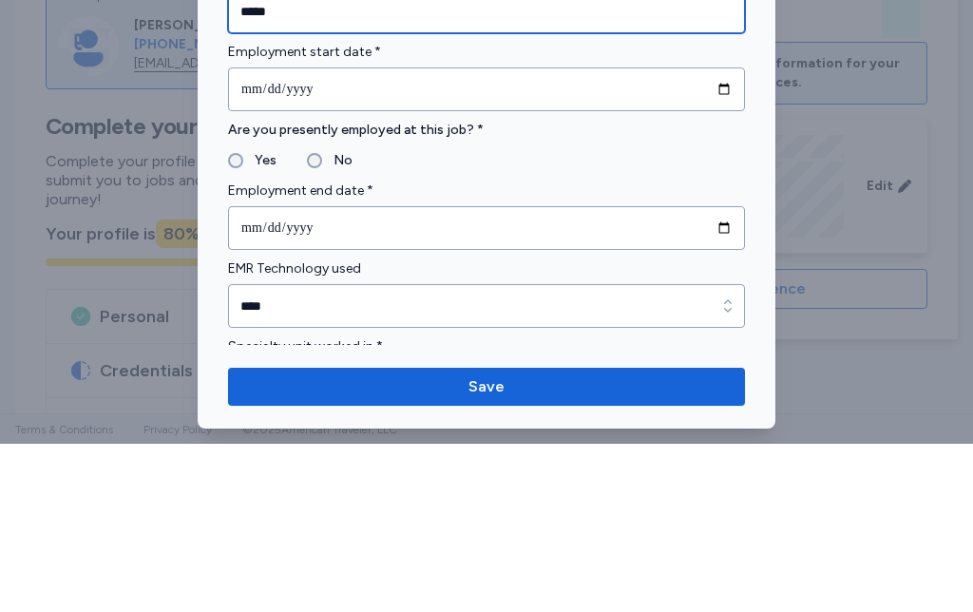
scroll to position [703, 0]
type input "*****"
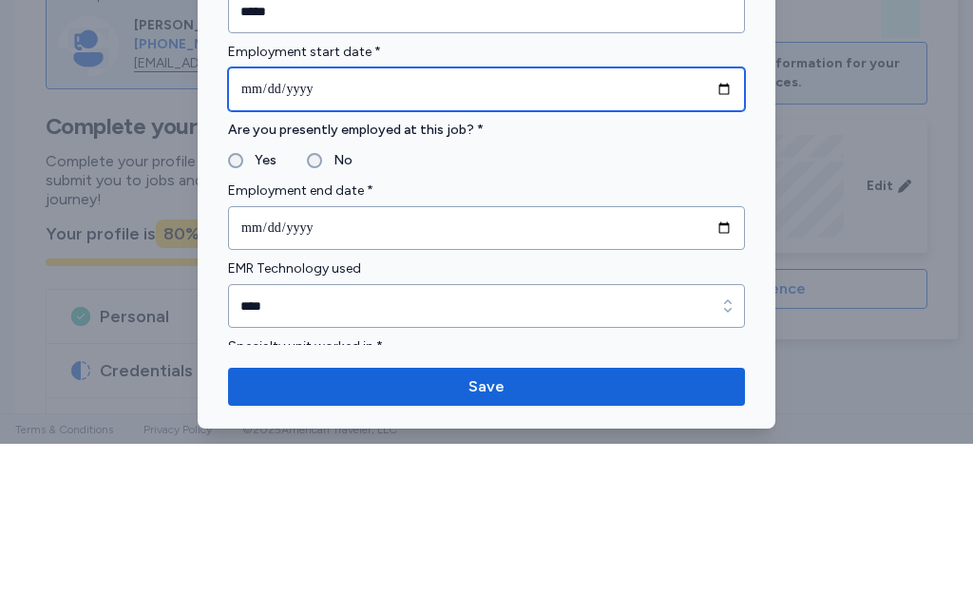
click at [482, 236] on input "date" at bounding box center [486, 258] width 517 height 44
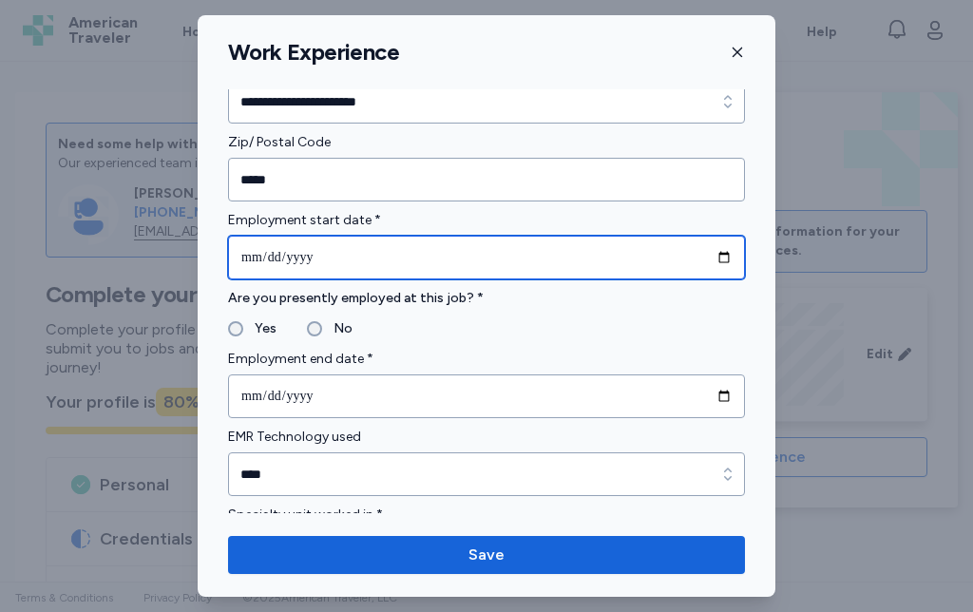
type input "**********"
click at [372, 261] on input "**********" at bounding box center [486, 258] width 517 height 44
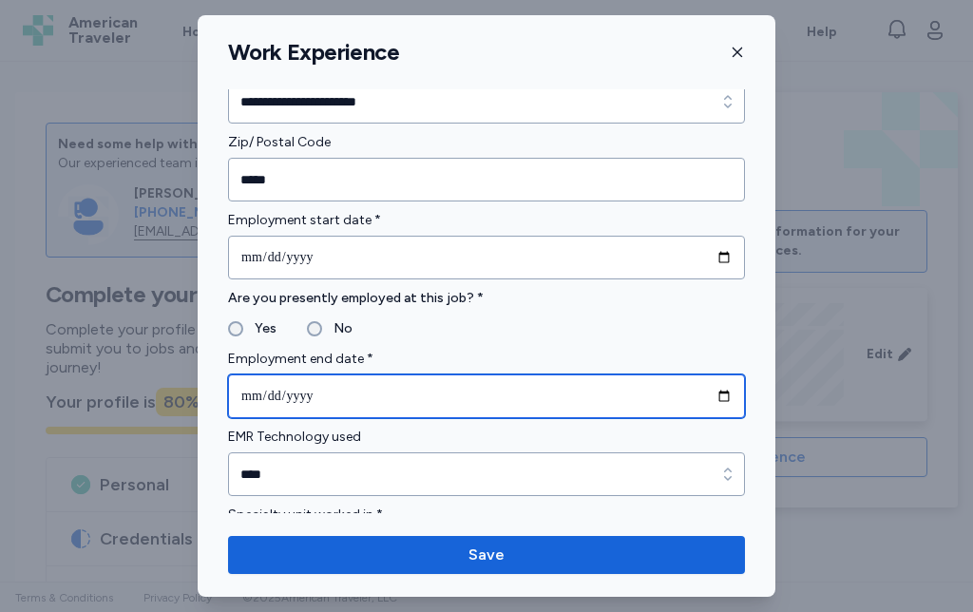
click at [492, 389] on input "date" at bounding box center [486, 396] width 517 height 44
type input "**********"
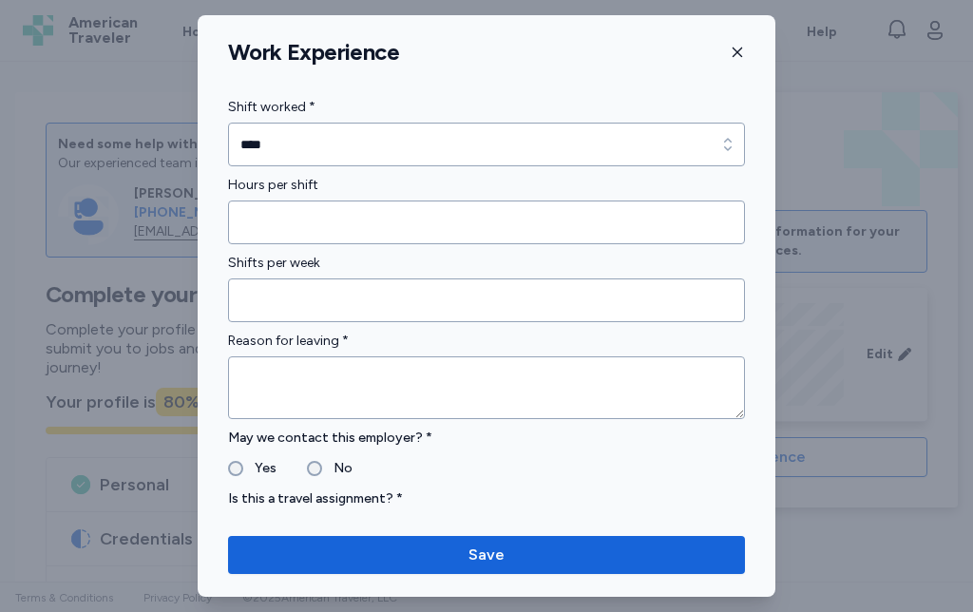
click at [507, 551] on span "Save" at bounding box center [486, 555] width 487 height 23
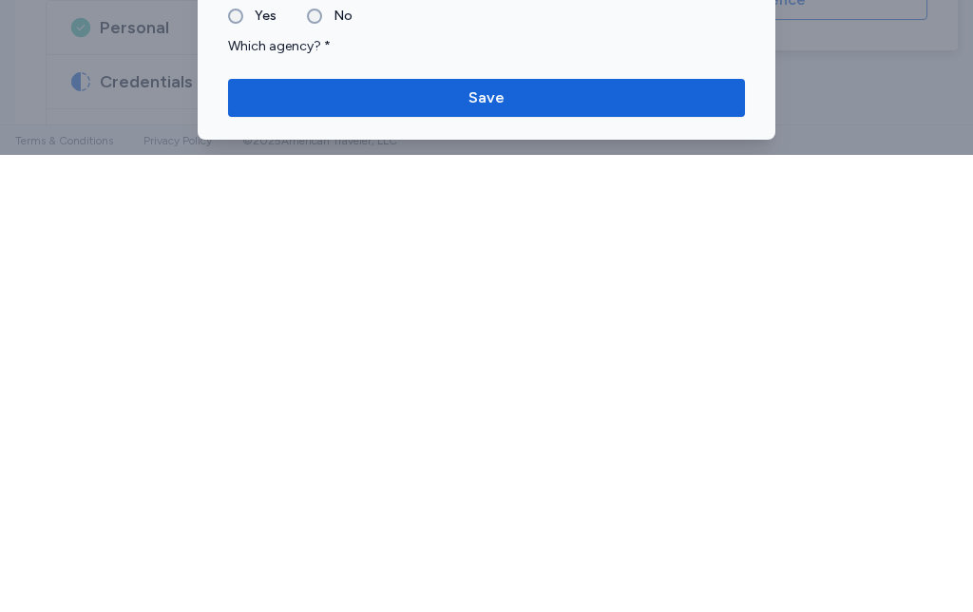
scroll to position [1562, 0]
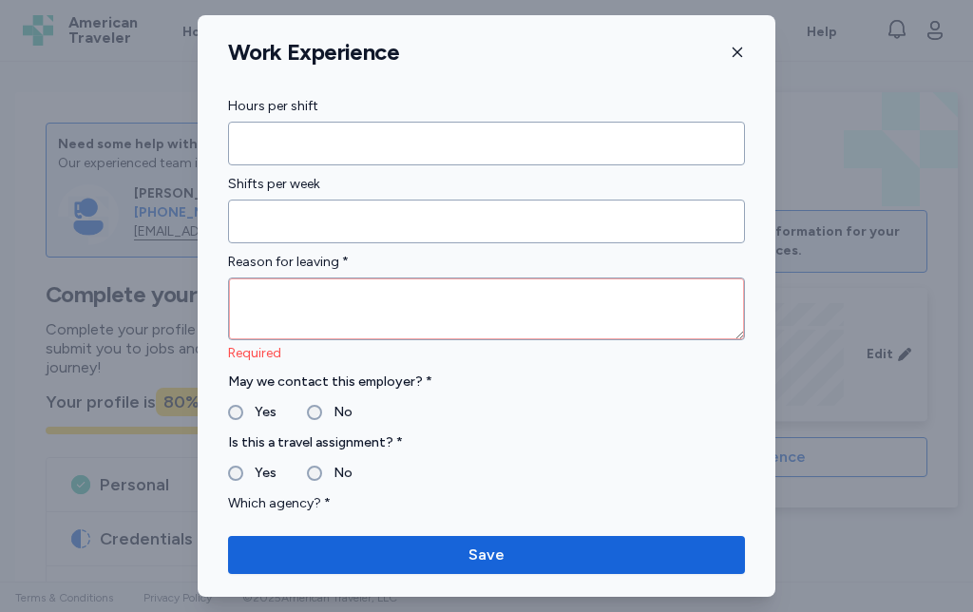
click at [492, 219] on input "Shifts per week" at bounding box center [486, 222] width 517 height 44
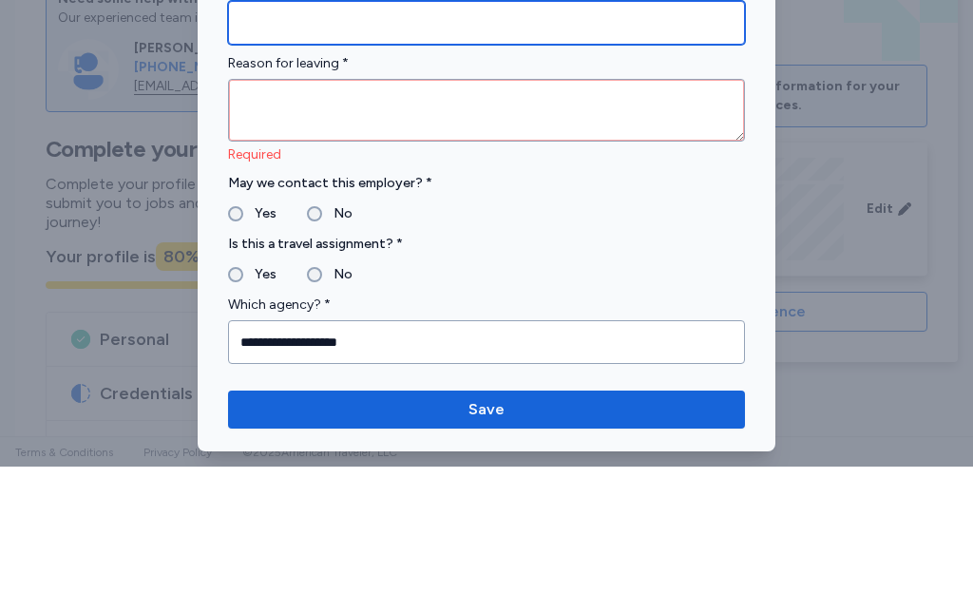
scroll to position [1623, 0]
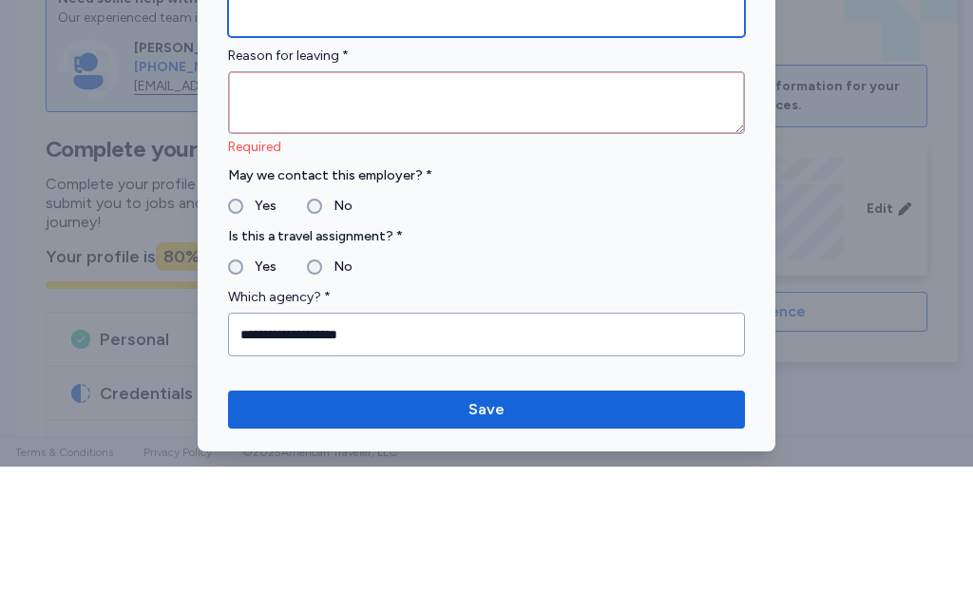
type input "**"
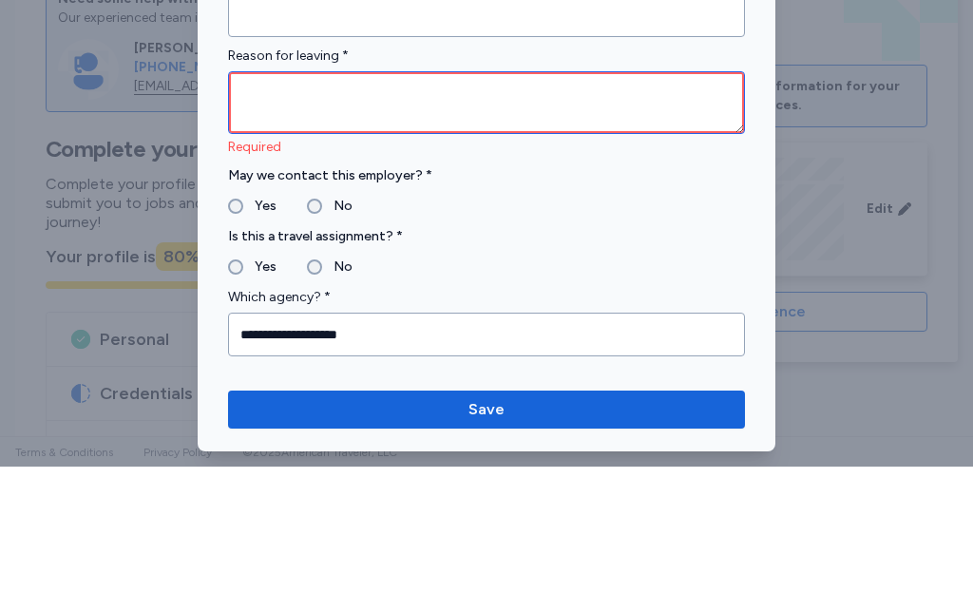
click at [591, 217] on textarea at bounding box center [486, 248] width 517 height 63
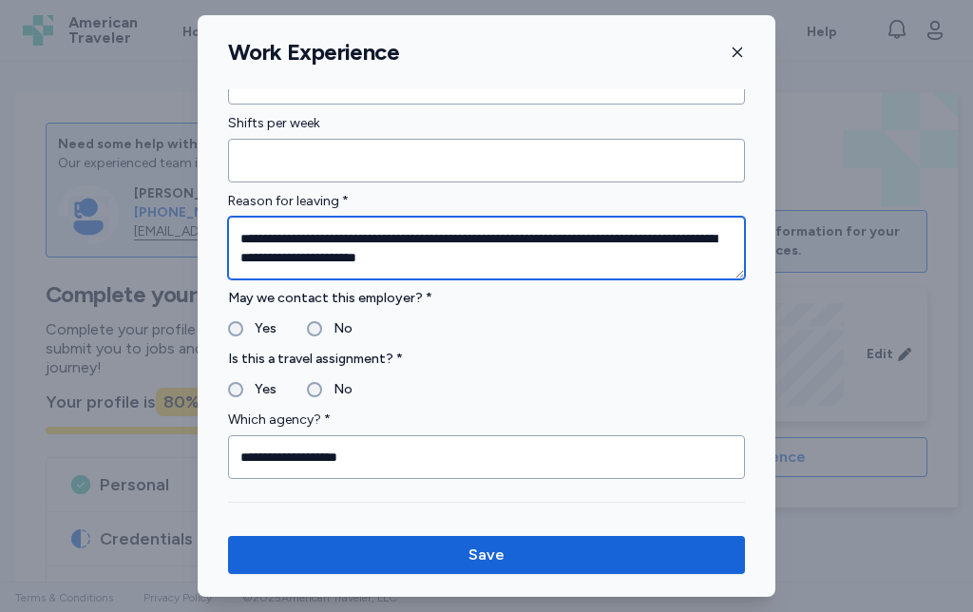
type textarea "**********"
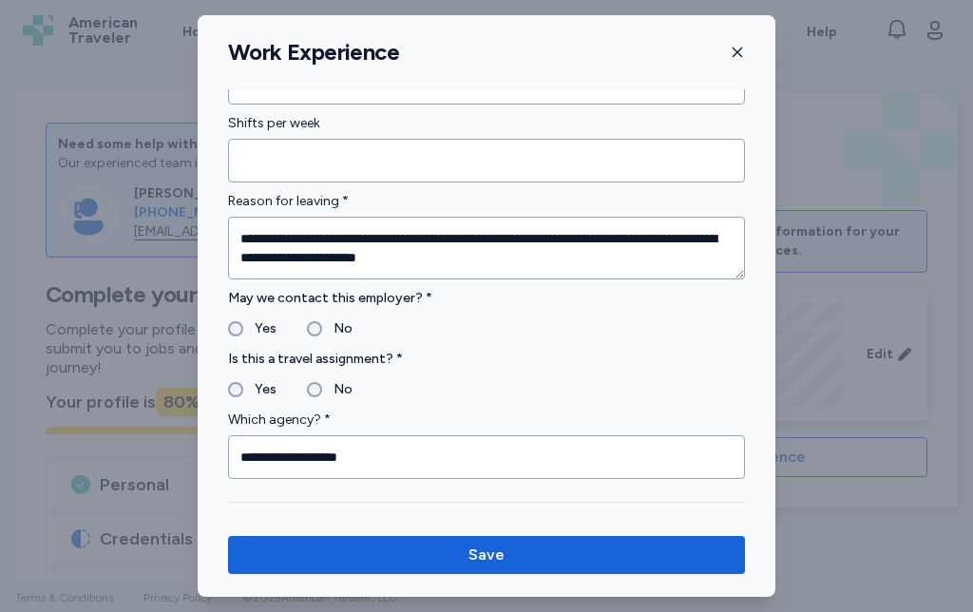
click at [533, 555] on span "Save" at bounding box center [486, 555] width 487 height 23
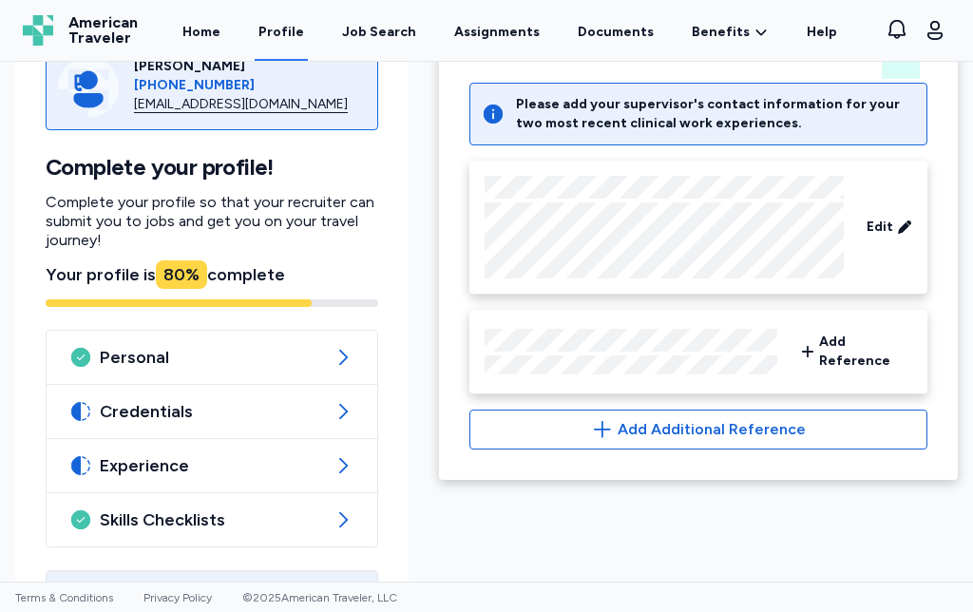
scroll to position [133, 0]
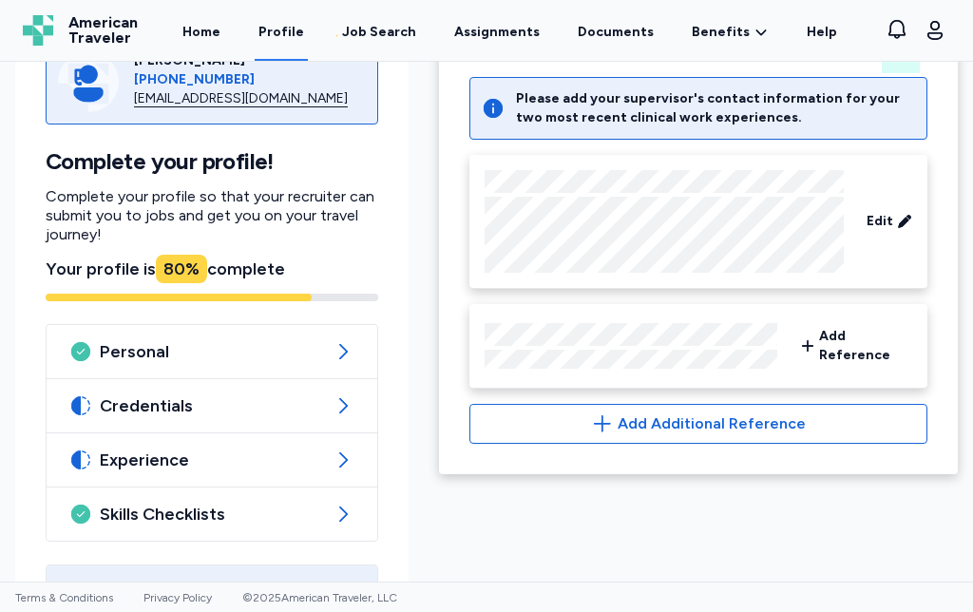
click at [838, 341] on span "Add Reference" at bounding box center [865, 346] width 93 height 38
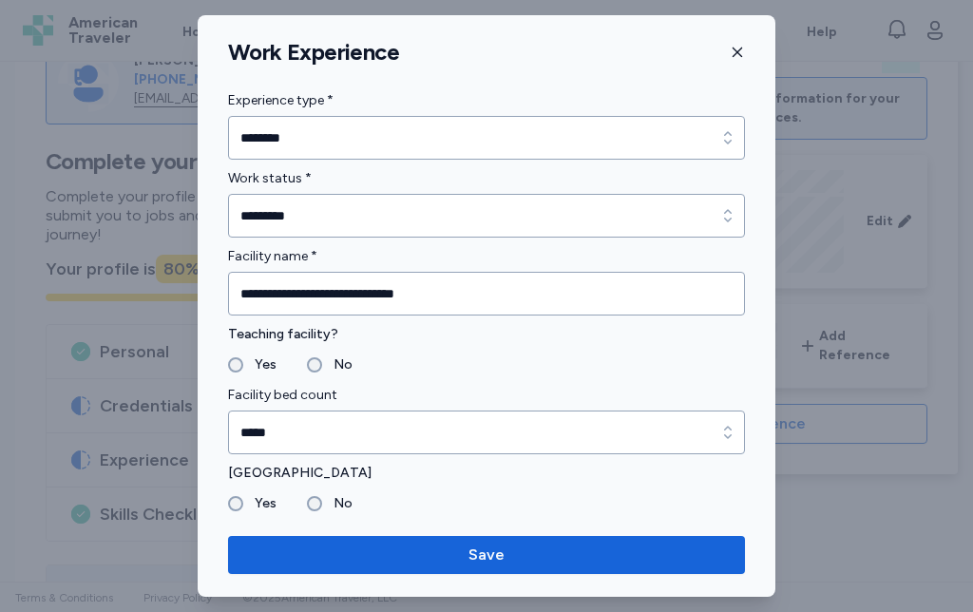
scroll to position [2140, 0]
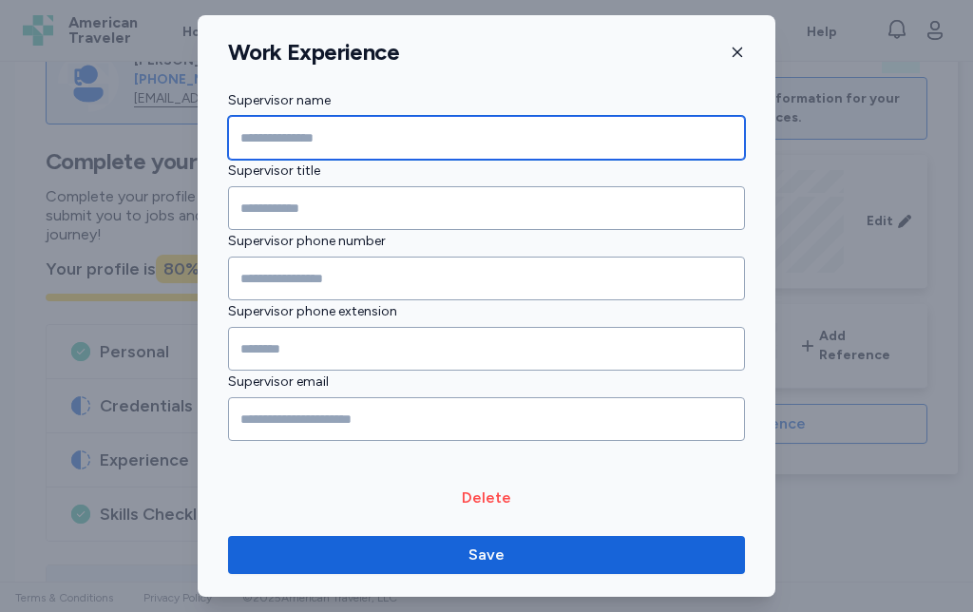
click at [523, 151] on input "Supervisor name" at bounding box center [486, 138] width 517 height 44
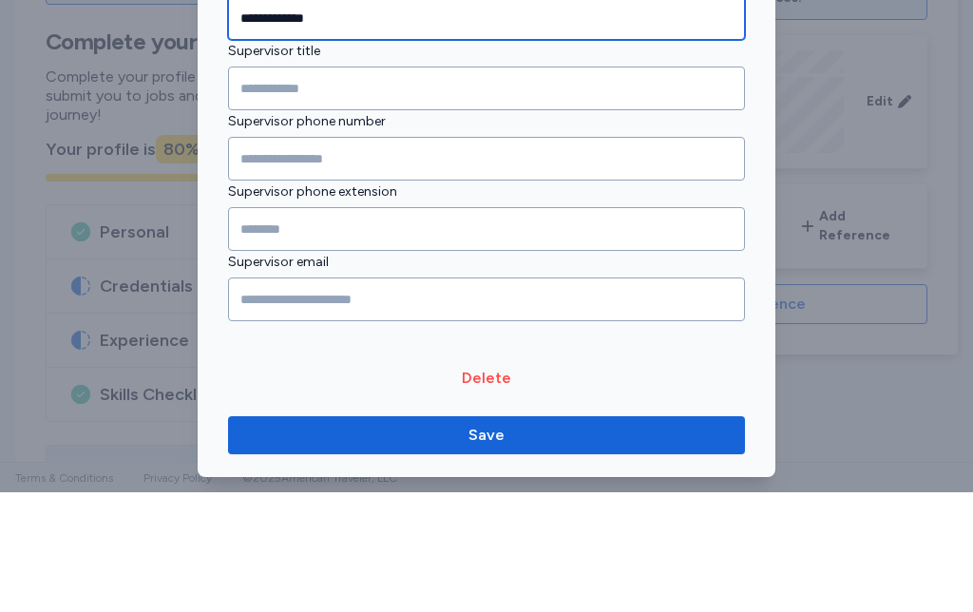
type input "**********"
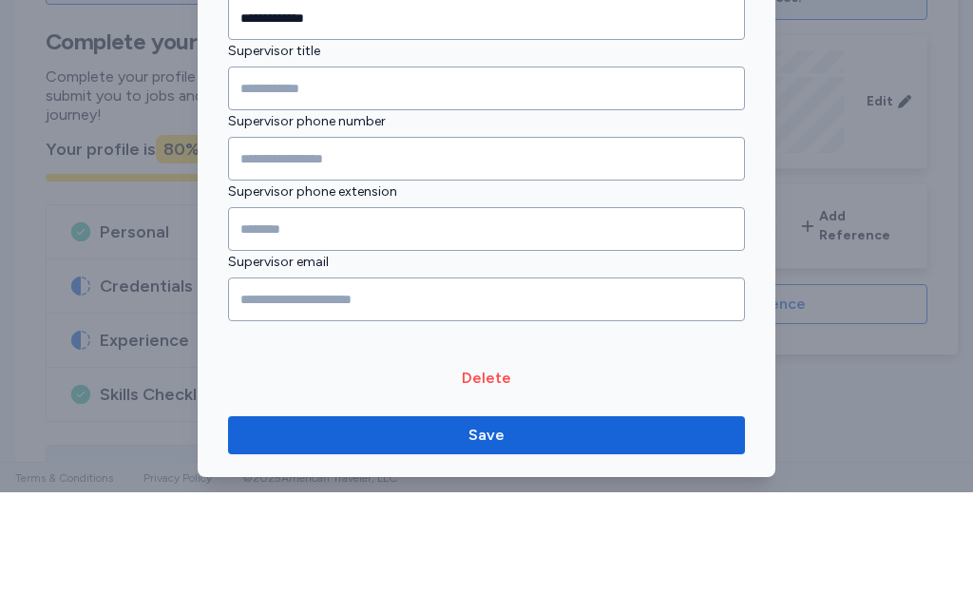
click at [449, 186] on input "Supervisor title" at bounding box center [486, 208] width 517 height 44
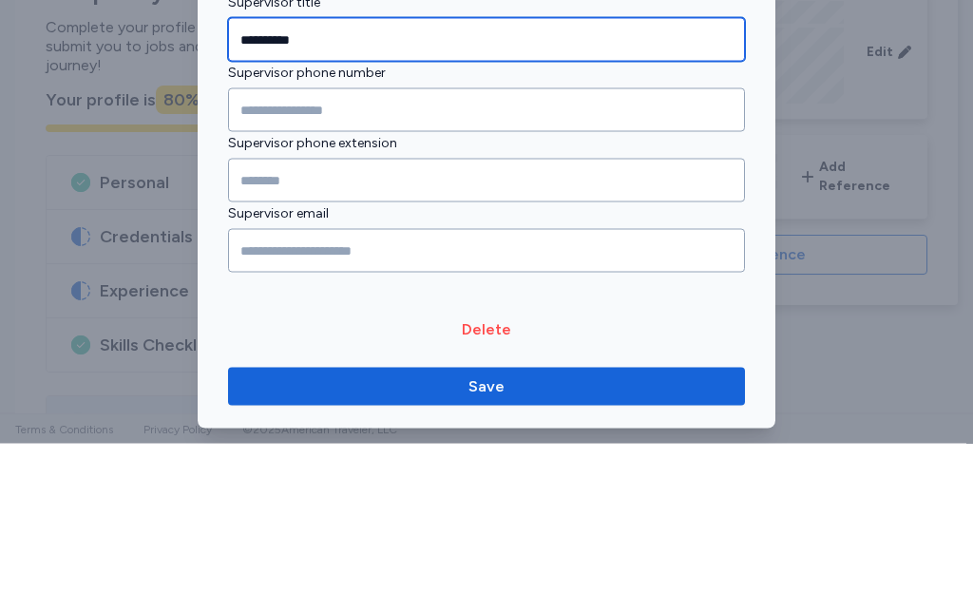
type input "**********"
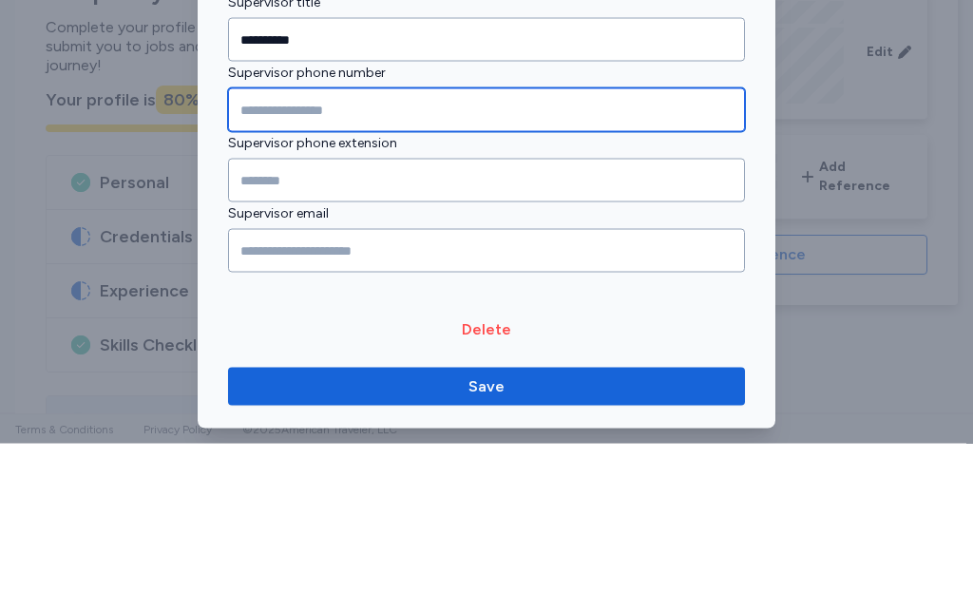
click at [486, 257] on input "Supervisor phone number" at bounding box center [486, 279] width 517 height 44
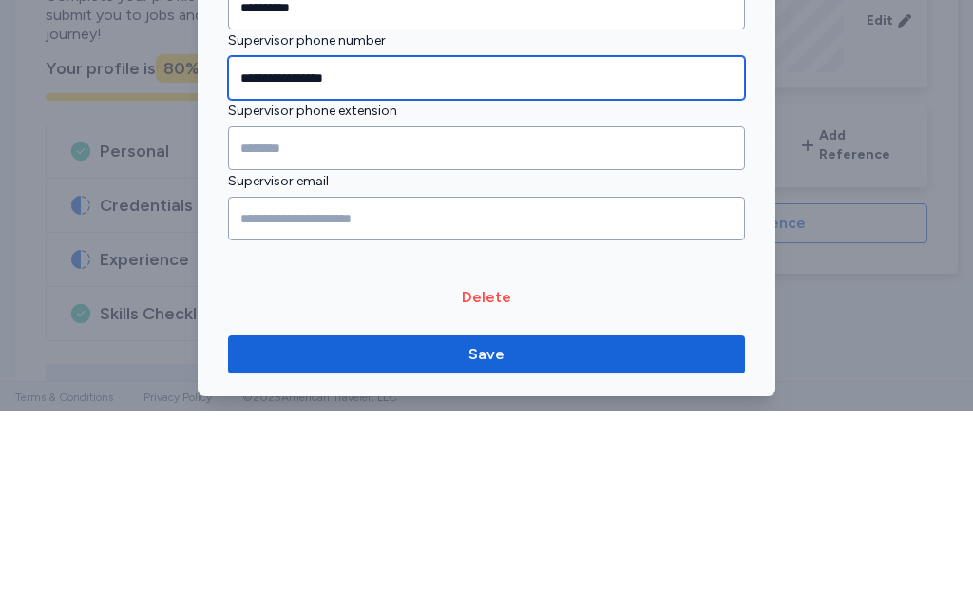
type input "**********"
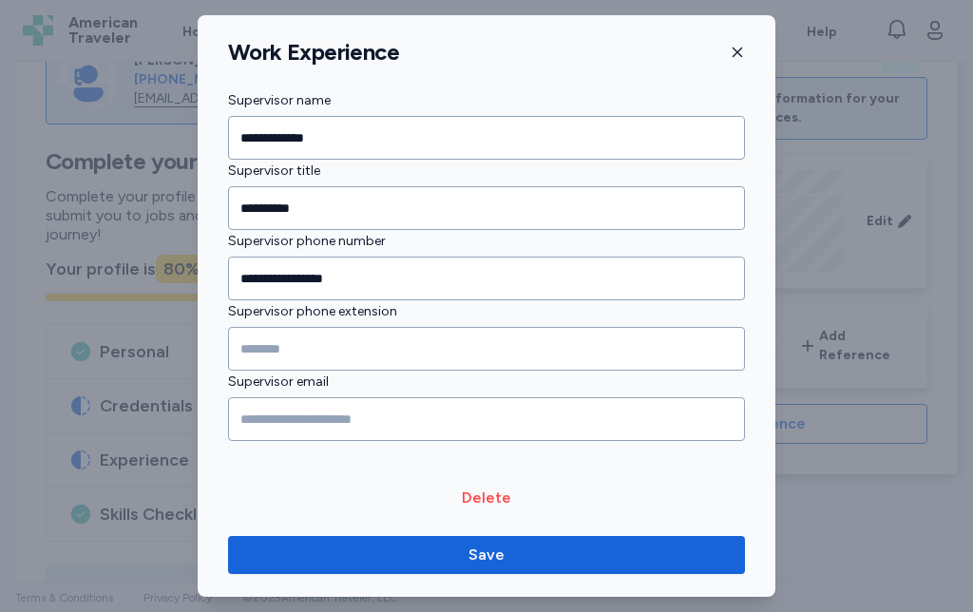
click at [510, 558] on span "Save" at bounding box center [486, 555] width 487 height 23
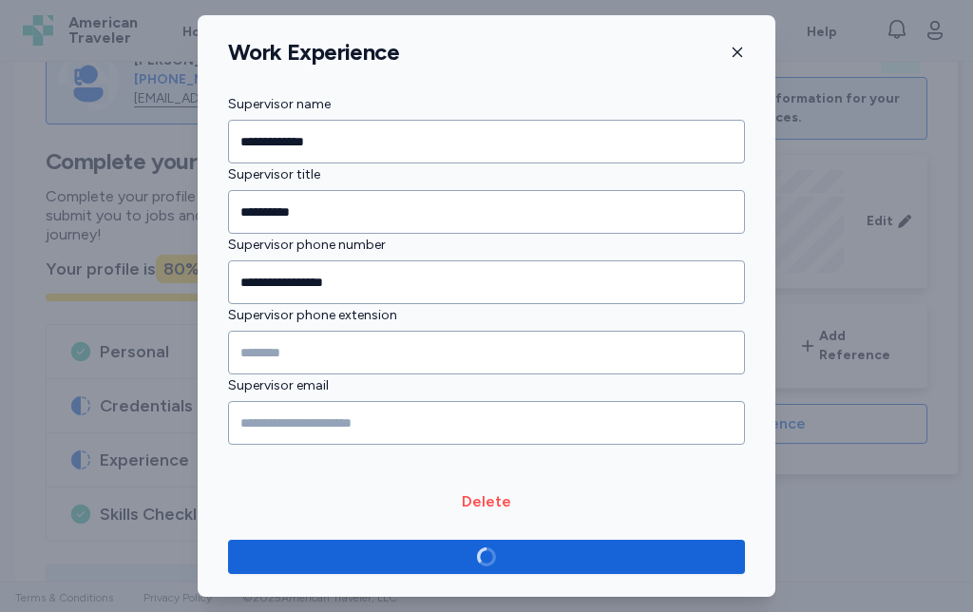
scroll to position [2136, 0]
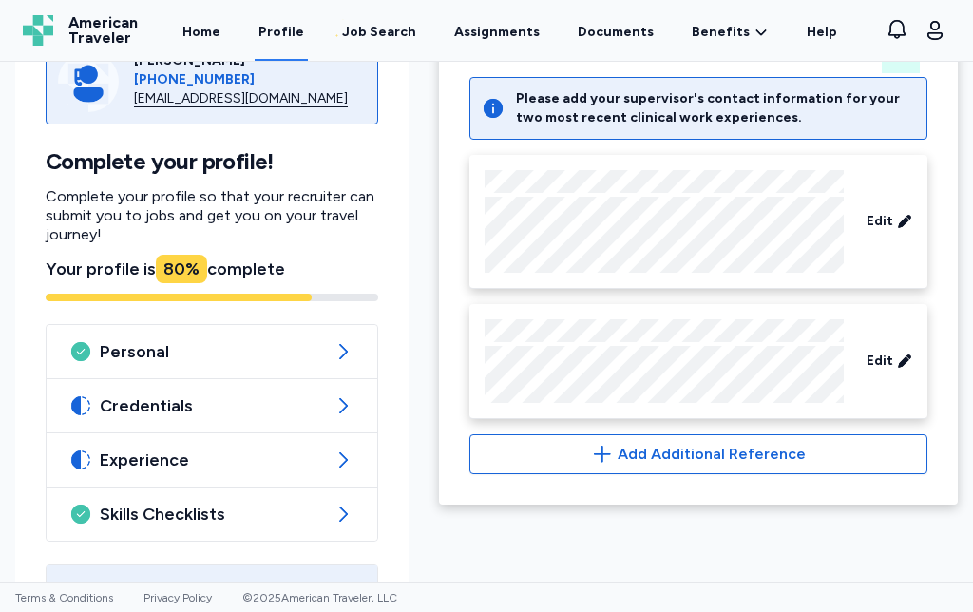
click at [307, 519] on span "Skills Checklists" at bounding box center [212, 514] width 224 height 23
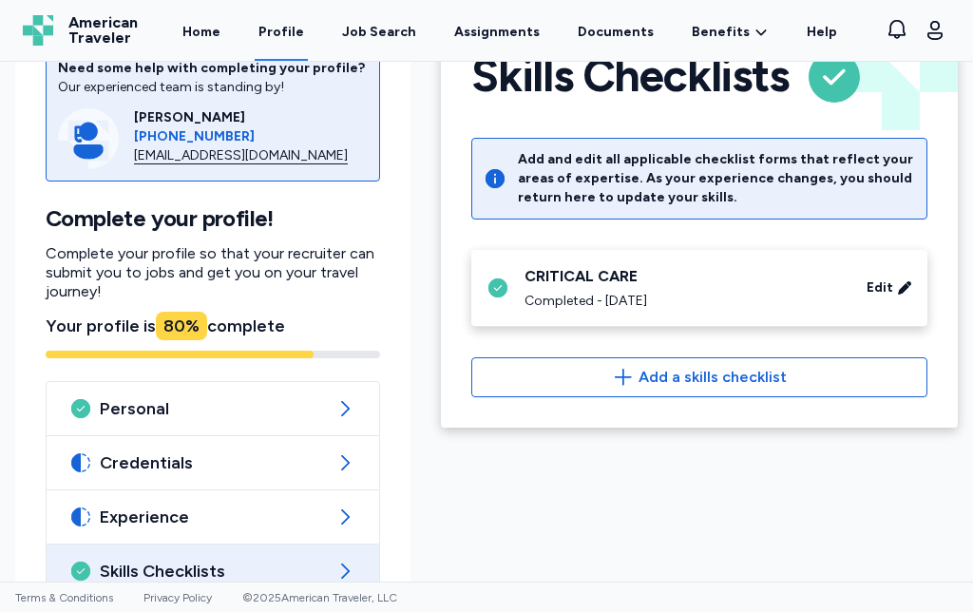
scroll to position [95, 0]
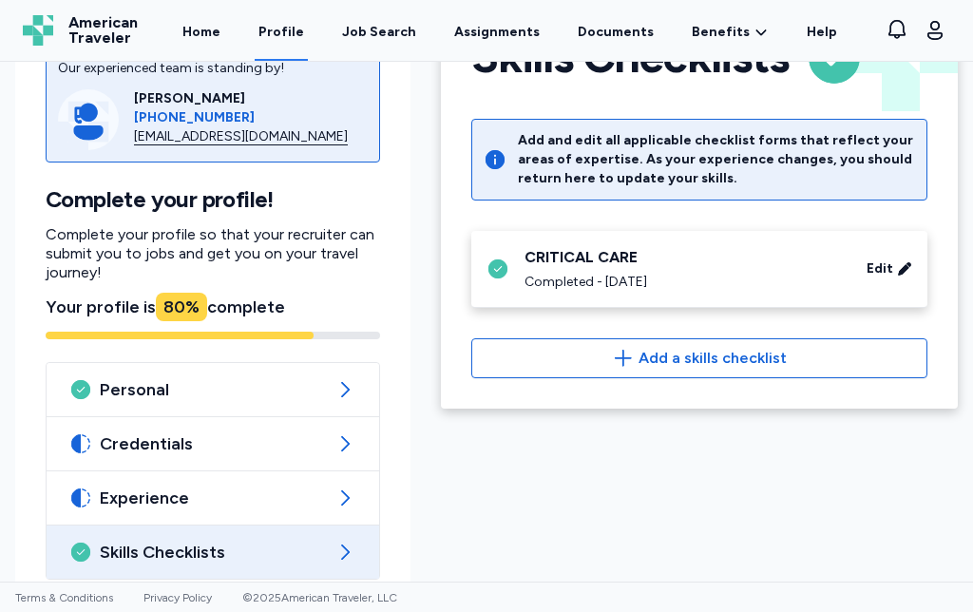
click at [350, 445] on icon at bounding box center [345, 443] width 23 height 23
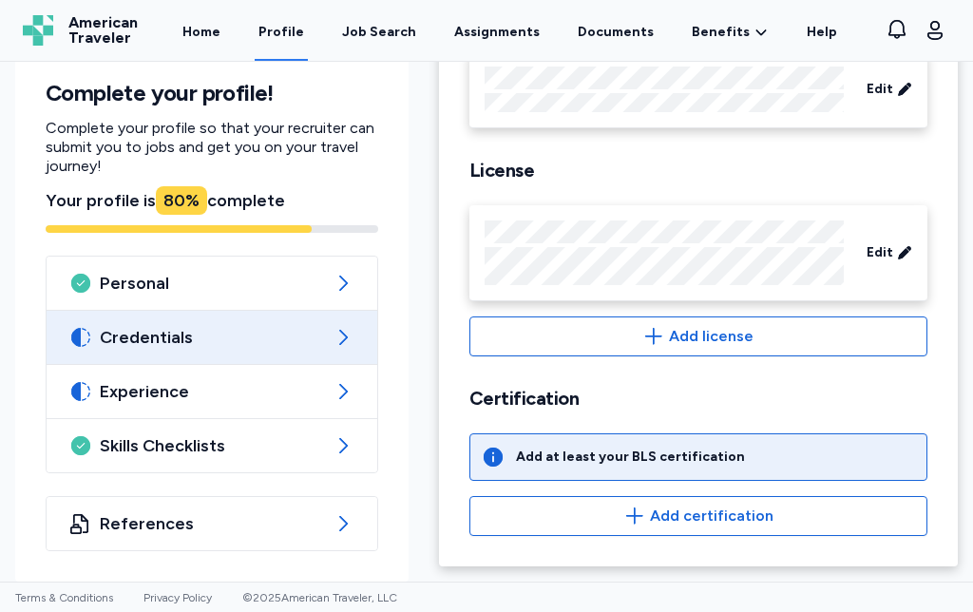
scroll to position [644, 0]
click at [773, 460] on div "Add at least your BLS certification" at bounding box center [698, 457] width 458 height 48
click at [717, 456] on div "Add at least your BLS certification" at bounding box center [630, 457] width 229 height 19
click at [722, 463] on div "Add at least your BLS certification" at bounding box center [630, 457] width 229 height 19
click at [675, 523] on span "Add certification" at bounding box center [712, 516] width 124 height 23
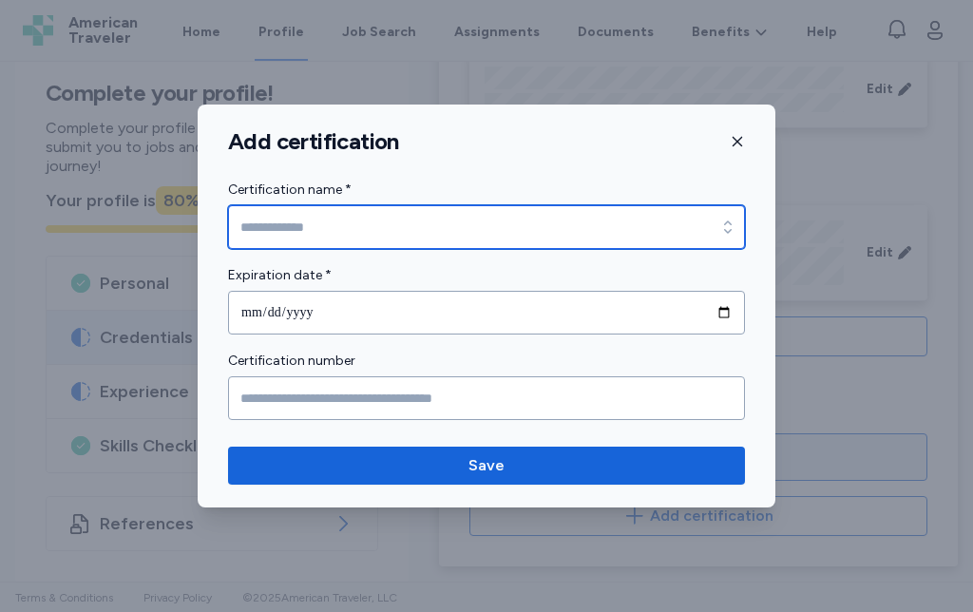
click at [414, 234] on input "Certification name *" at bounding box center [486, 227] width 517 height 44
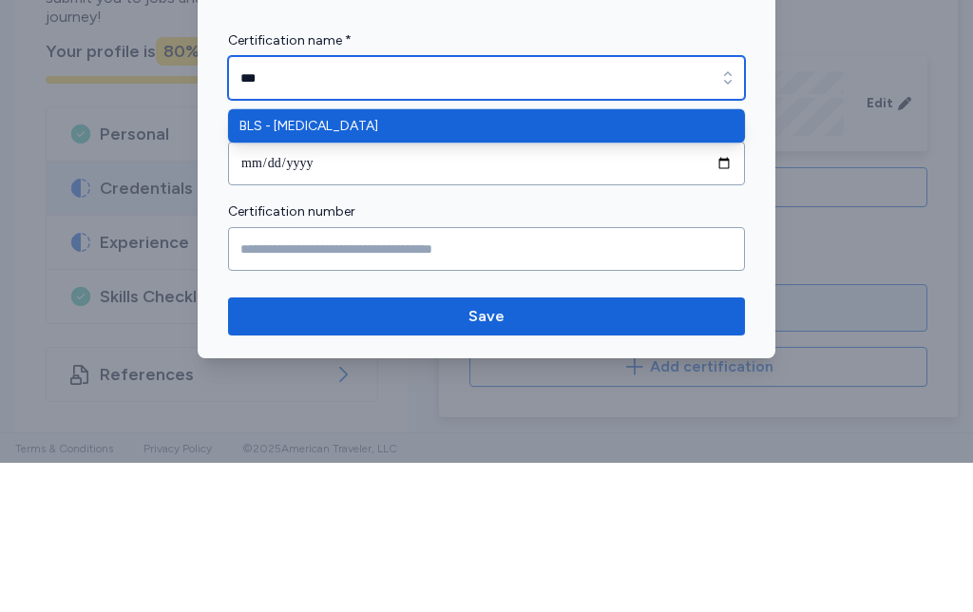
type input "**********"
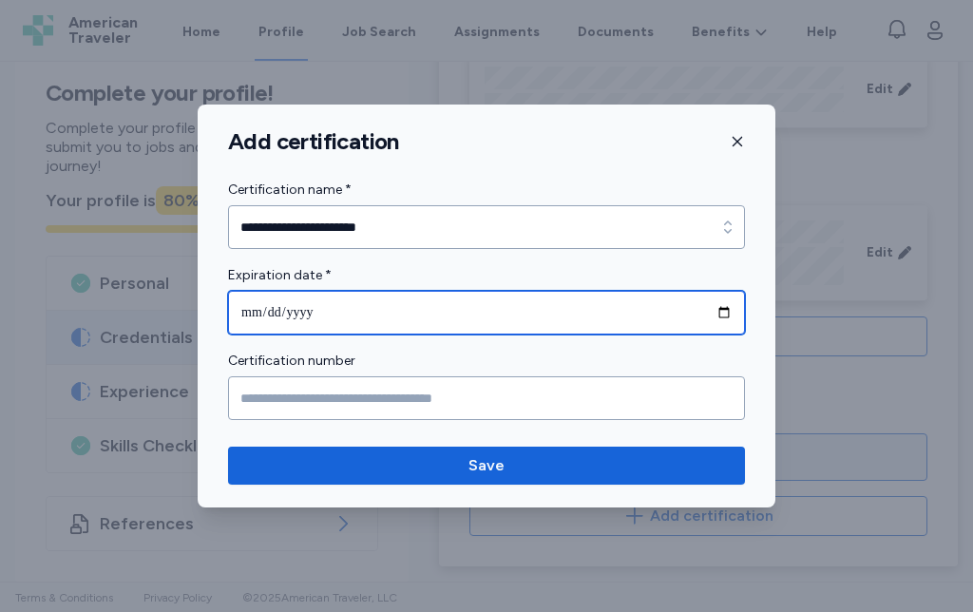
click at [444, 314] on input "date" at bounding box center [486, 313] width 517 height 44
type input "**********"
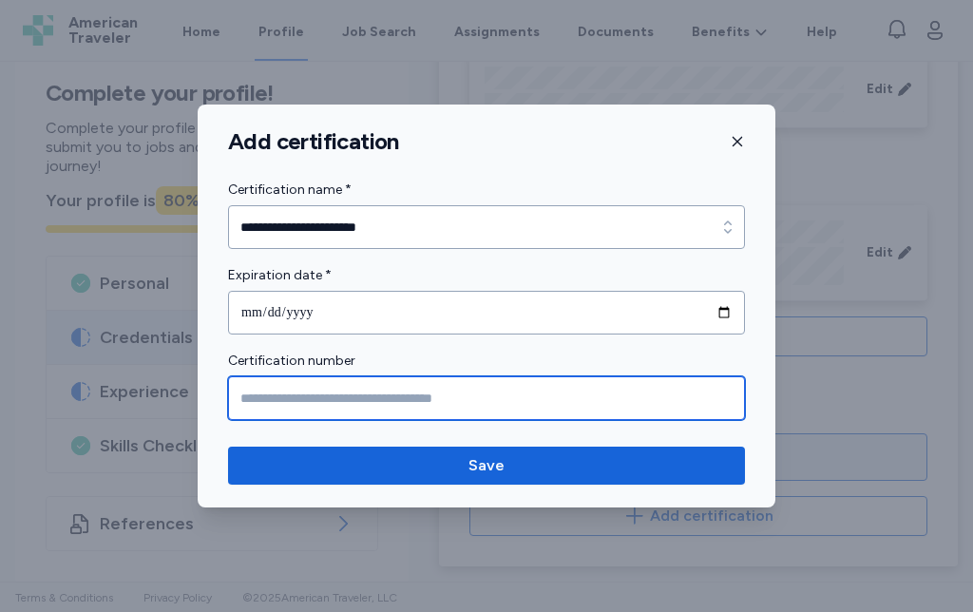
click at [503, 400] on input "Certification number" at bounding box center [486, 398] width 517 height 44
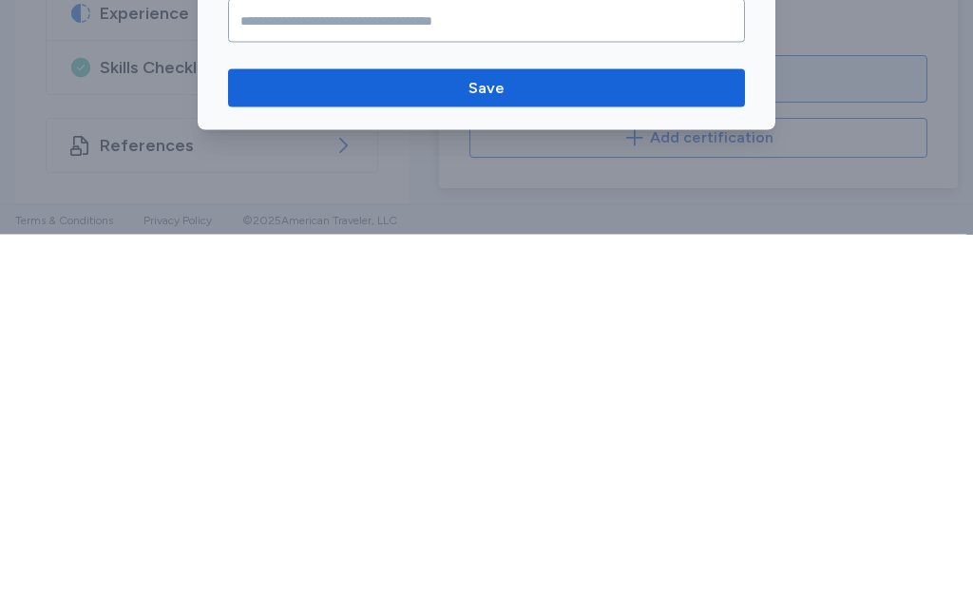
click at [550, 454] on span "Save" at bounding box center [486, 465] width 487 height 23
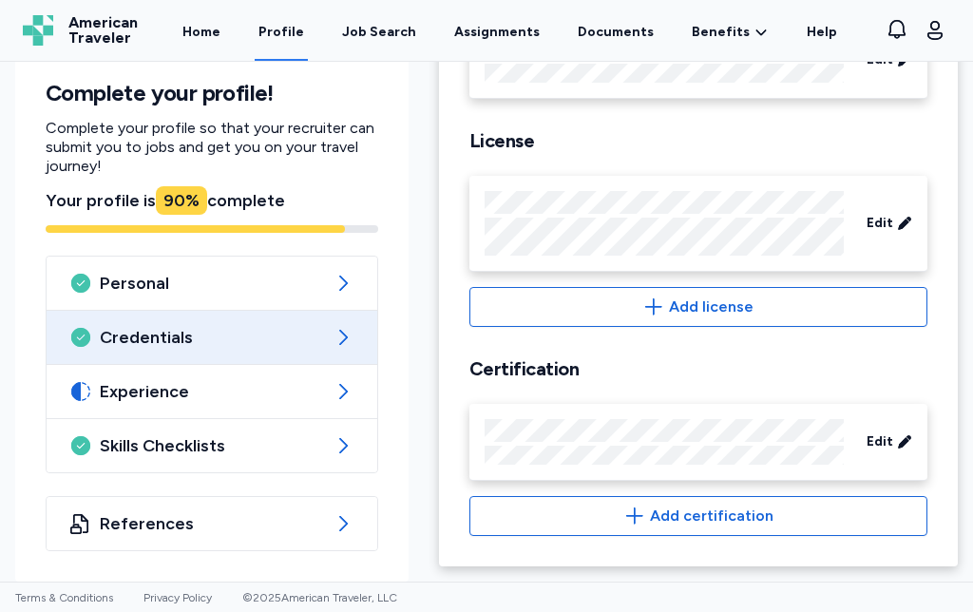
scroll to position [678, 0]
click at [641, 510] on icon "button" at bounding box center [634, 516] width 23 height 23
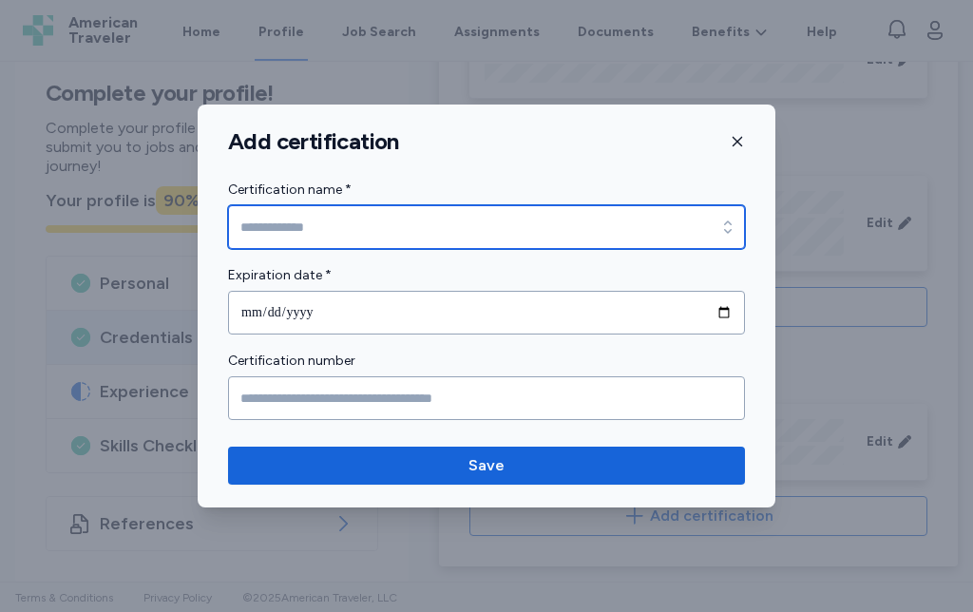
click at [471, 220] on input "Certification name *" at bounding box center [486, 227] width 517 height 44
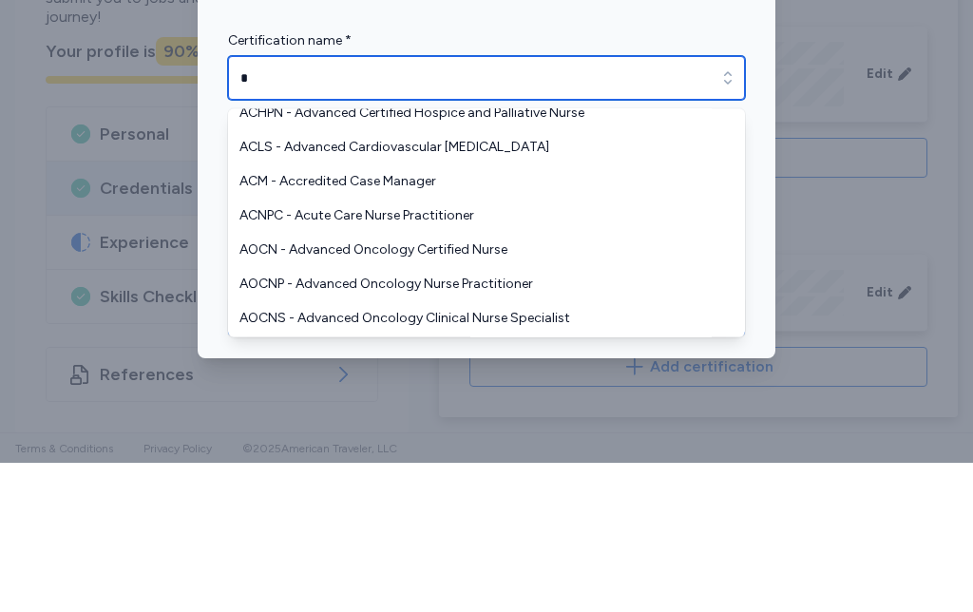
scroll to position [96, 0]
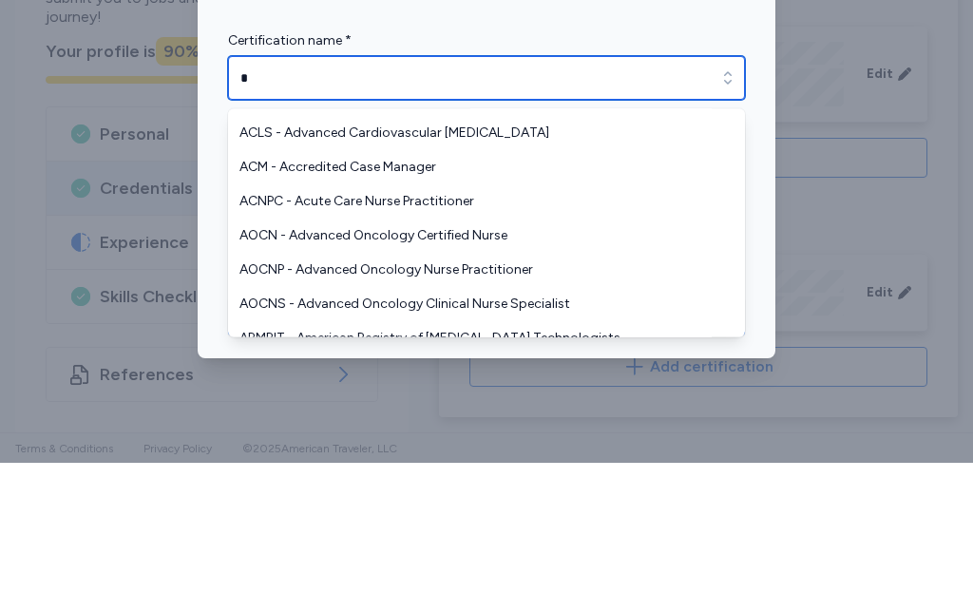
type input "**********"
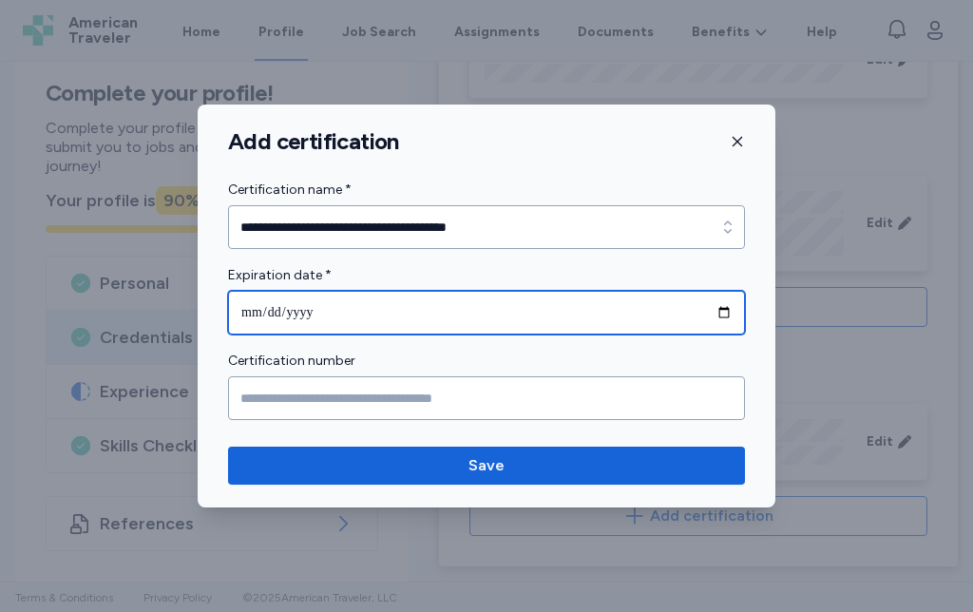
click at [419, 305] on input "date" at bounding box center [486, 313] width 517 height 44
type input "**********"
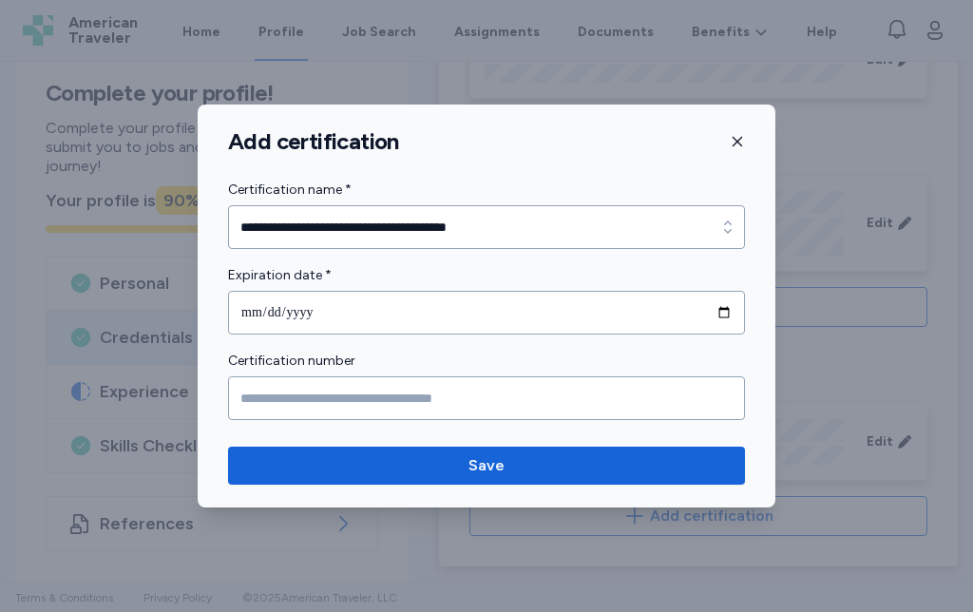
click at [503, 461] on span "Save" at bounding box center [487, 465] width 36 height 23
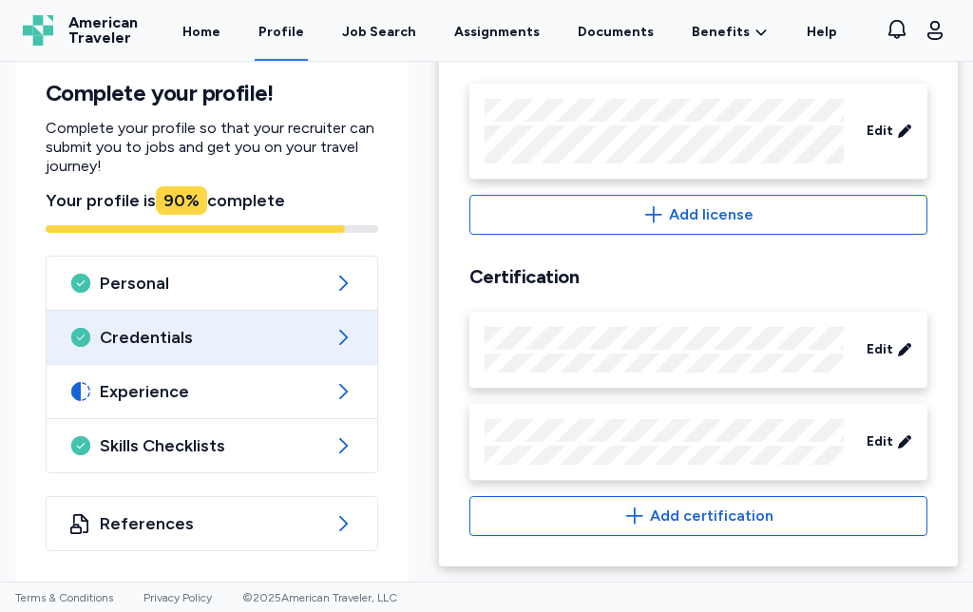
scroll to position [770, 0]
click at [715, 514] on span "Add certification" at bounding box center [712, 516] width 124 height 23
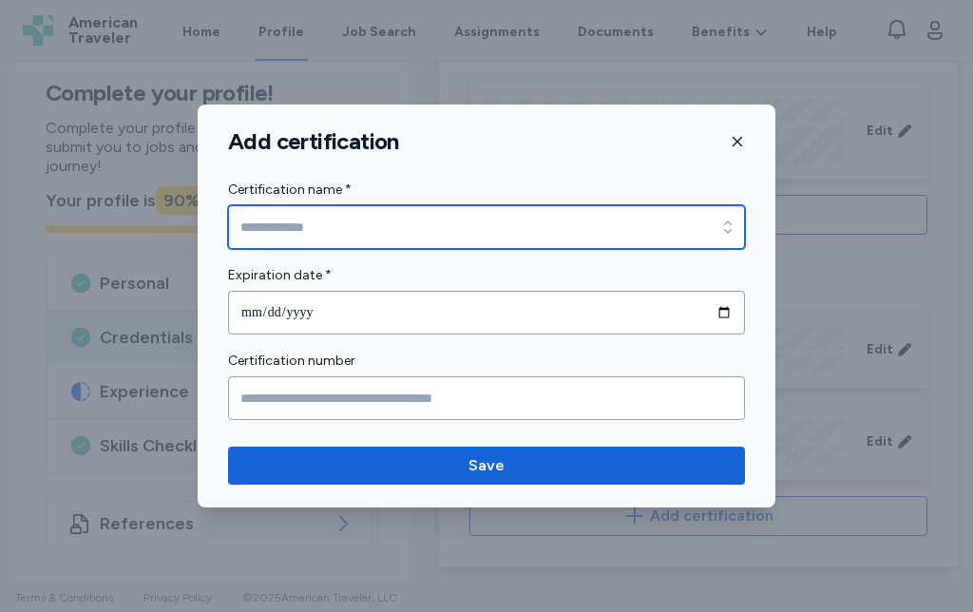
click at [466, 240] on input "Certification name *" at bounding box center [486, 227] width 517 height 44
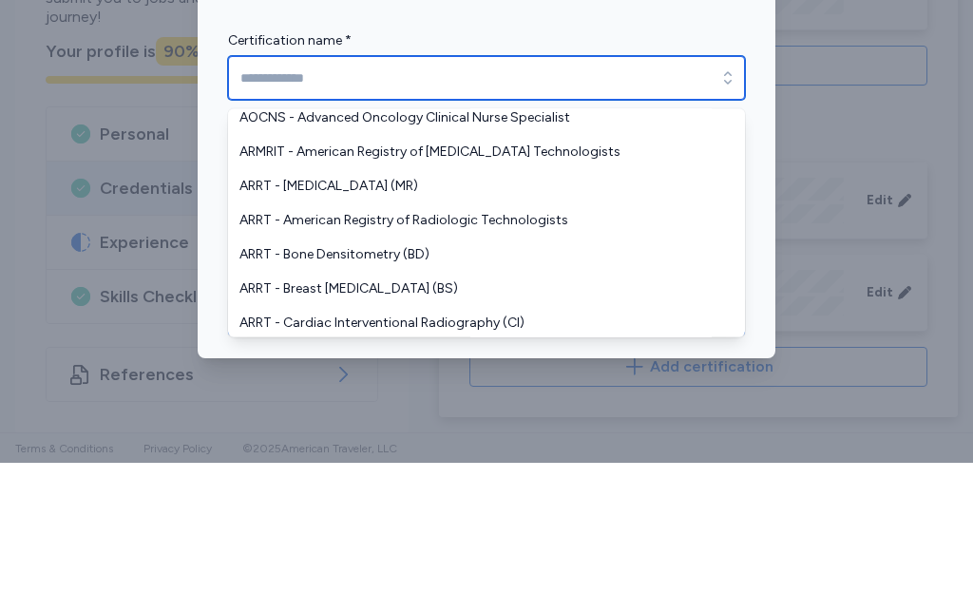
scroll to position [0, 0]
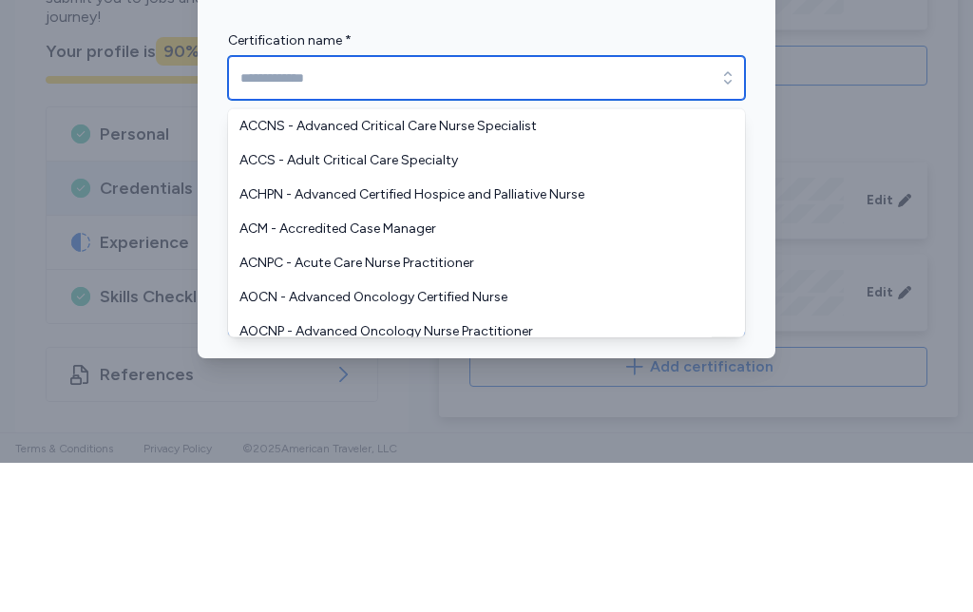
click at [571, 205] on input "Certification name *" at bounding box center [486, 227] width 517 height 44
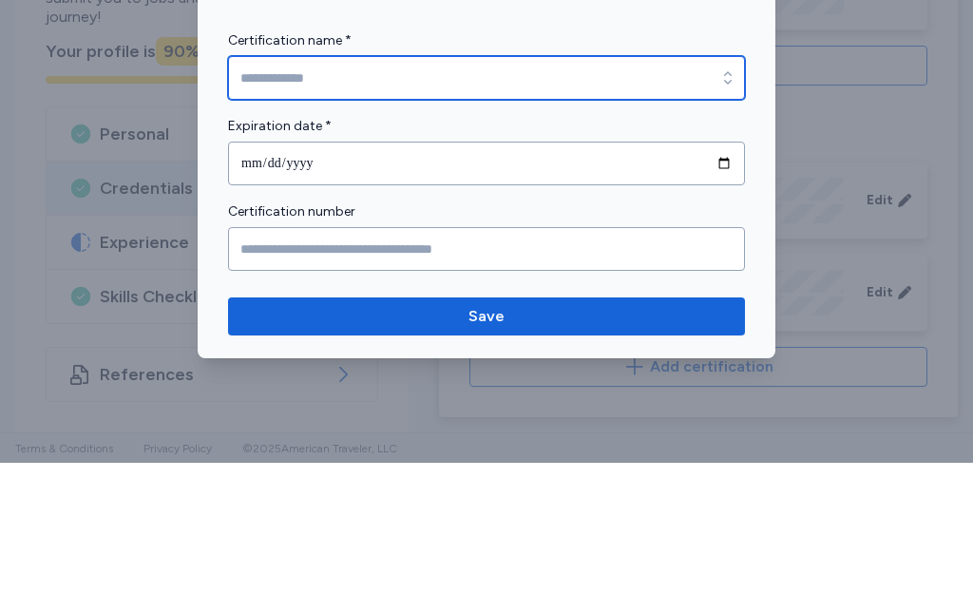
click at [541, 205] on input "Certification name *" at bounding box center [486, 227] width 517 height 44
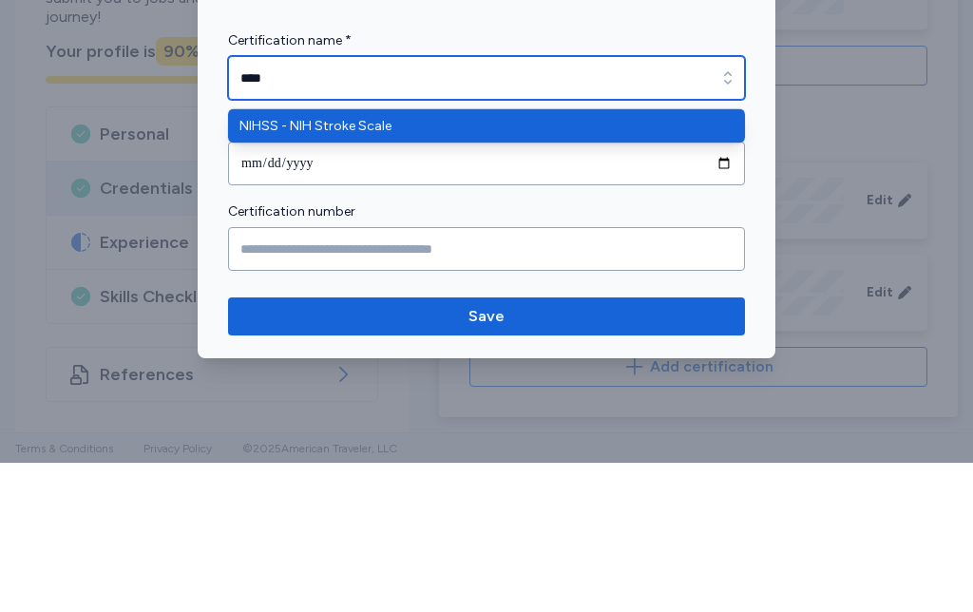
type input "**********"
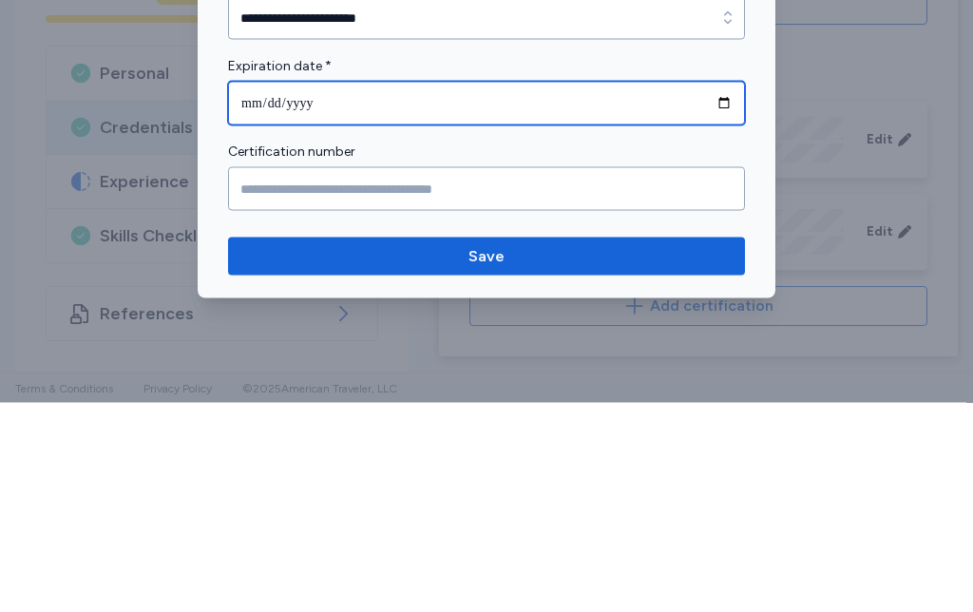
click at [433, 291] on input "date" at bounding box center [486, 313] width 517 height 44
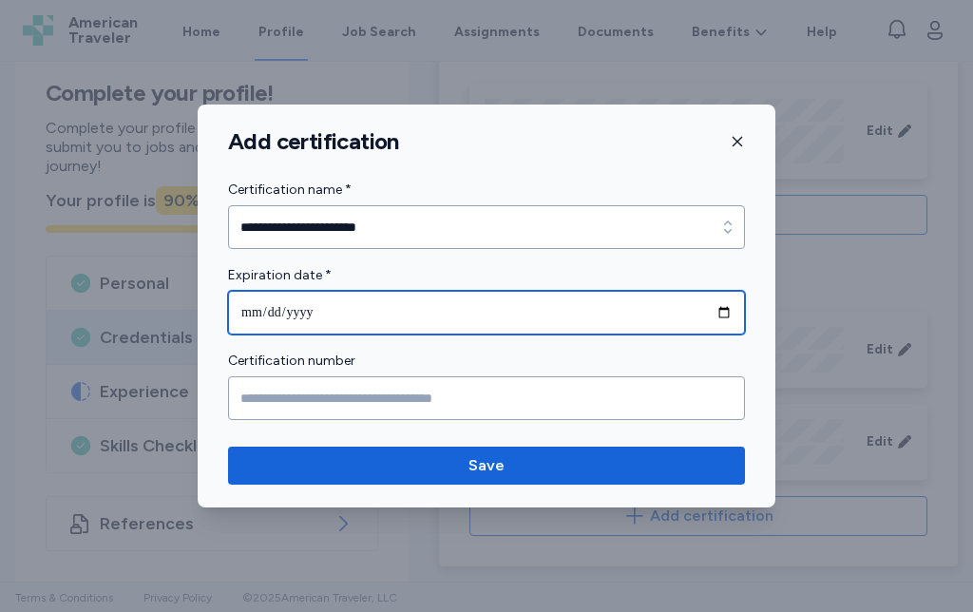
type input "**********"
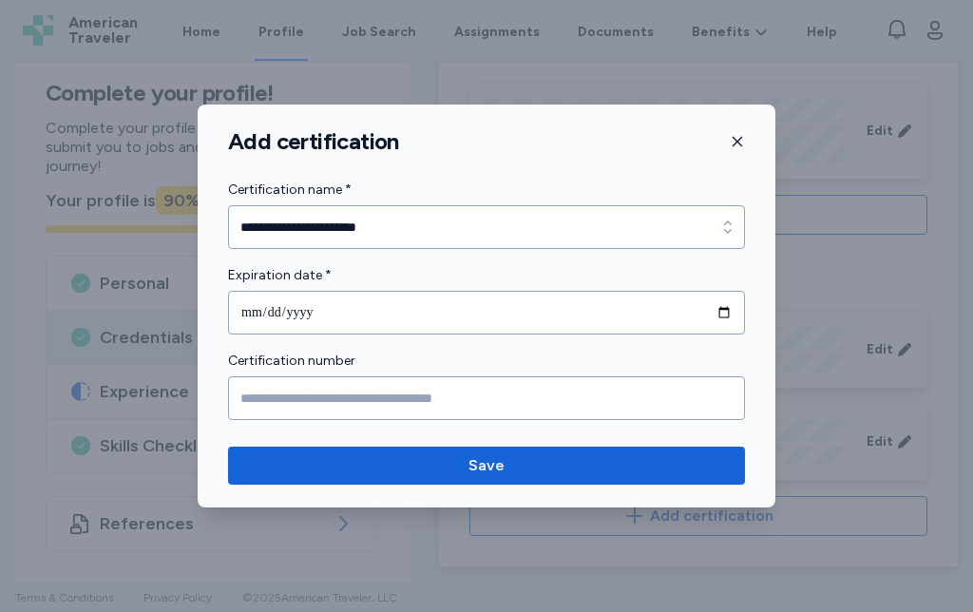
click at [564, 465] on span "Save" at bounding box center [486, 465] width 487 height 23
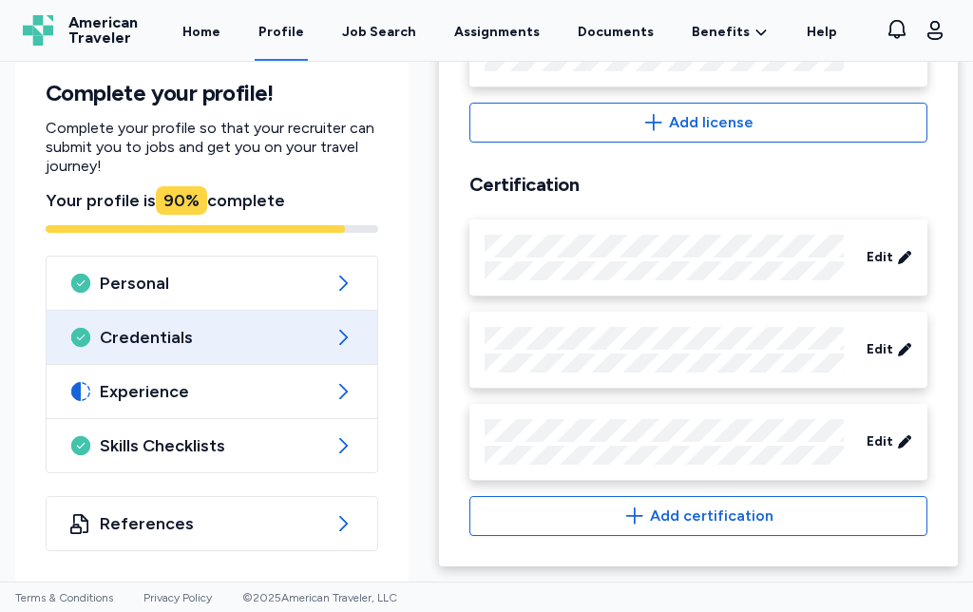
scroll to position [862, 0]
click at [354, 399] on icon at bounding box center [343, 391] width 23 height 23
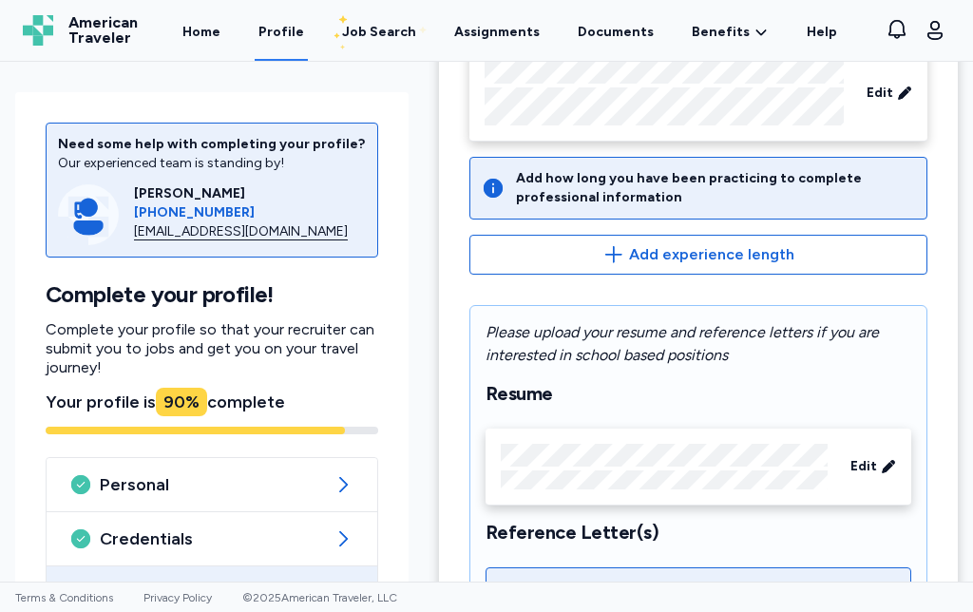
scroll to position [212, 0]
click at [778, 258] on span "Add experience length" at bounding box center [711, 253] width 165 height 23
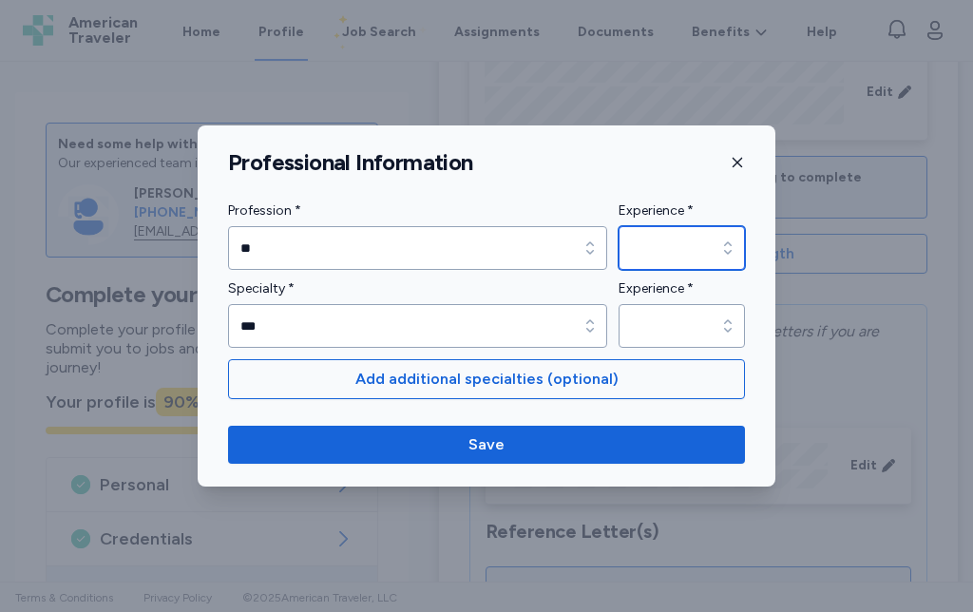
click at [712, 253] on div "button" at bounding box center [728, 248] width 34 height 44
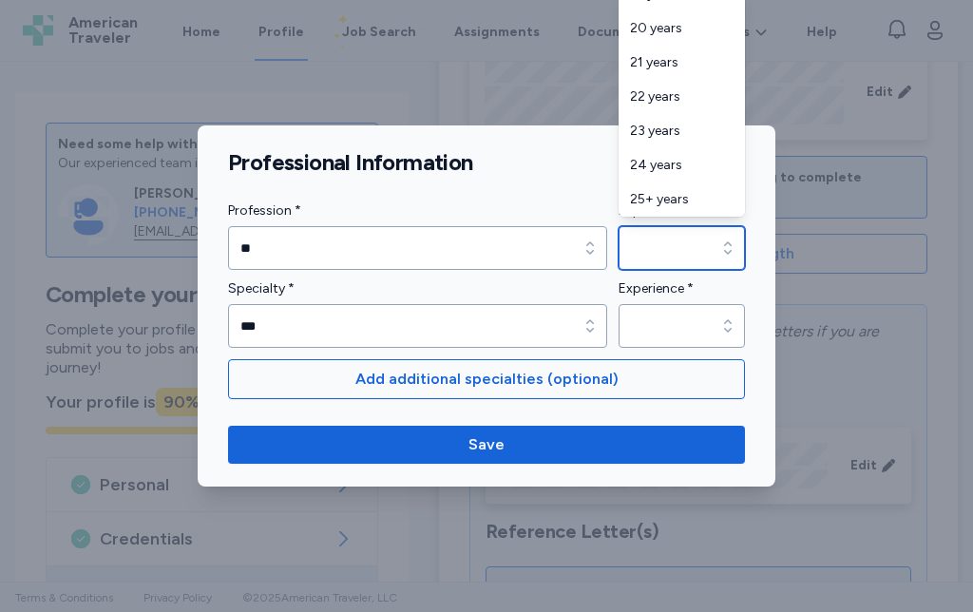
scroll to position [764, 0]
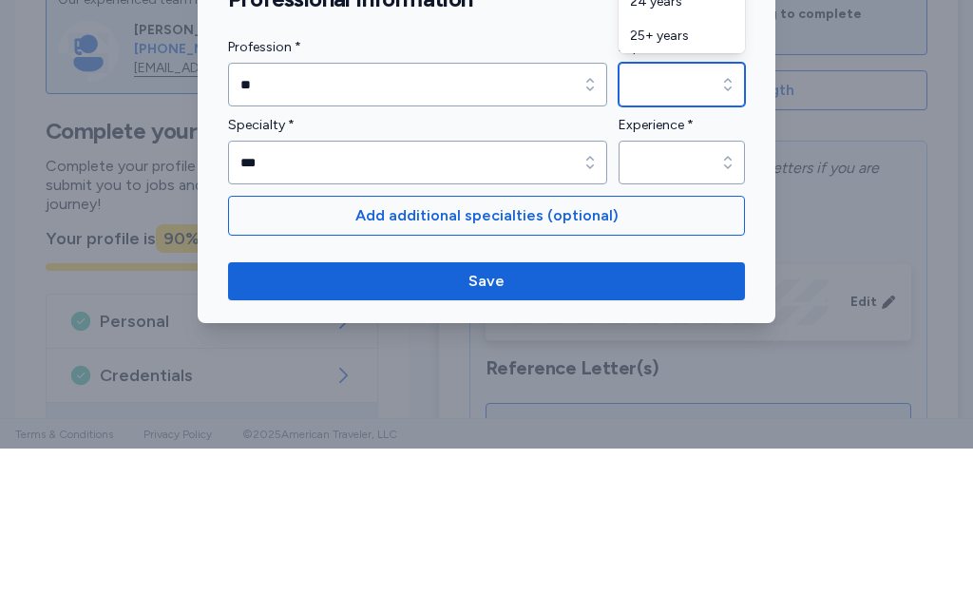
type input "*********"
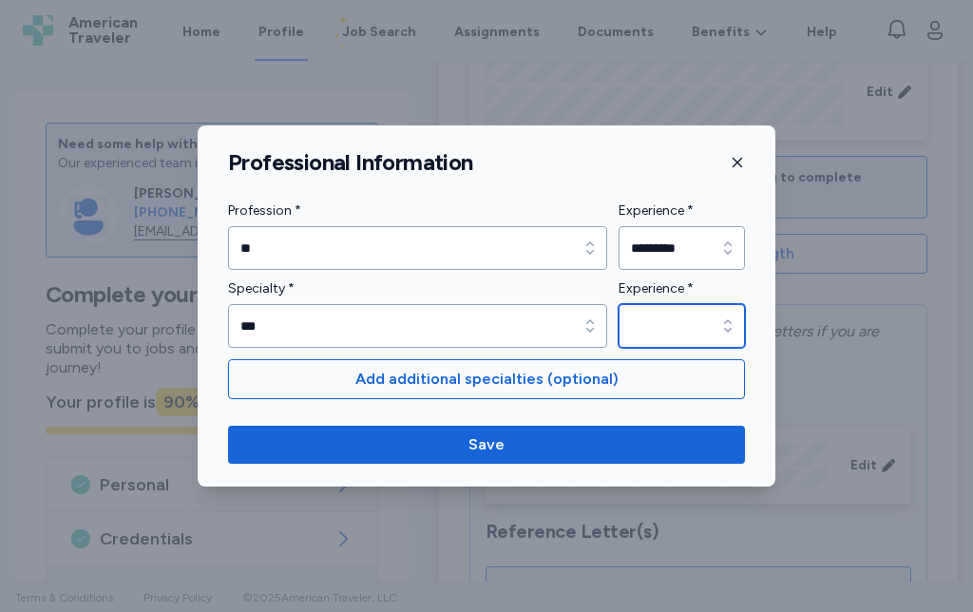
click at [721, 330] on icon "button" at bounding box center [727, 325] width 19 height 19
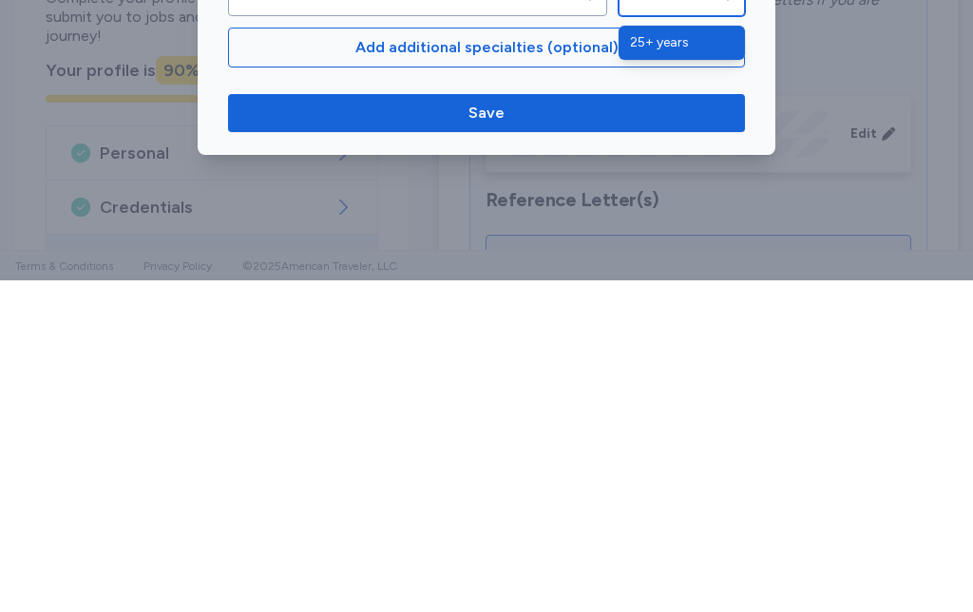
type input "*********"
click at [623, 433] on span "Save" at bounding box center [486, 444] width 487 height 23
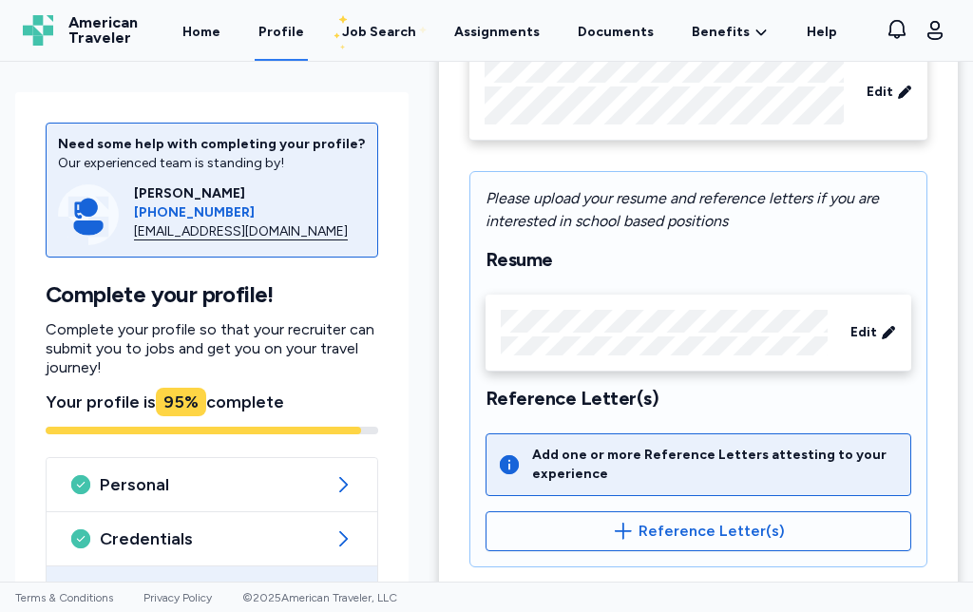
click at [873, 337] on span "Edit" at bounding box center [864, 332] width 27 height 19
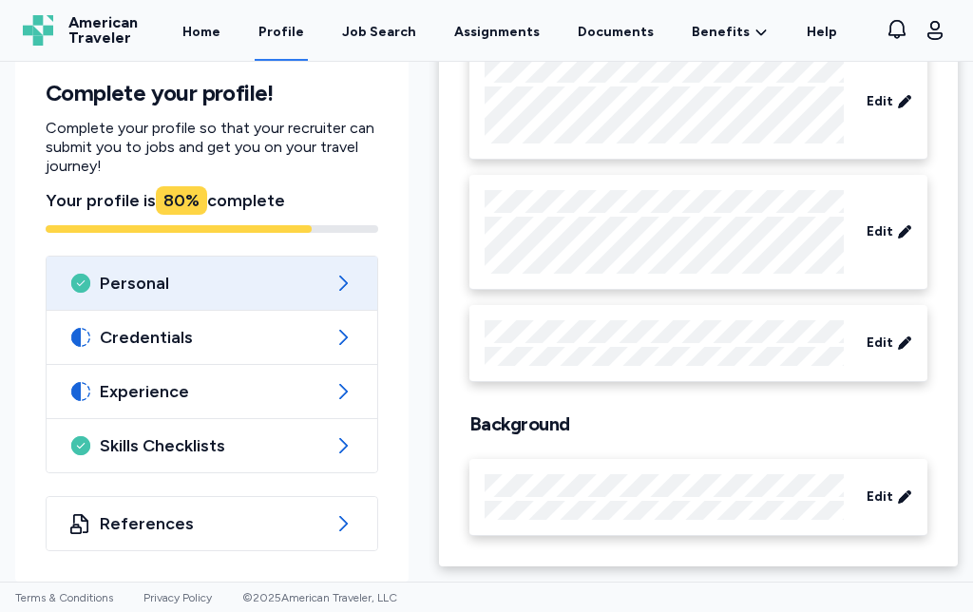
scroll to position [216, 0]
click at [305, 395] on span "Experience" at bounding box center [212, 391] width 224 height 23
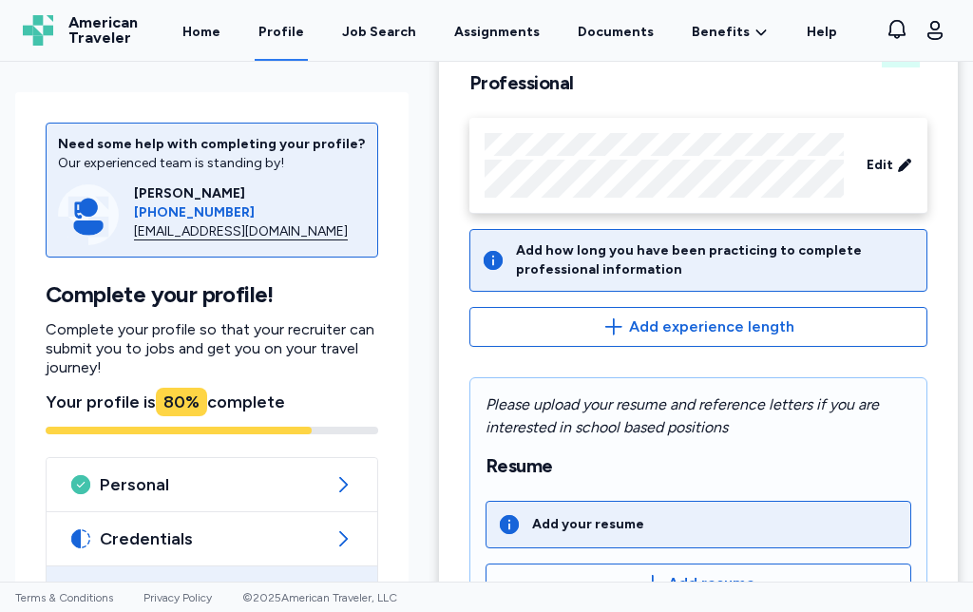
scroll to position [143, 0]
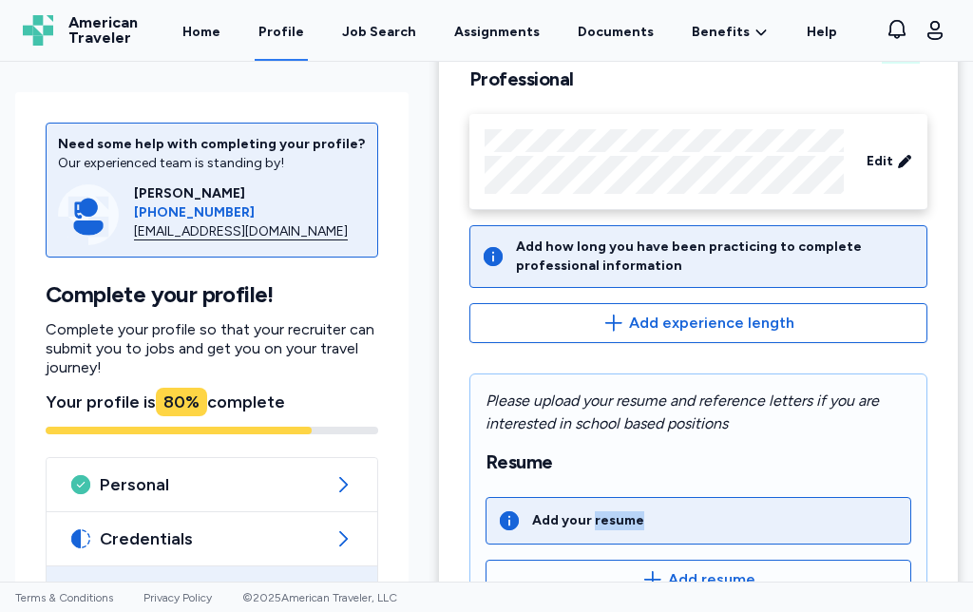
click at [507, 526] on icon at bounding box center [509, 520] width 19 height 19
click at [516, 526] on icon at bounding box center [509, 520] width 19 height 19
click at [660, 519] on div "Add your resume" at bounding box center [699, 521] width 426 height 48
click at [508, 523] on icon at bounding box center [509, 520] width 19 height 19
click at [565, 520] on div "Add your resume" at bounding box center [588, 520] width 112 height 19
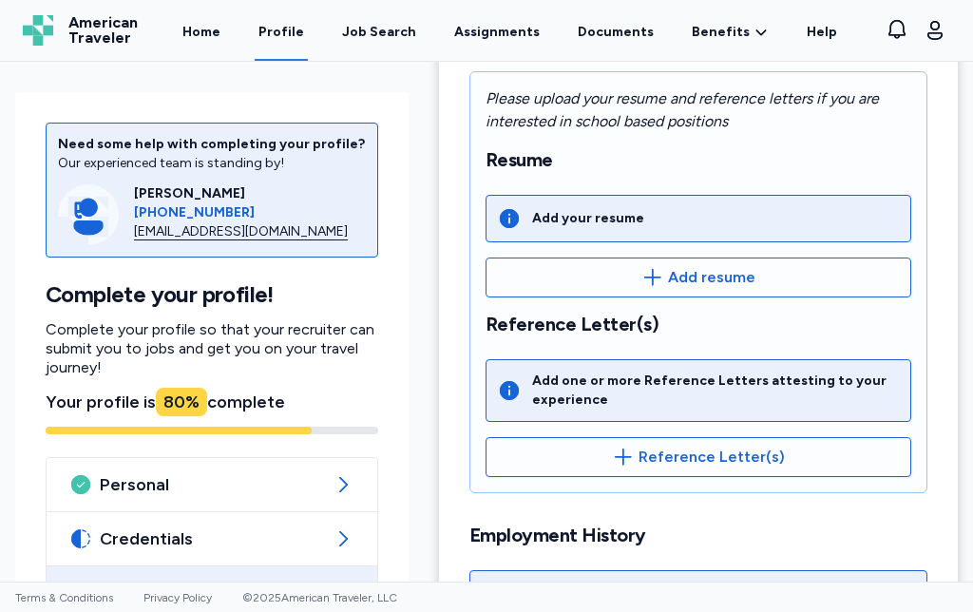
scroll to position [446, 0]
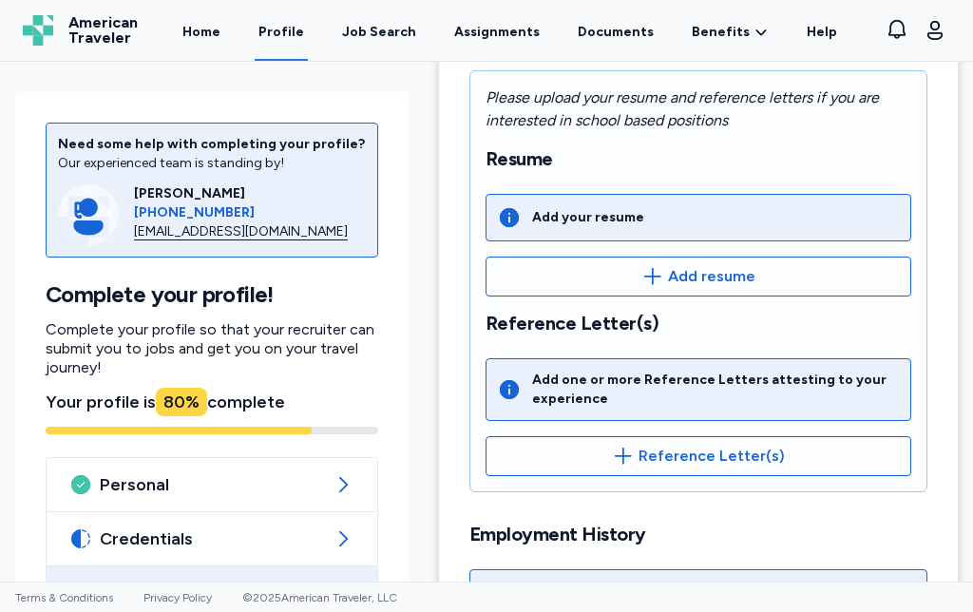
click at [663, 460] on span "Reference Letter(s)" at bounding box center [712, 456] width 146 height 23
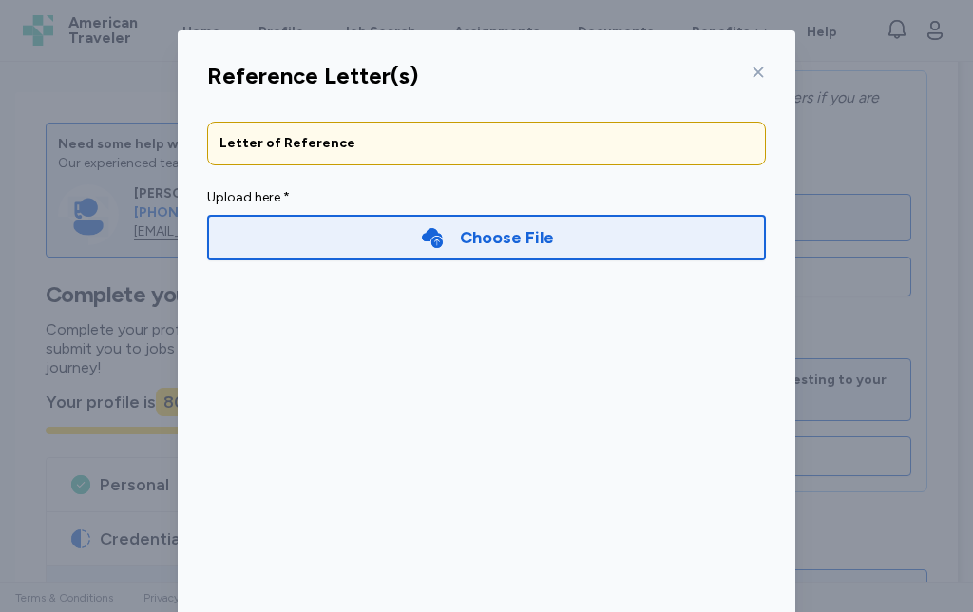
click at [427, 239] on icon at bounding box center [432, 238] width 21 height 20
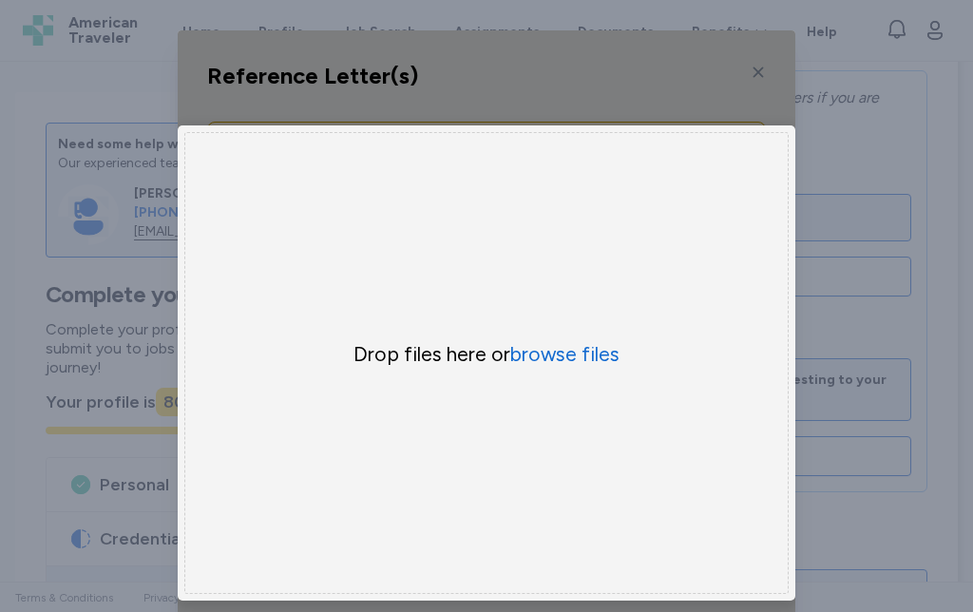
click at [564, 358] on button "browse files" at bounding box center [564, 354] width 109 height 27
click at [570, 357] on button "browse files" at bounding box center [564, 354] width 109 height 27
click at [759, 71] on div "Uppy Dashboard Window (Press escape to close)" at bounding box center [487, 362] width 618 height 665
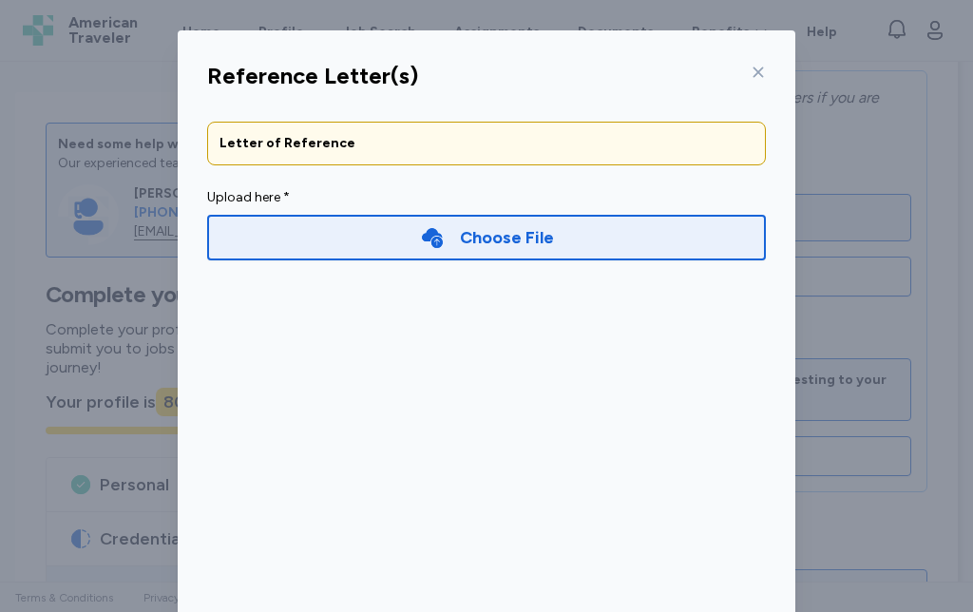
click at [758, 75] on icon at bounding box center [758, 72] width 15 height 15
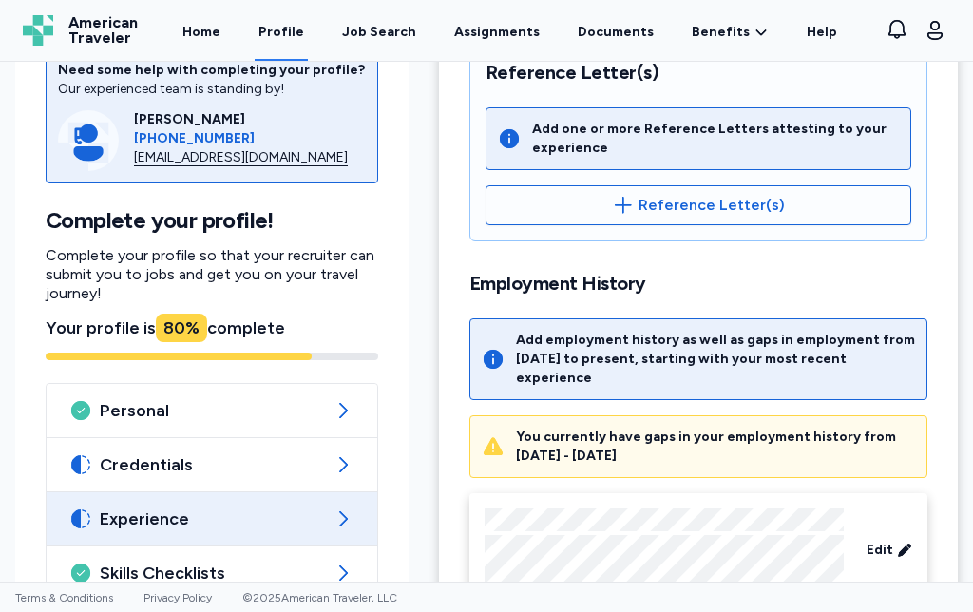
scroll to position [698, 0]
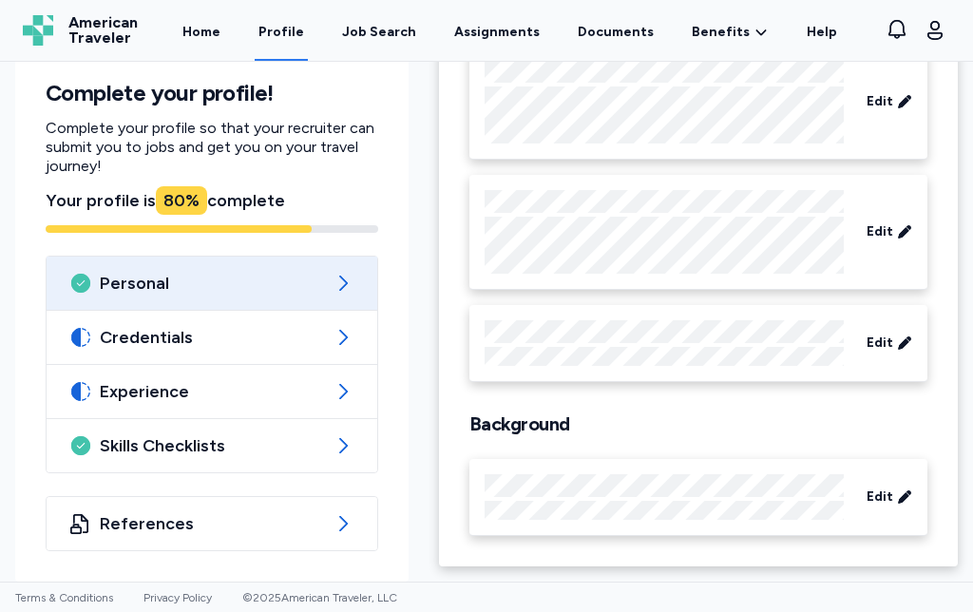
scroll to position [216, 0]
click at [277, 399] on span "Experience" at bounding box center [212, 391] width 224 height 23
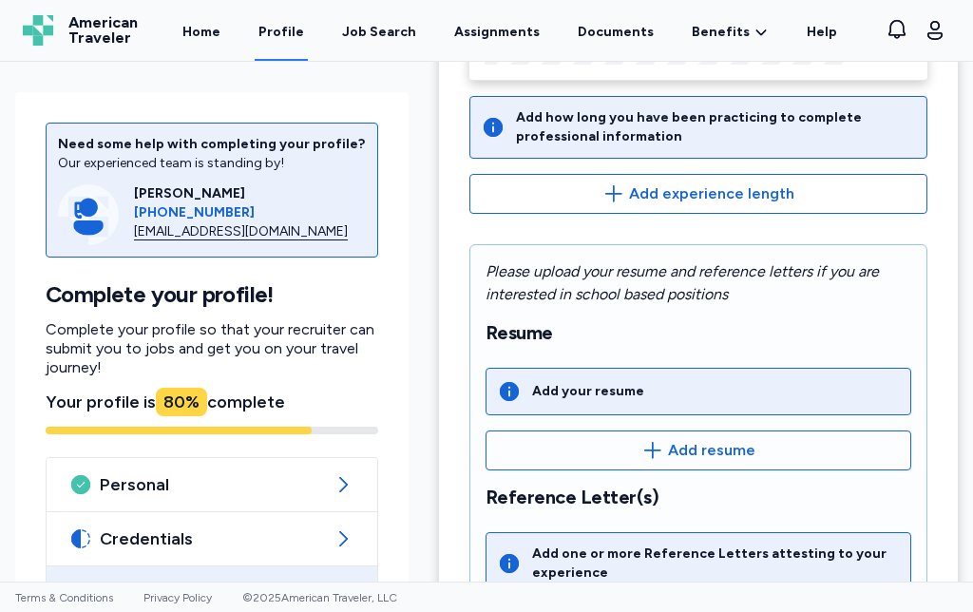
scroll to position [295, 0]
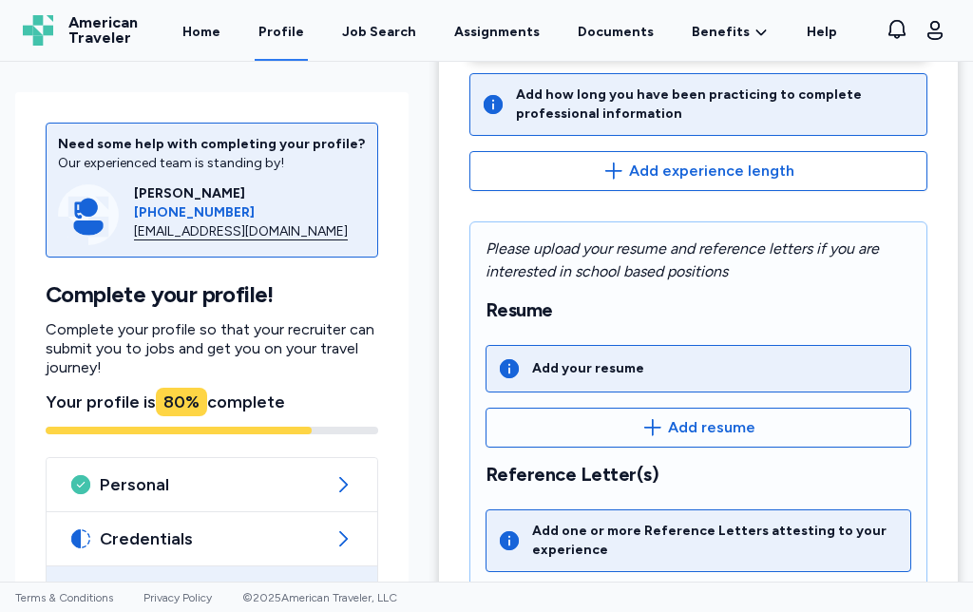
click at [731, 428] on span "Add resume" at bounding box center [711, 427] width 87 height 23
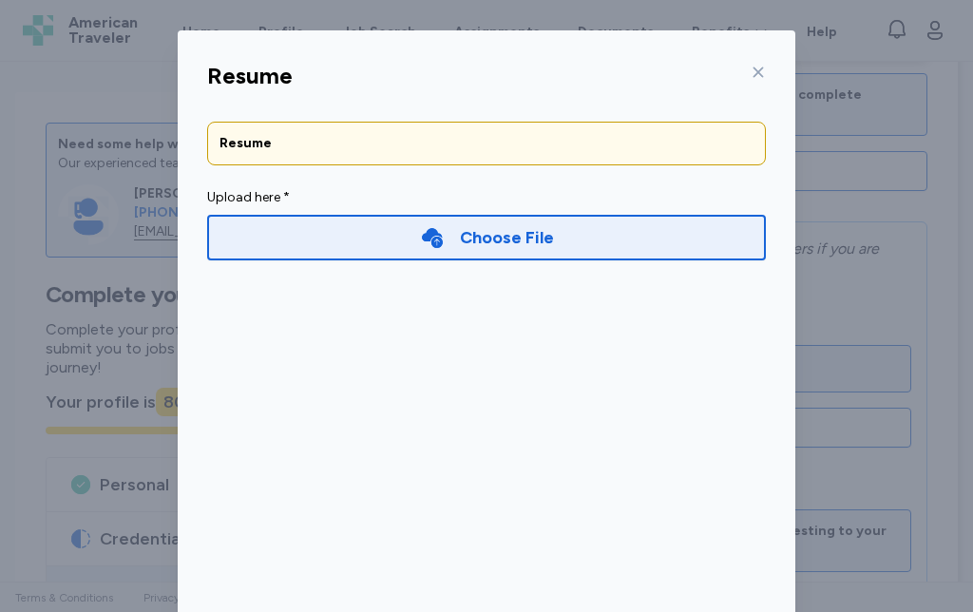
click at [548, 236] on div "Choose File" at bounding box center [507, 237] width 94 height 27
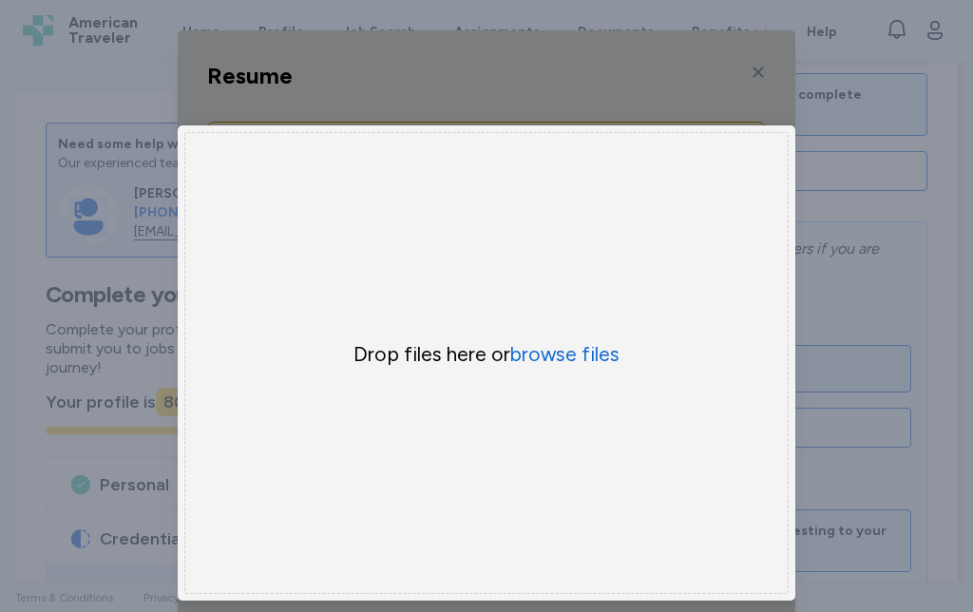
click at [564, 359] on button "browse files" at bounding box center [564, 354] width 109 height 27
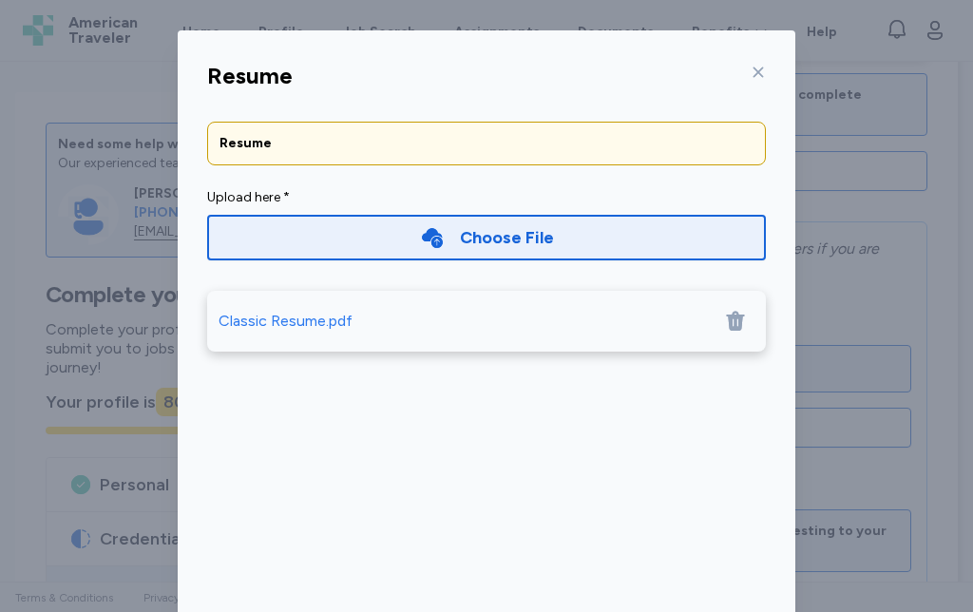
click at [304, 324] on div "Classic Resume.pdf" at bounding box center [286, 321] width 134 height 23
